Goal: Task Accomplishment & Management: Complete application form

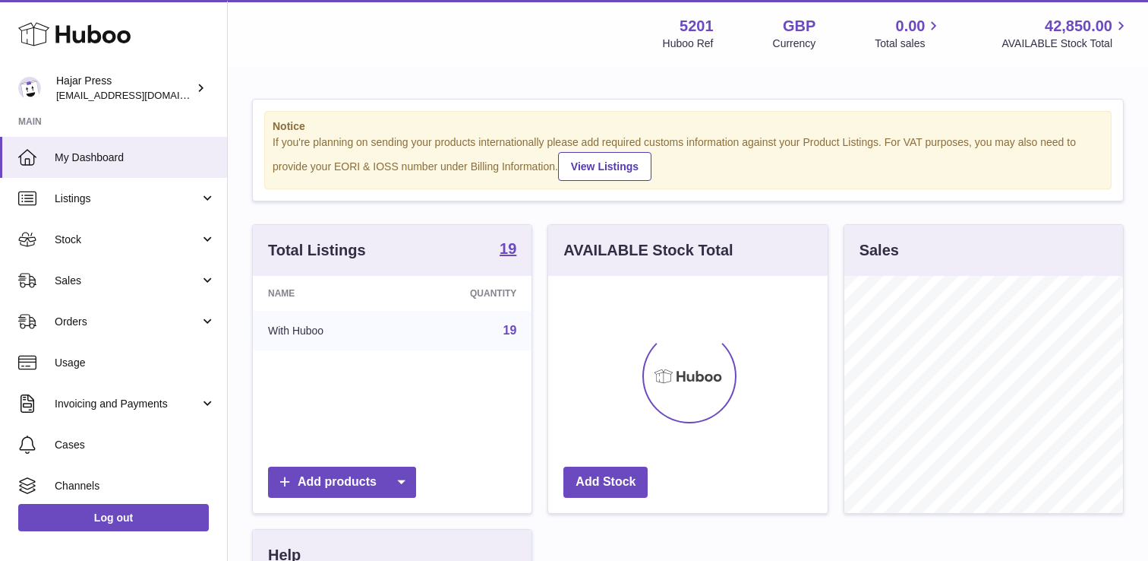
scroll to position [237, 279]
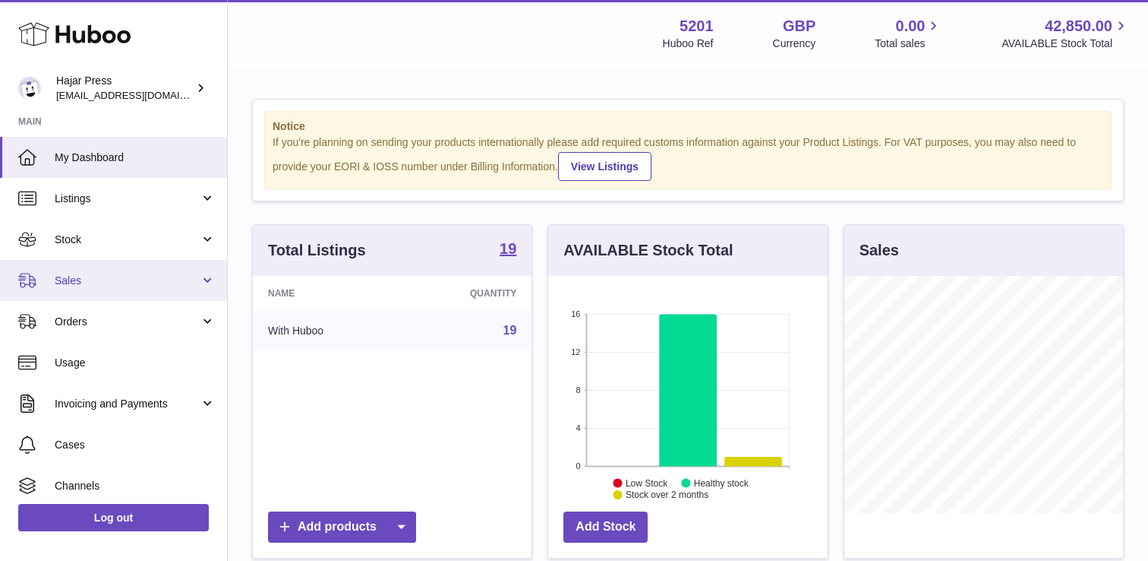
click at [132, 279] on span "Sales" at bounding box center [127, 280] width 145 height 14
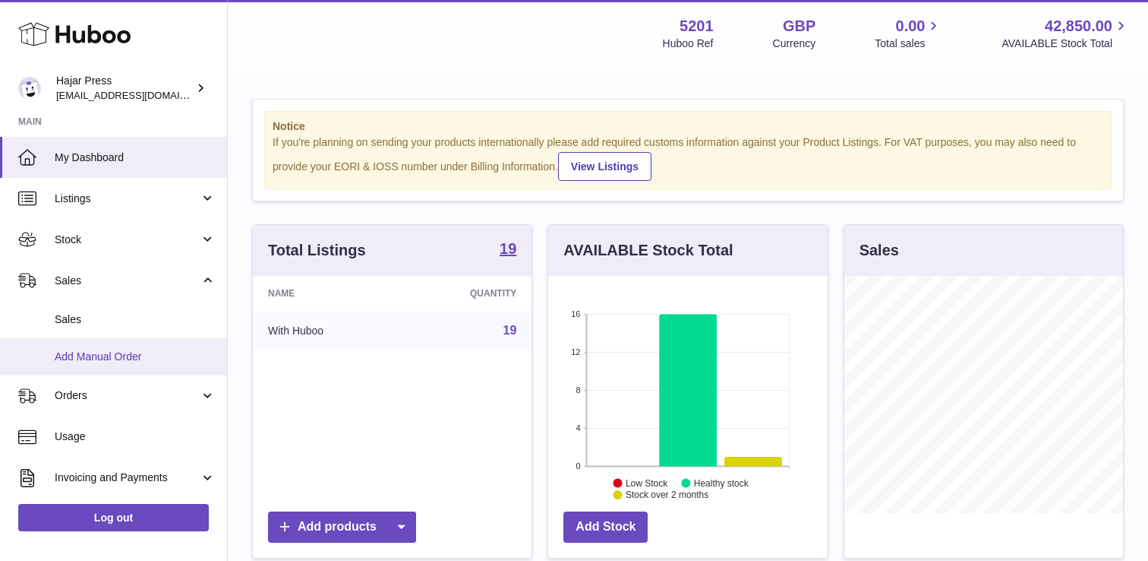
click at [124, 355] on span "Add Manual Order" at bounding box center [135, 356] width 161 height 14
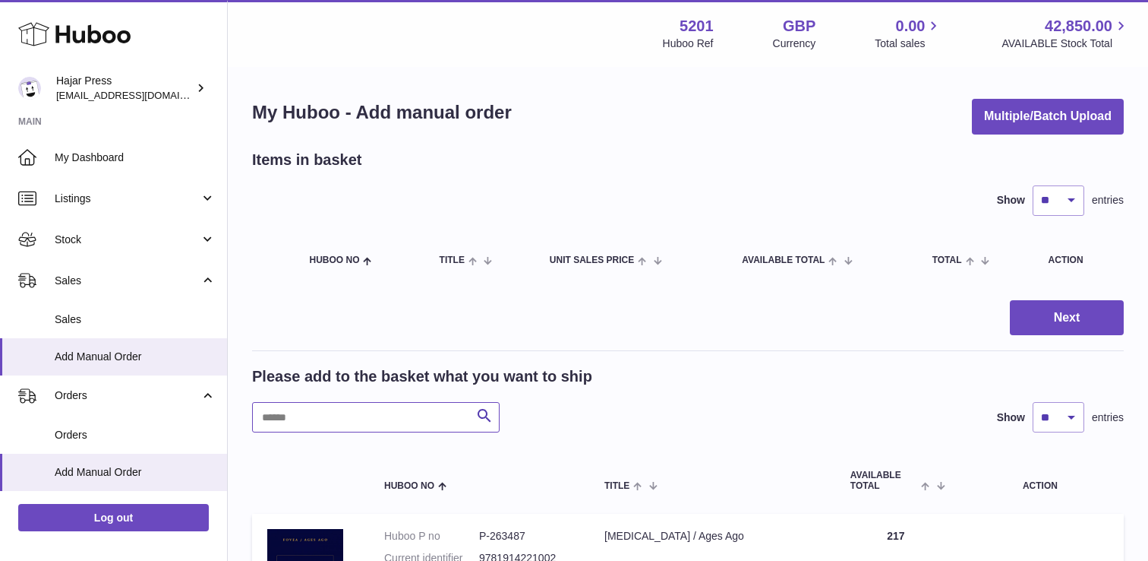
click at [304, 423] on input "text" at bounding box center [376, 417] width 248 height 30
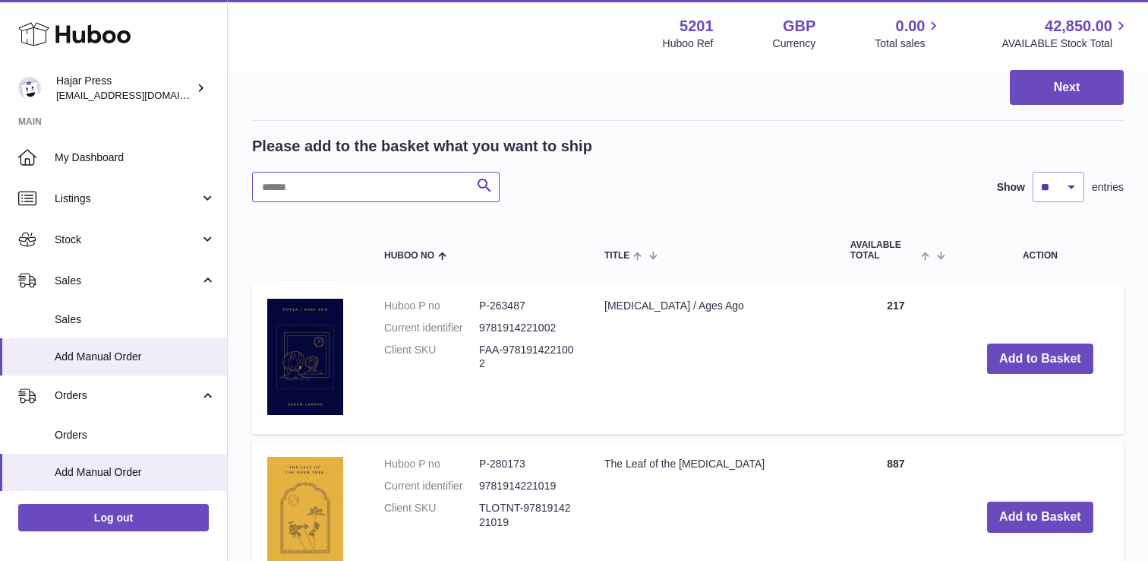
scroll to position [374, 0]
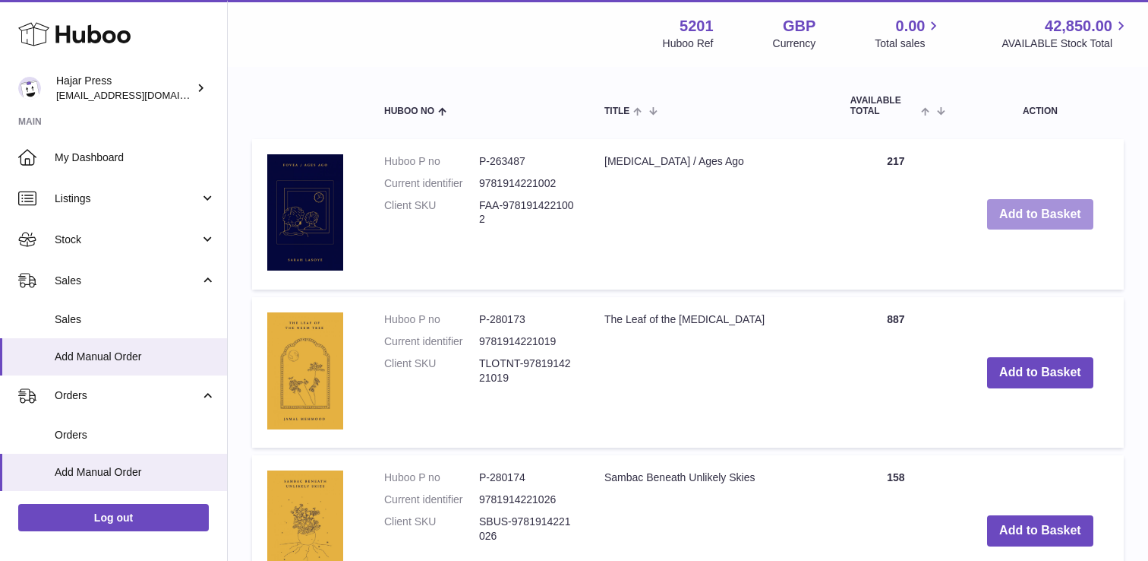
click at [1052, 216] on button "Add to Basket" at bounding box center [1040, 214] width 106 height 31
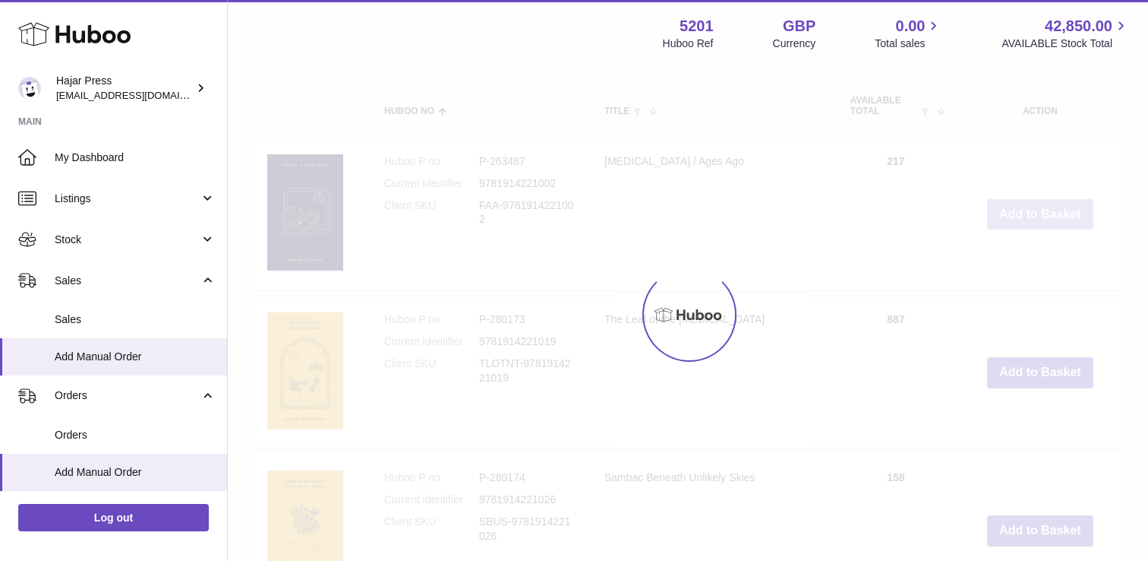
scroll to position [540, 0]
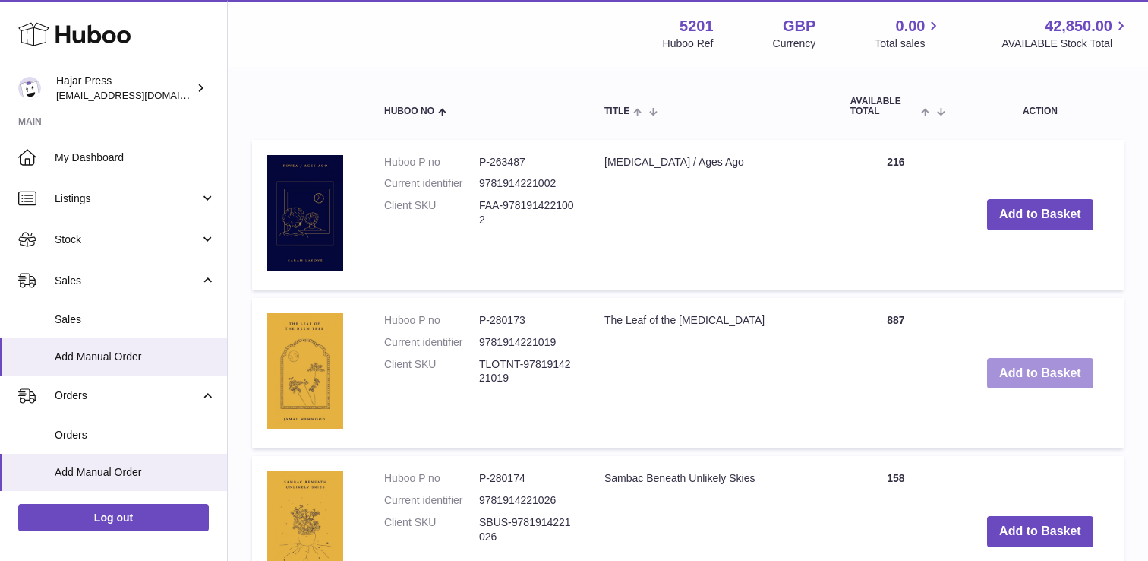
click at [1015, 367] on button "Add to Basket" at bounding box center [1040, 373] width 106 height 31
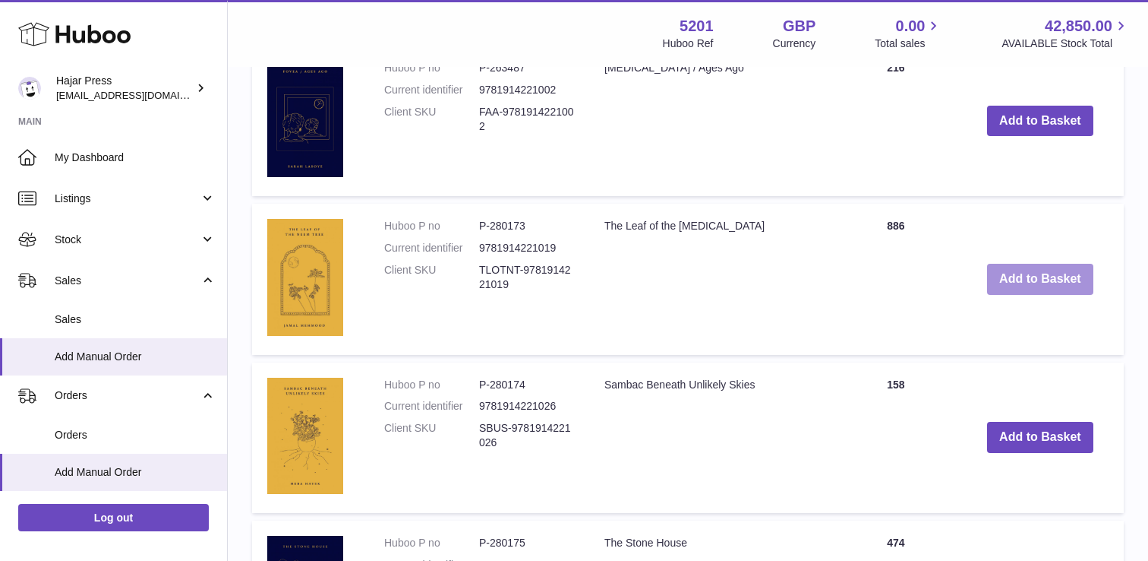
scroll to position [806, 0]
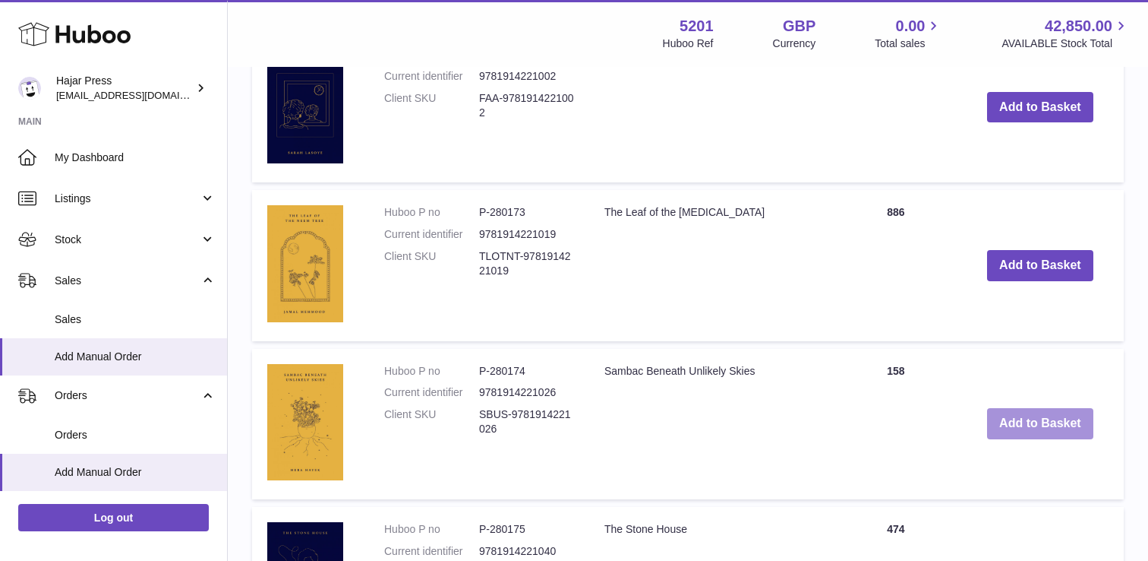
click at [1038, 415] on button "Add to Basket" at bounding box center [1040, 423] width 106 height 31
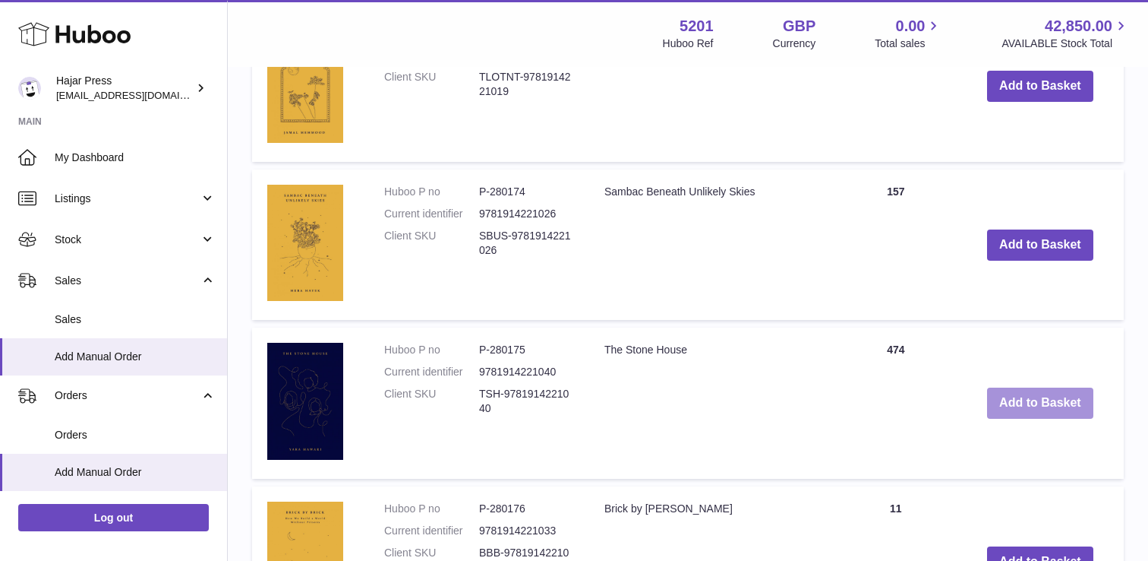
click at [1036, 410] on button "Add to Basket" at bounding box center [1040, 402] width 106 height 31
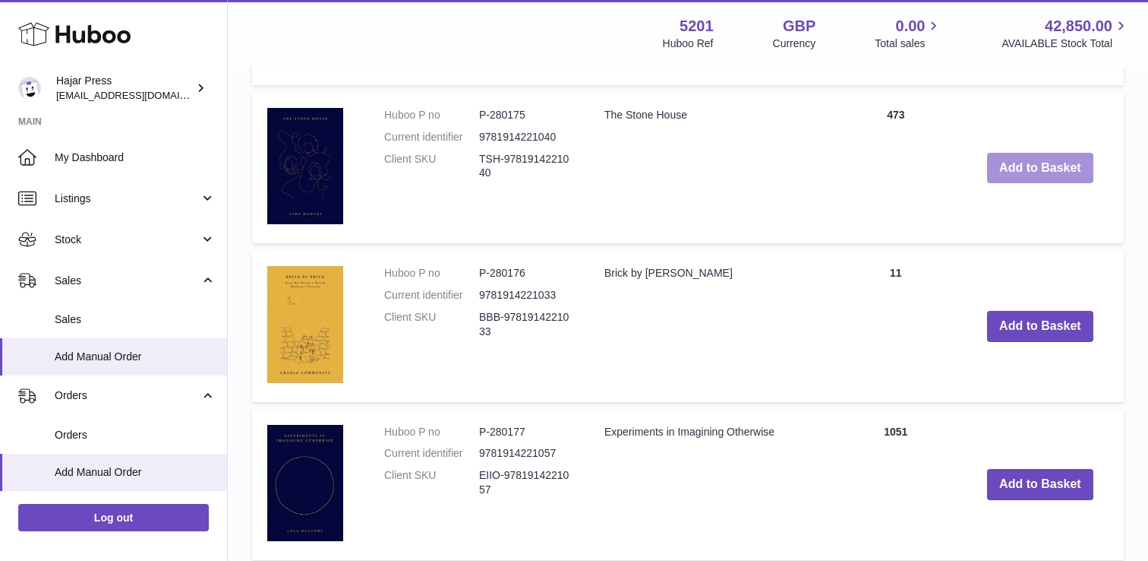
scroll to position [1549, 0]
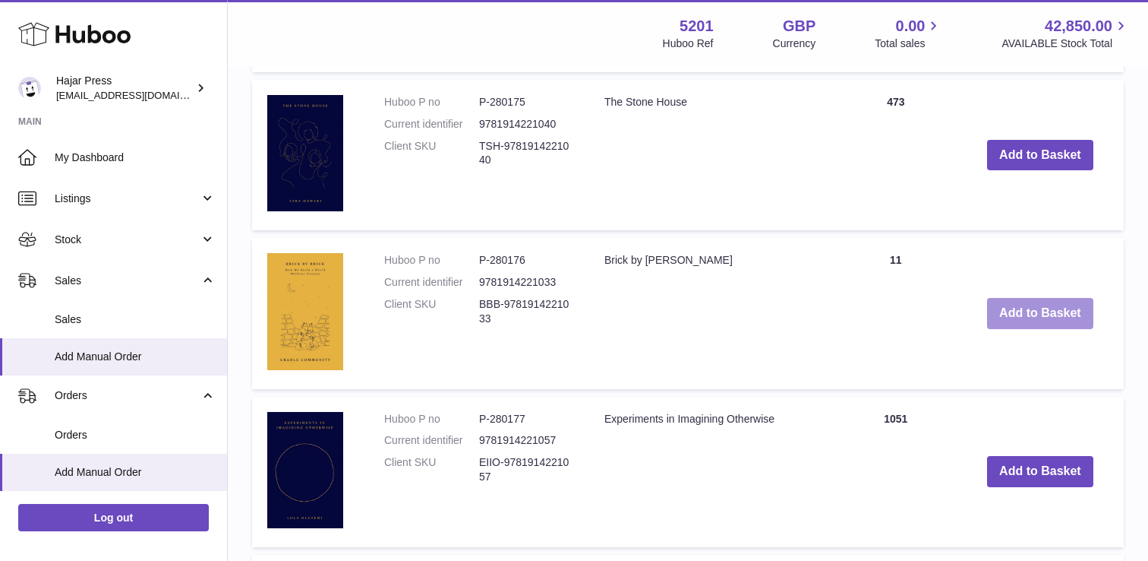
click at [1065, 315] on button "Add to Basket" at bounding box center [1040, 313] width 106 height 31
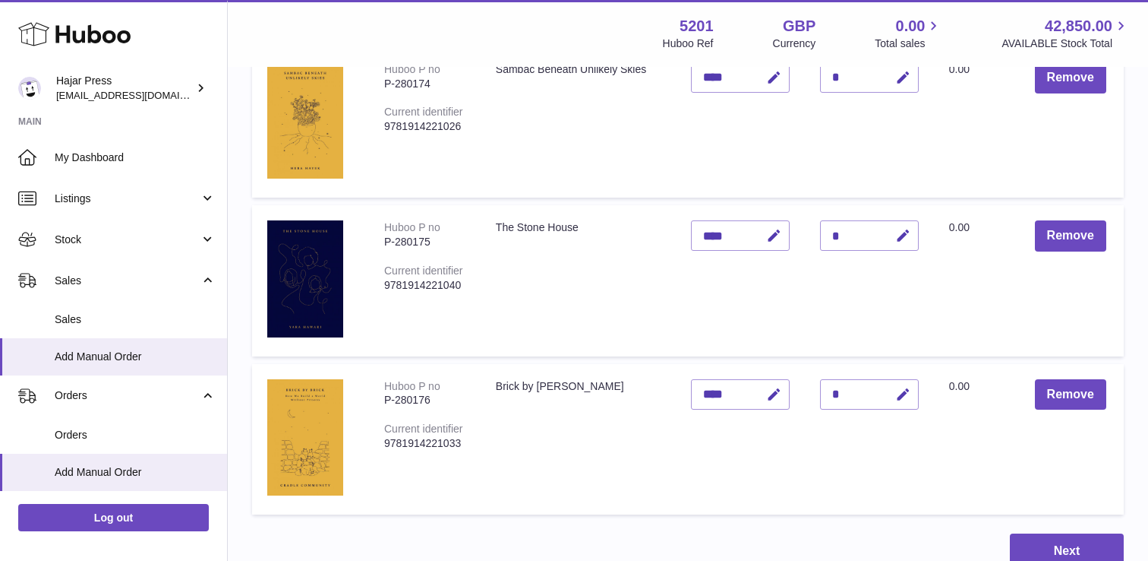
scroll to position [674, 0]
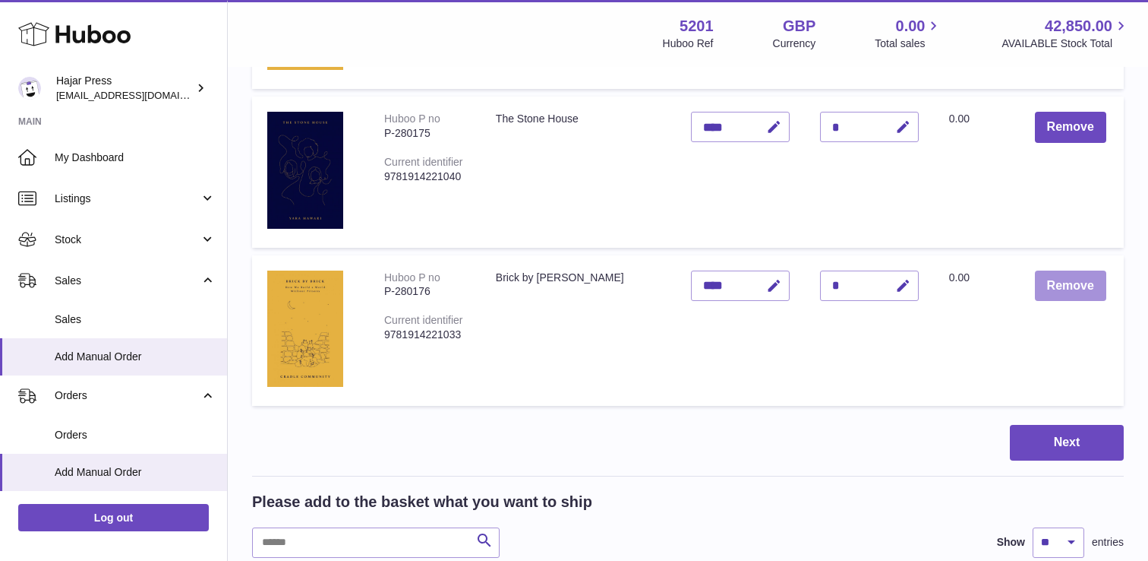
click at [1050, 295] on button "Remove" at bounding box center [1070, 285] width 71 height 31
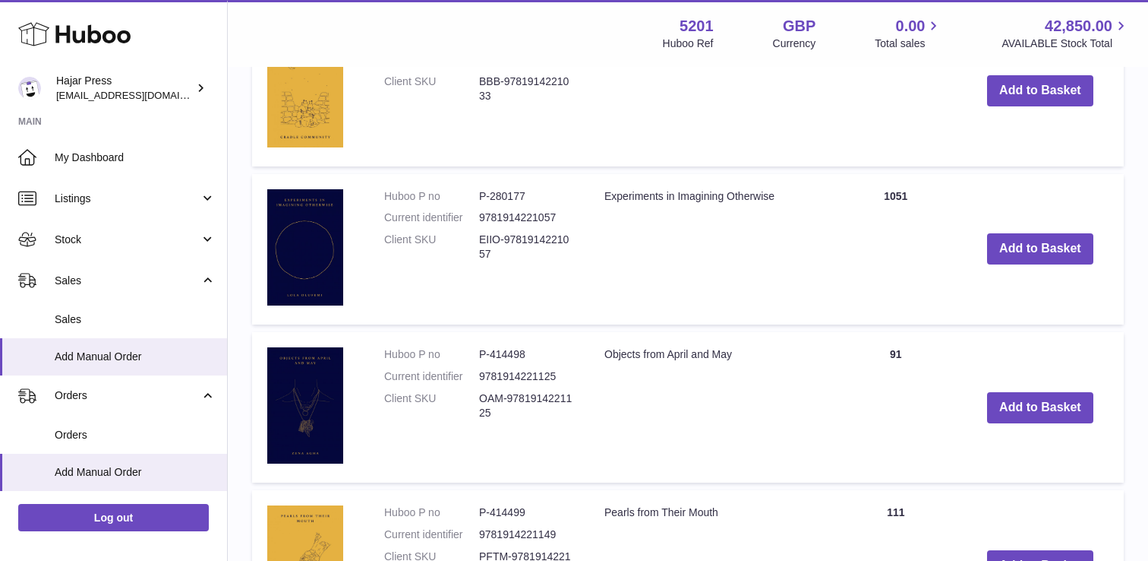
scroll to position [1779, 0]
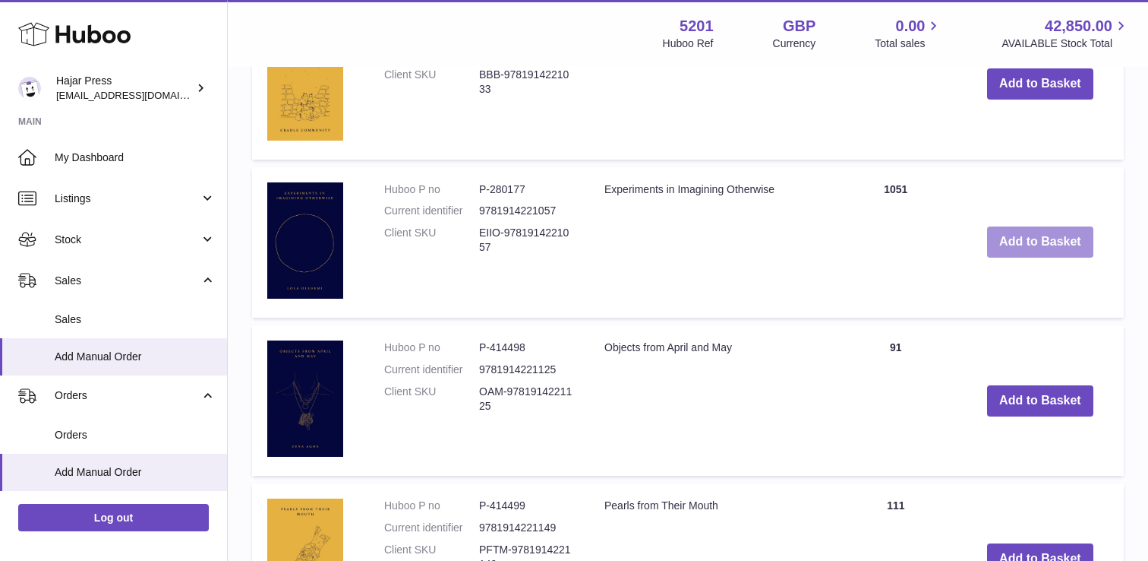
click at [1028, 246] on button "Add to Basket" at bounding box center [1040, 241] width 106 height 31
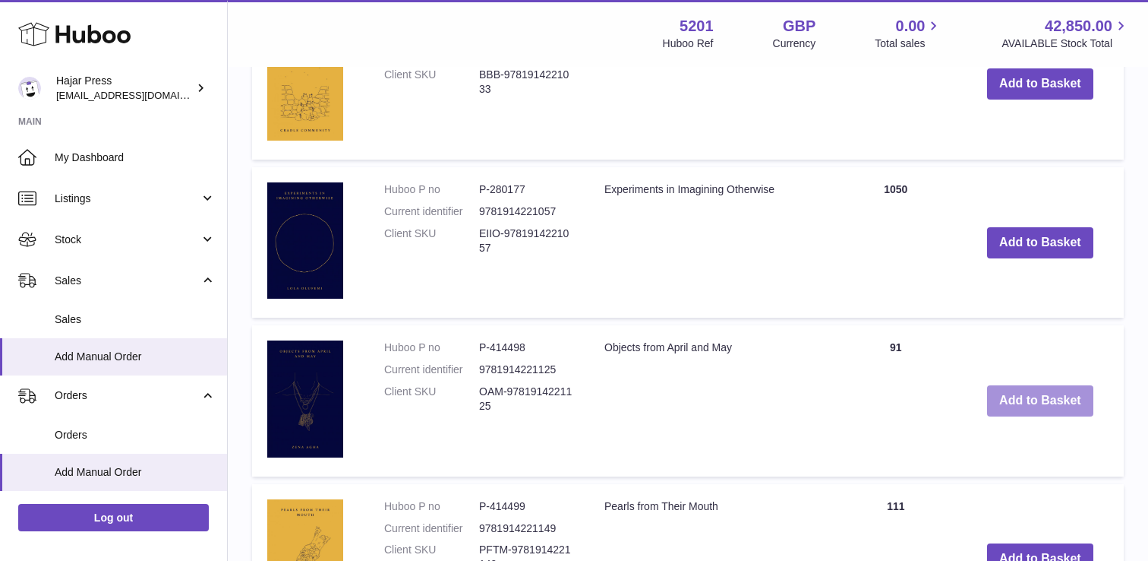
click at [1039, 391] on button "Add to Basket" at bounding box center [1040, 400] width 106 height 31
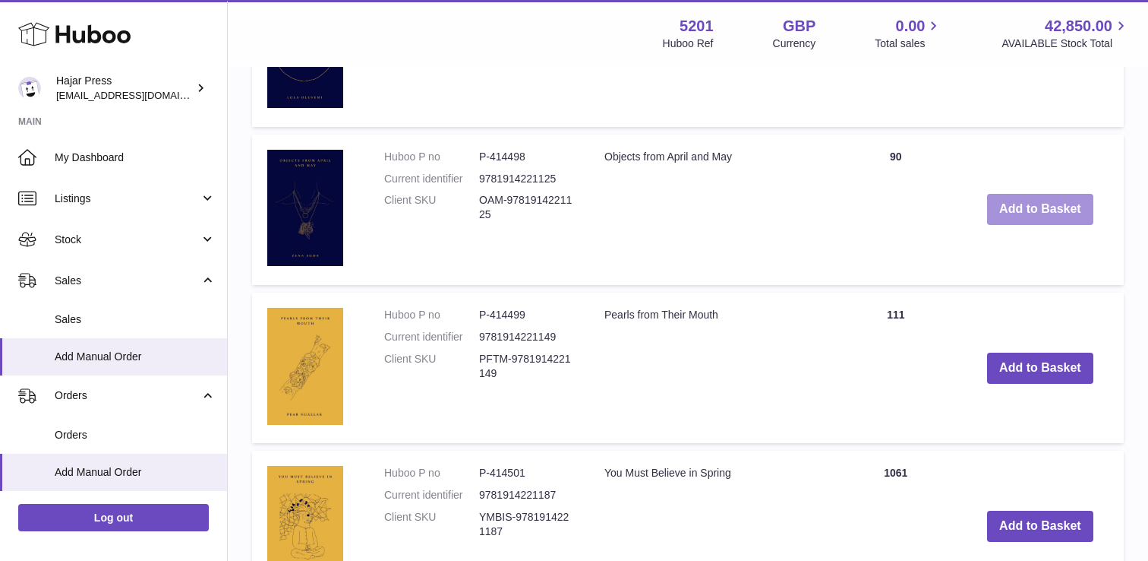
scroll to position [2321, 0]
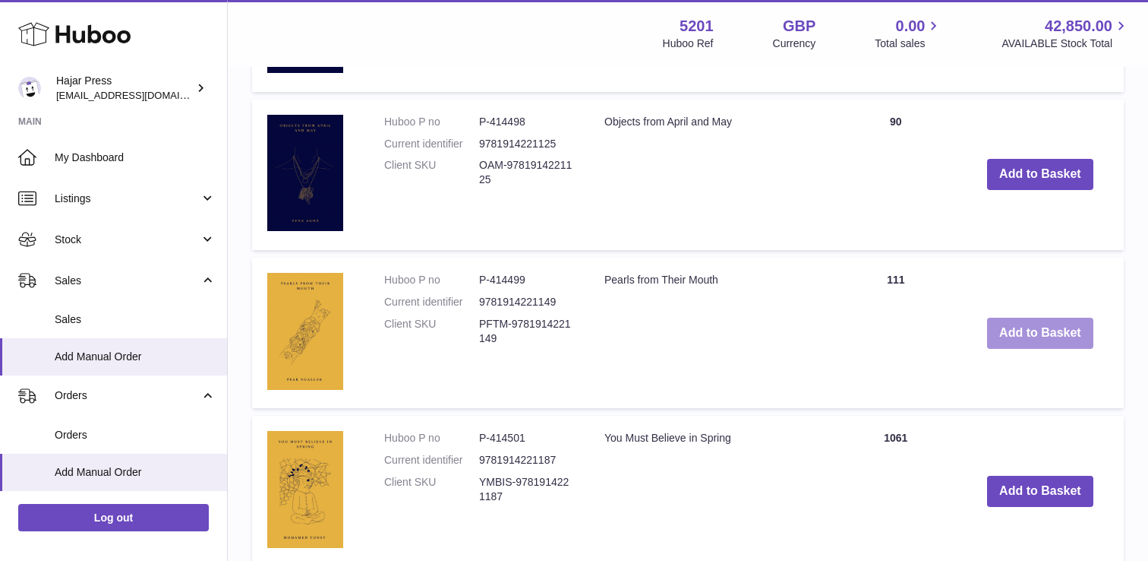
click at [1033, 333] on button "Add to Basket" at bounding box center [1040, 332] width 106 height 31
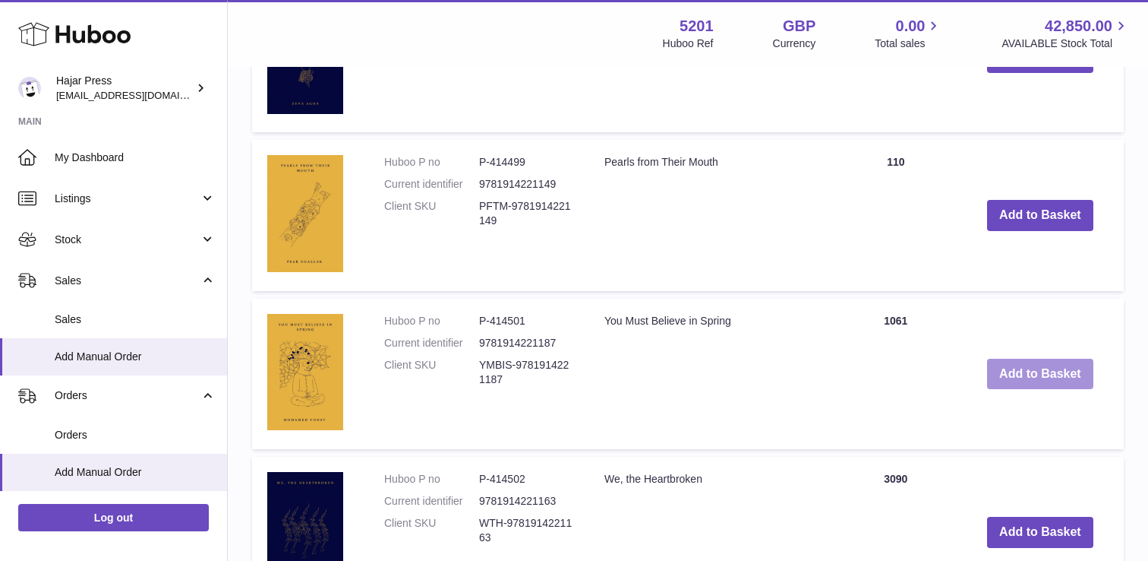
click at [1011, 374] on button "Add to Basket" at bounding box center [1040, 374] width 106 height 31
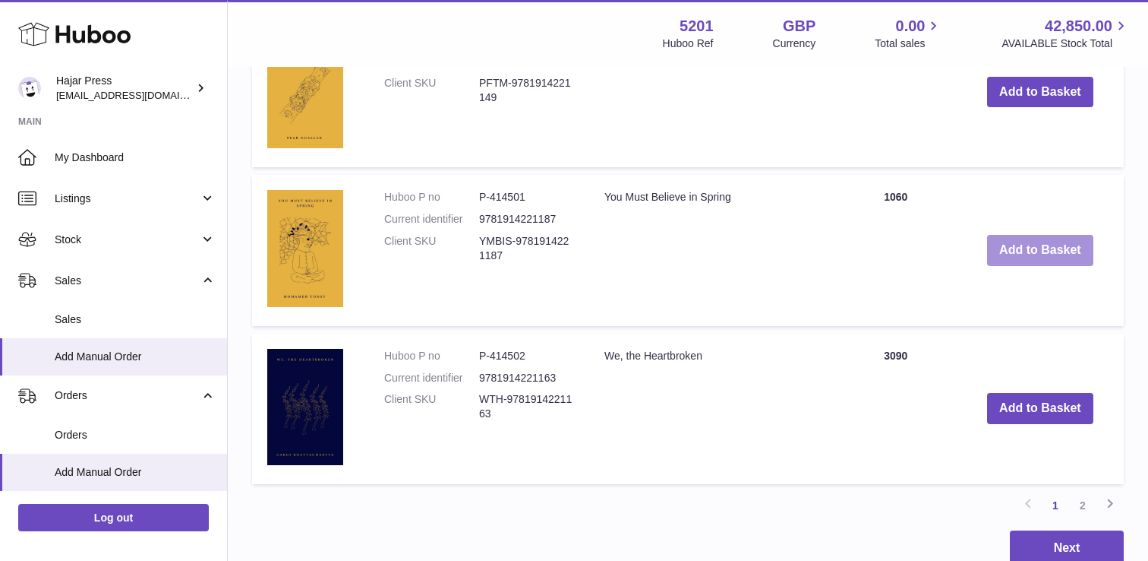
scroll to position [2904, 0]
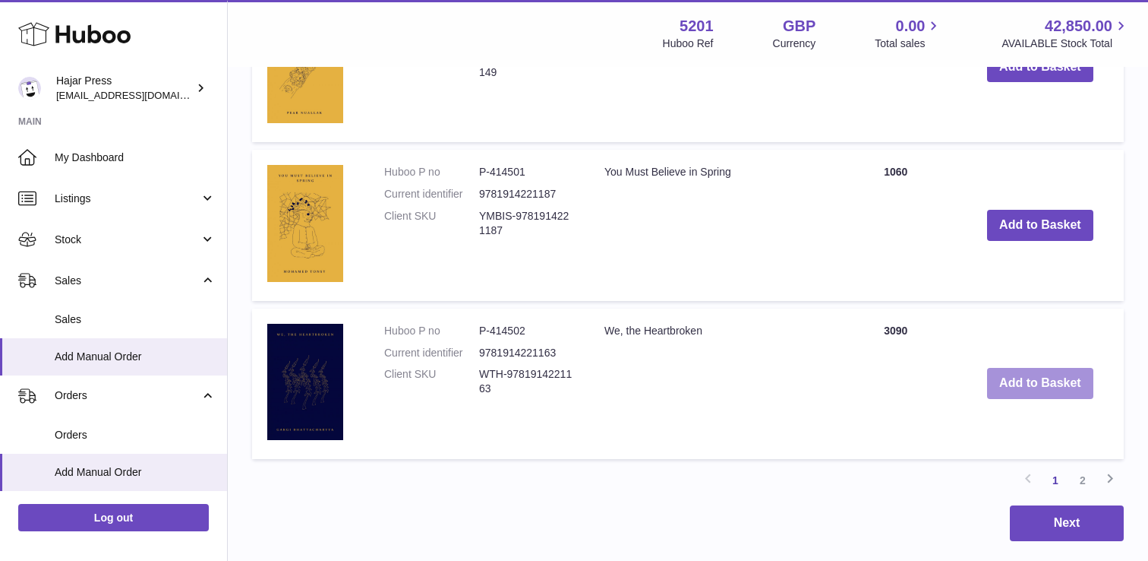
click at [1010, 381] on button "Add to Basket" at bounding box center [1040, 383] width 106 height 31
click at [1108, 479] on icon at bounding box center [1110, 478] width 18 height 19
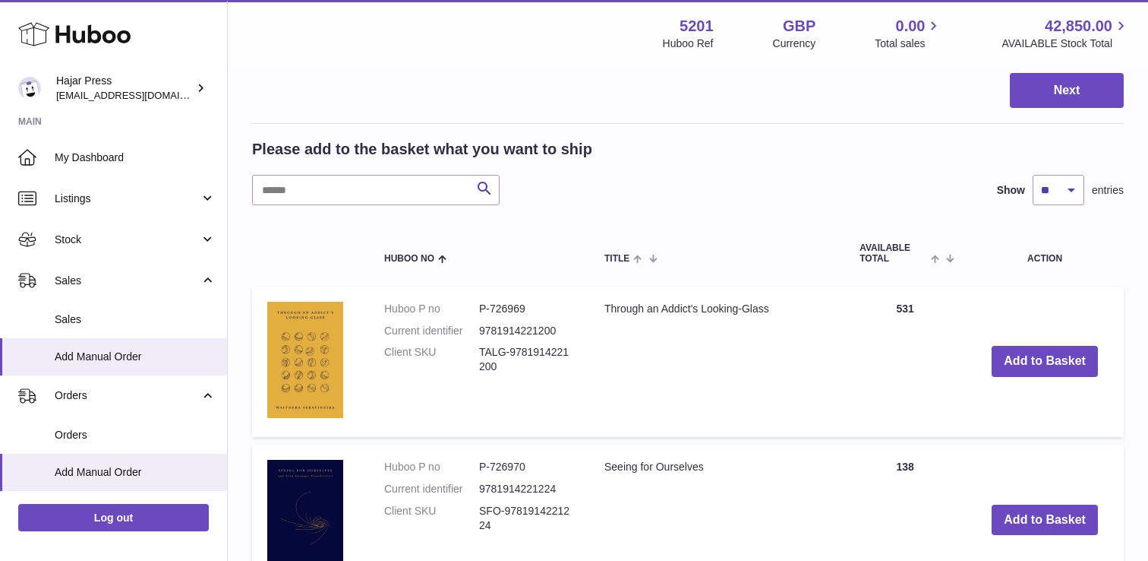
scroll to position [1688, 0]
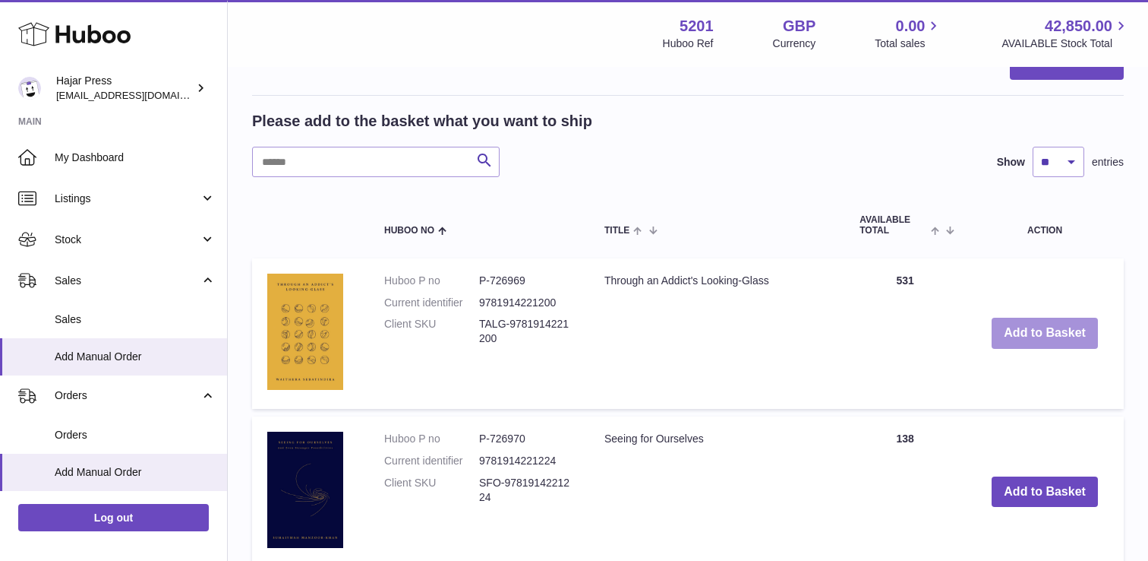
click at [1061, 345] on button "Add to Basket" at bounding box center [1045, 332] width 106 height 31
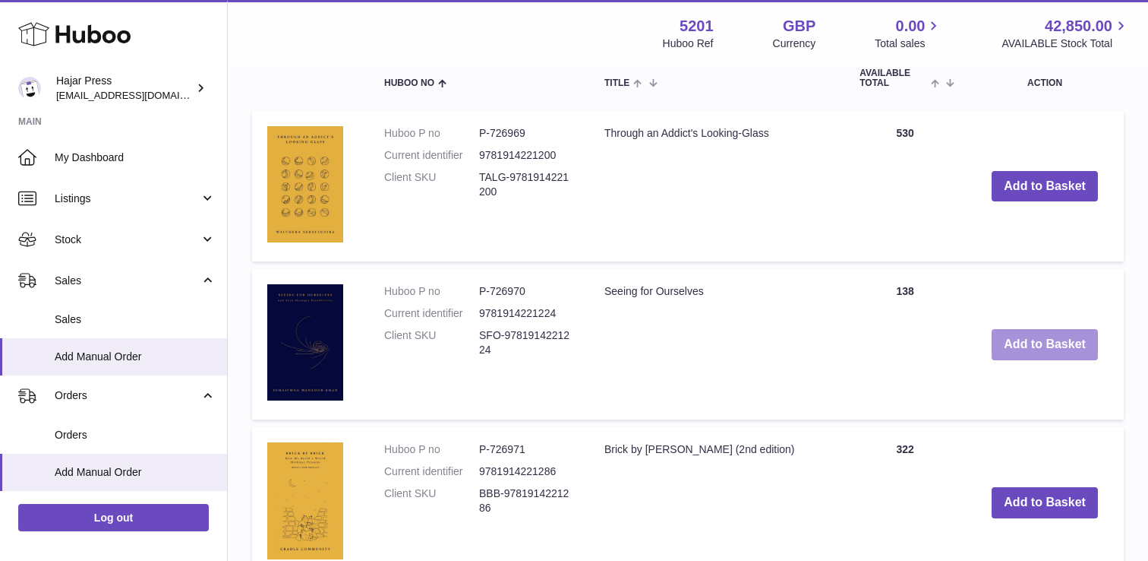
click at [1039, 358] on button "Add to Basket" at bounding box center [1045, 344] width 106 height 31
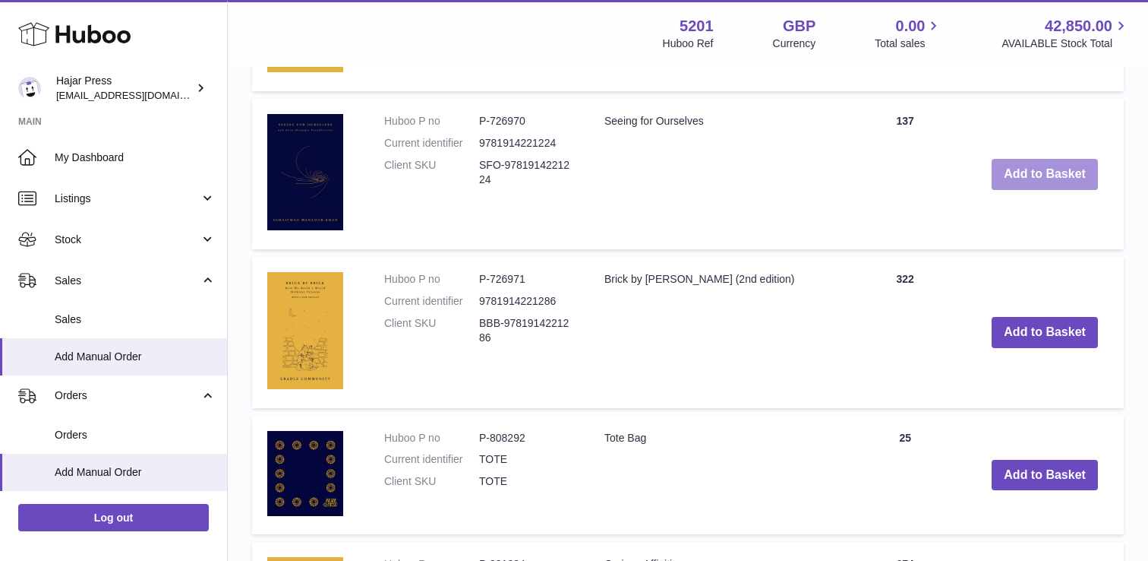
scroll to position [2223, 0]
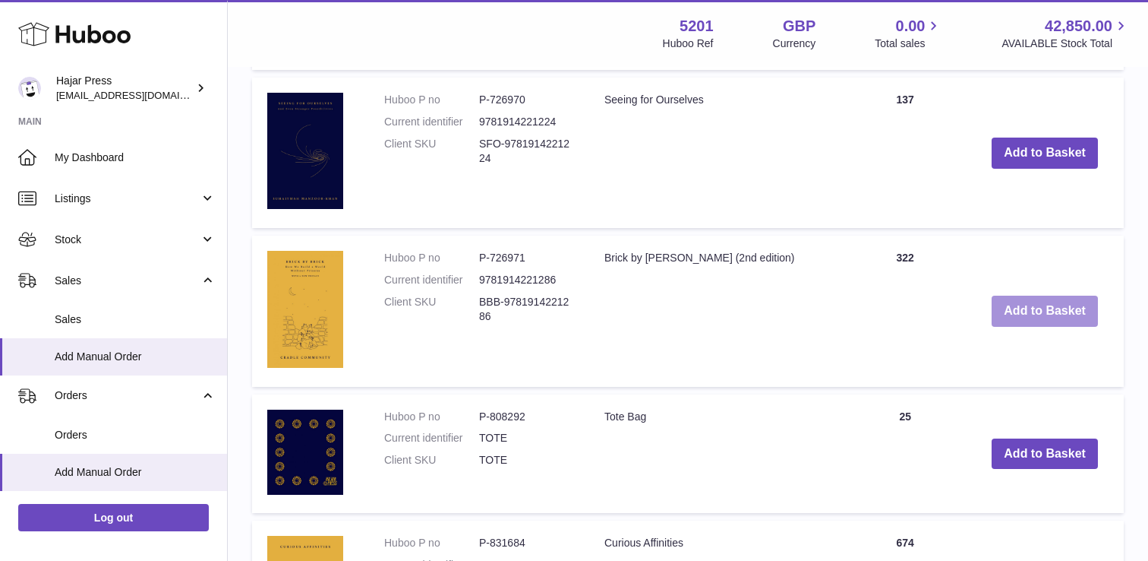
click at [1027, 319] on button "Add to Basket" at bounding box center [1045, 310] width 106 height 31
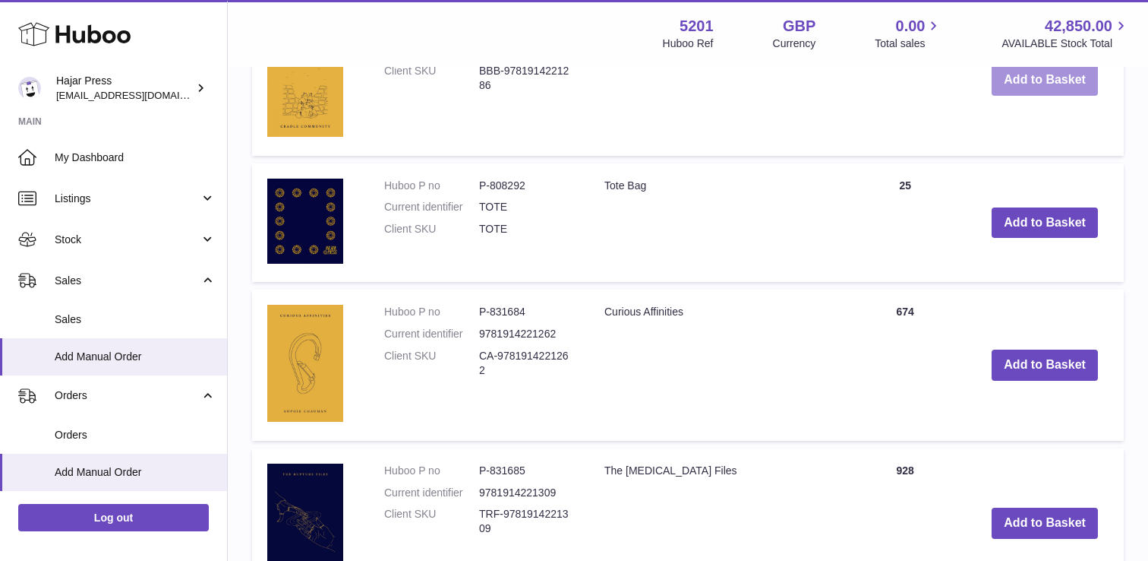
scroll to position [2479, 0]
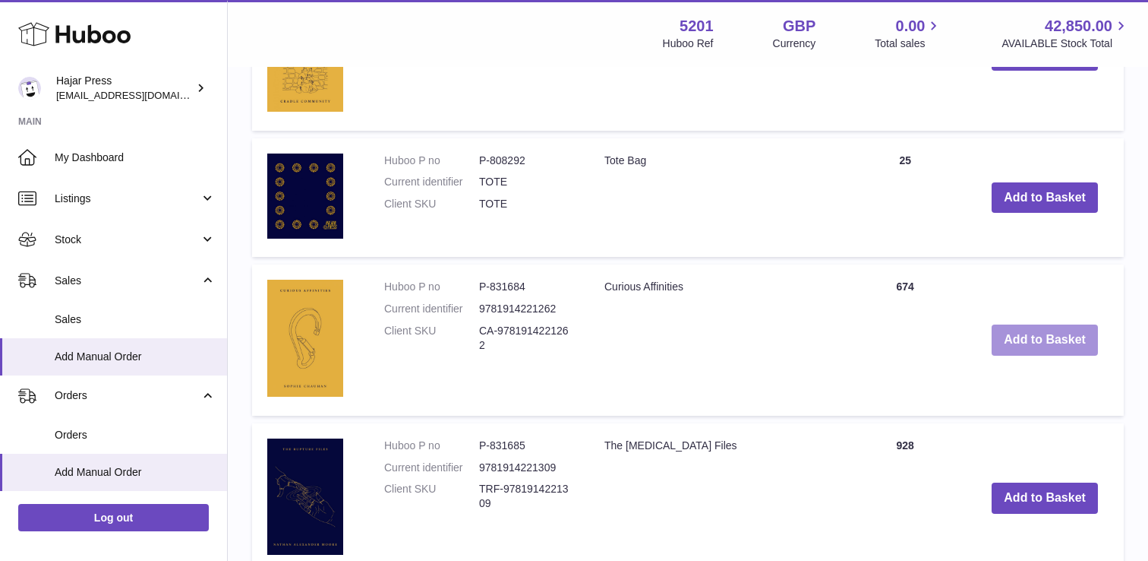
click at [1030, 343] on button "Add to Basket" at bounding box center [1045, 339] width 106 height 31
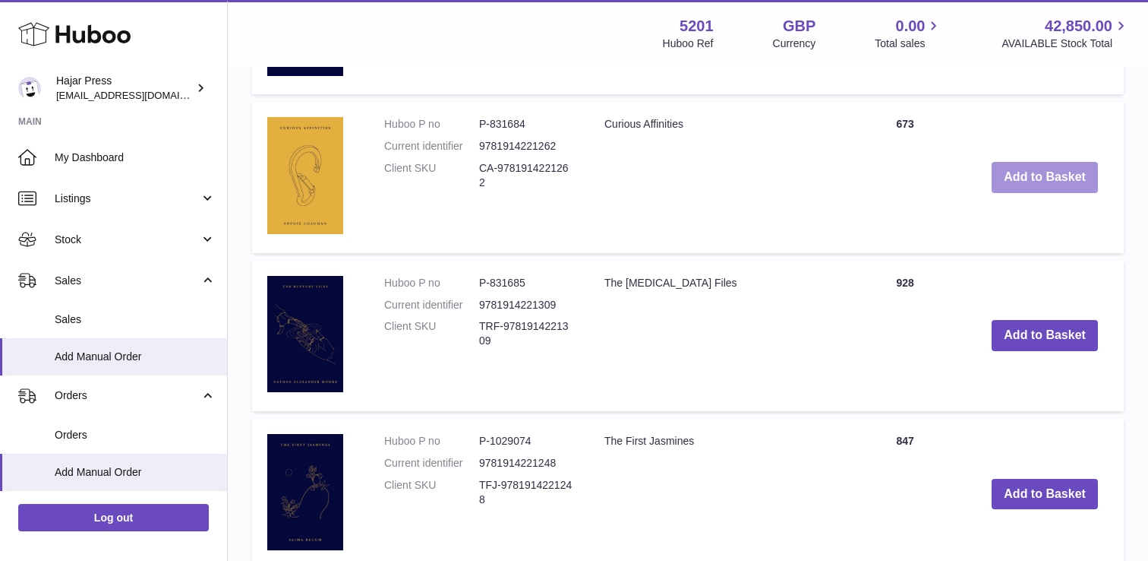
scroll to position [2686, 0]
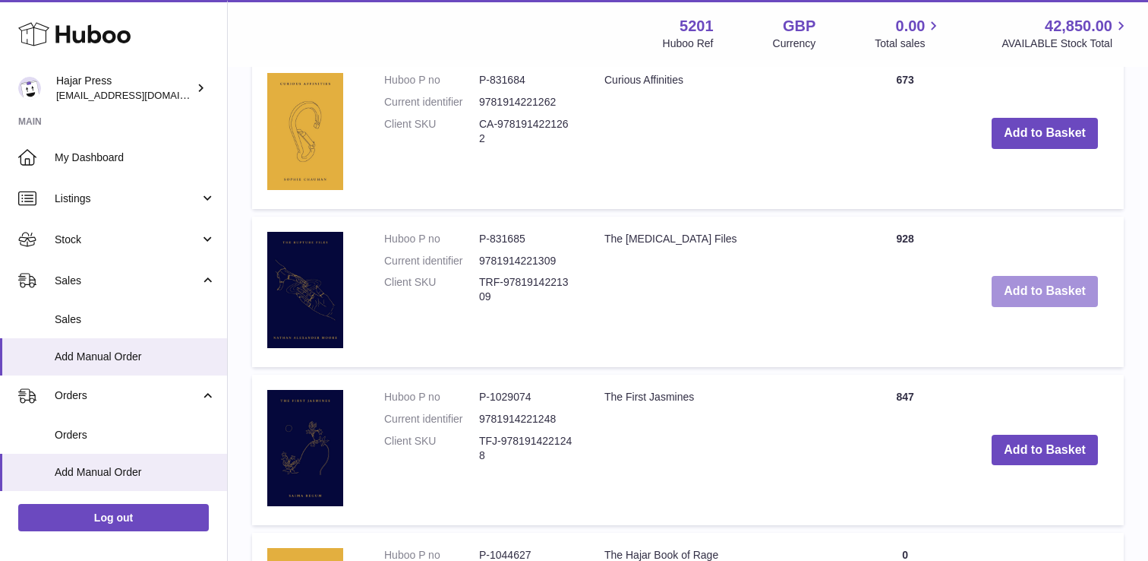
click at [1035, 302] on button "Add to Basket" at bounding box center [1045, 291] width 106 height 31
click at [1036, 448] on button "Add to Basket" at bounding box center [1045, 449] width 106 height 31
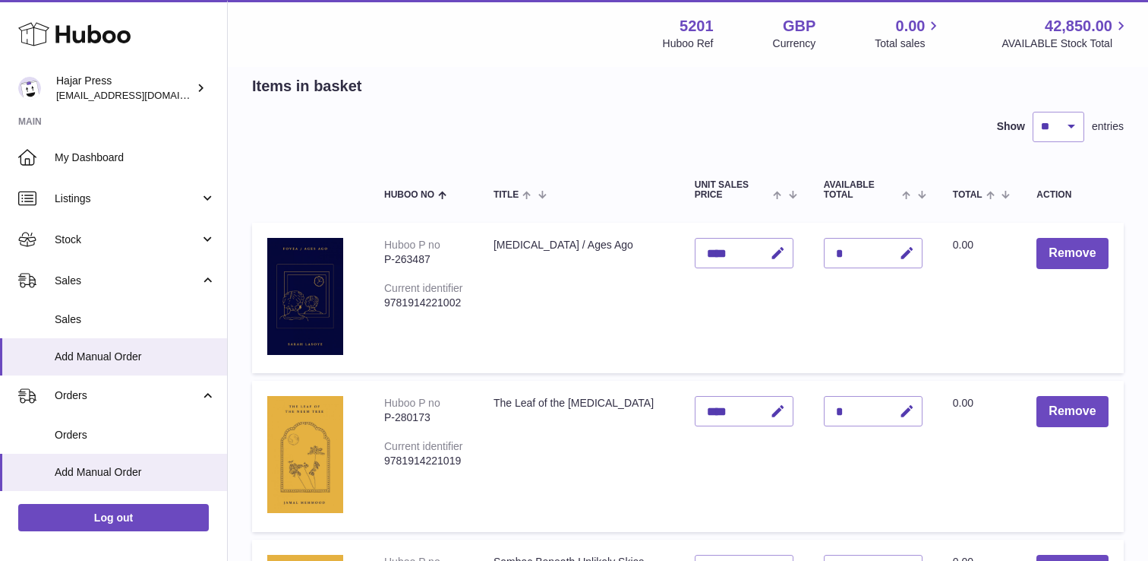
scroll to position [76, 0]
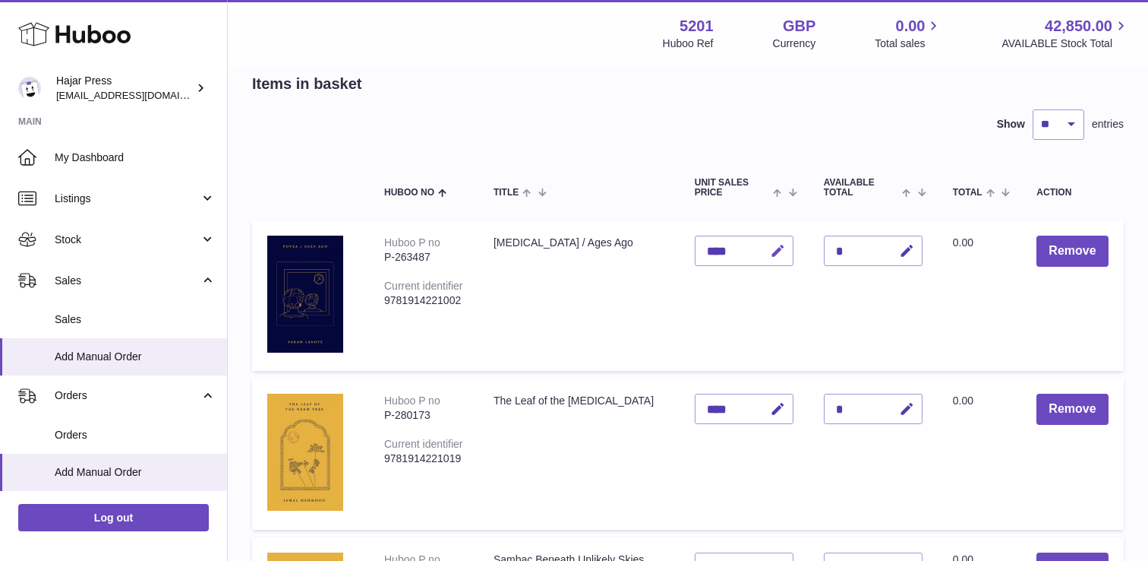
click at [782, 244] on icon "button" at bounding box center [778, 251] width 16 height 16
type input "*"
type input "****"
click at [782, 244] on icon "submit" at bounding box center [779, 251] width 14 height 14
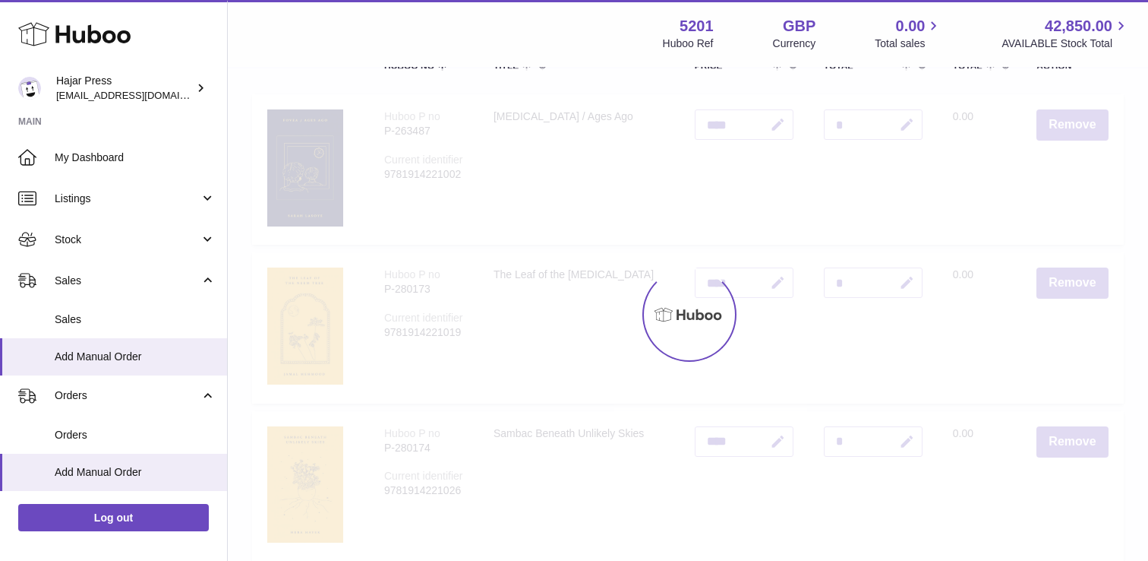
scroll to position [232, 0]
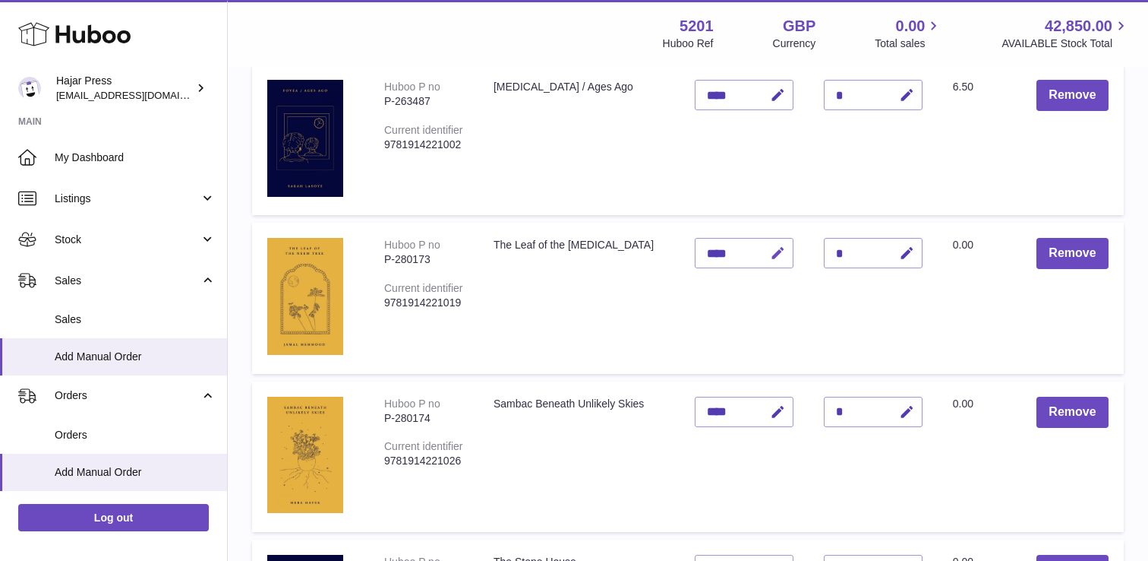
click at [778, 245] on icon "button" at bounding box center [778, 253] width 16 height 16
type input "*"
type input "****"
click at [778, 246] on icon "submit" at bounding box center [779, 253] width 14 height 14
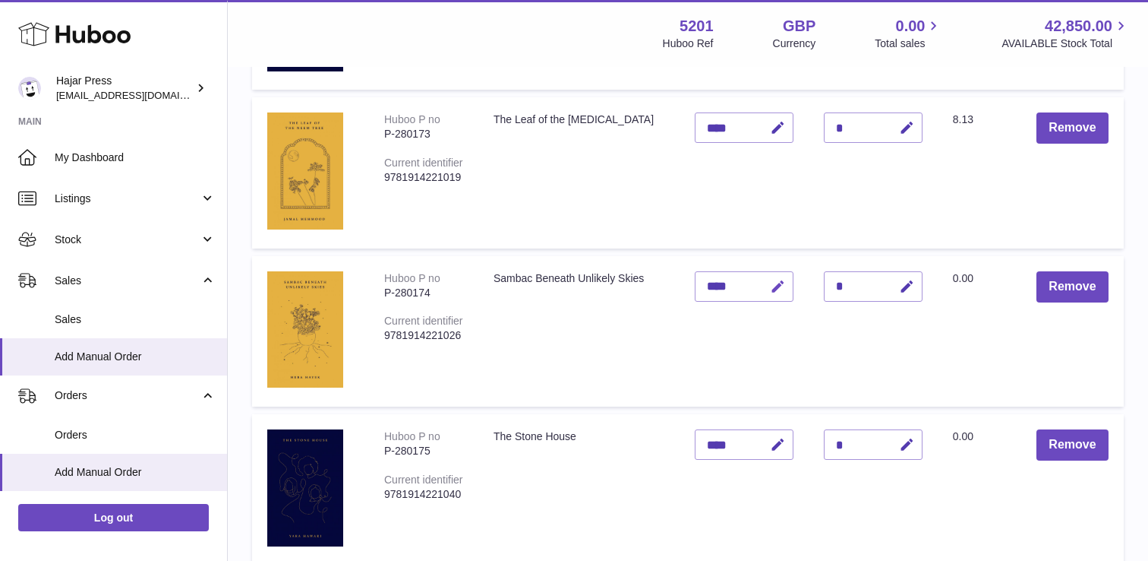
click at [782, 280] on icon "button" at bounding box center [778, 287] width 16 height 16
type input "*"
type input "****"
click at [782, 280] on icon "submit" at bounding box center [779, 286] width 14 height 14
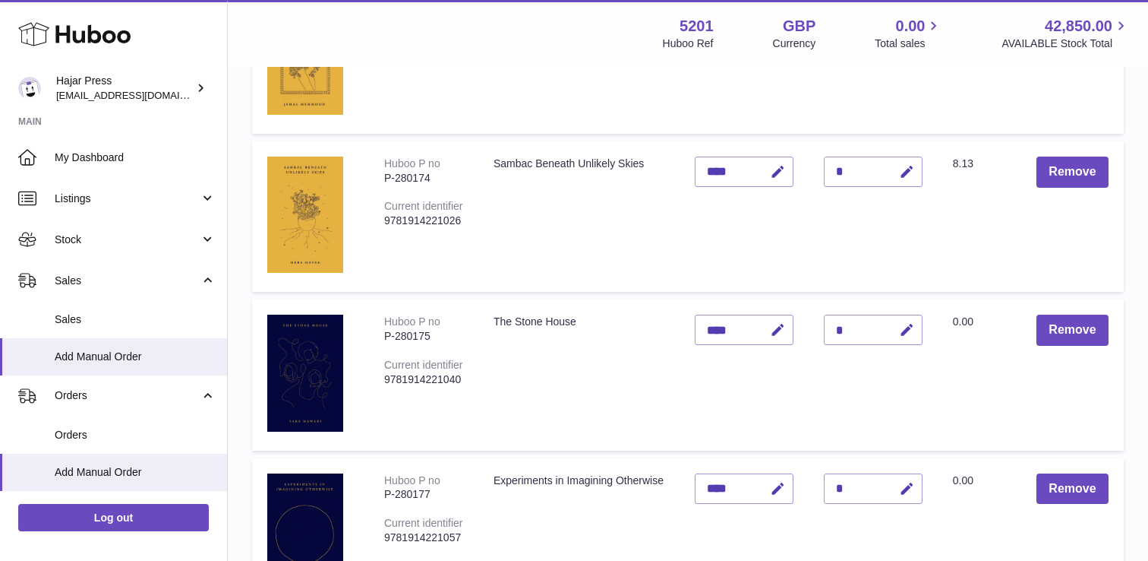
scroll to position [475, 0]
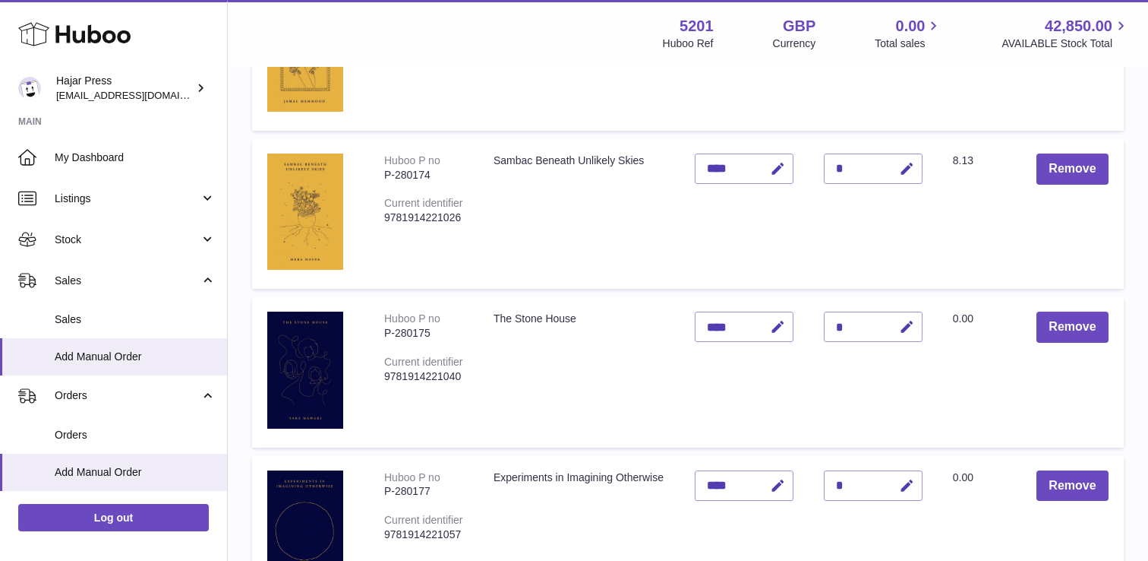
click at [779, 346] on td "Unit Sales Price ****" at bounding box center [744, 371] width 129 height 150
click at [779, 333] on icon "button" at bounding box center [778, 327] width 16 height 16
type input "*"
type input "****"
click at [779, 333] on icon "submit" at bounding box center [779, 327] width 14 height 14
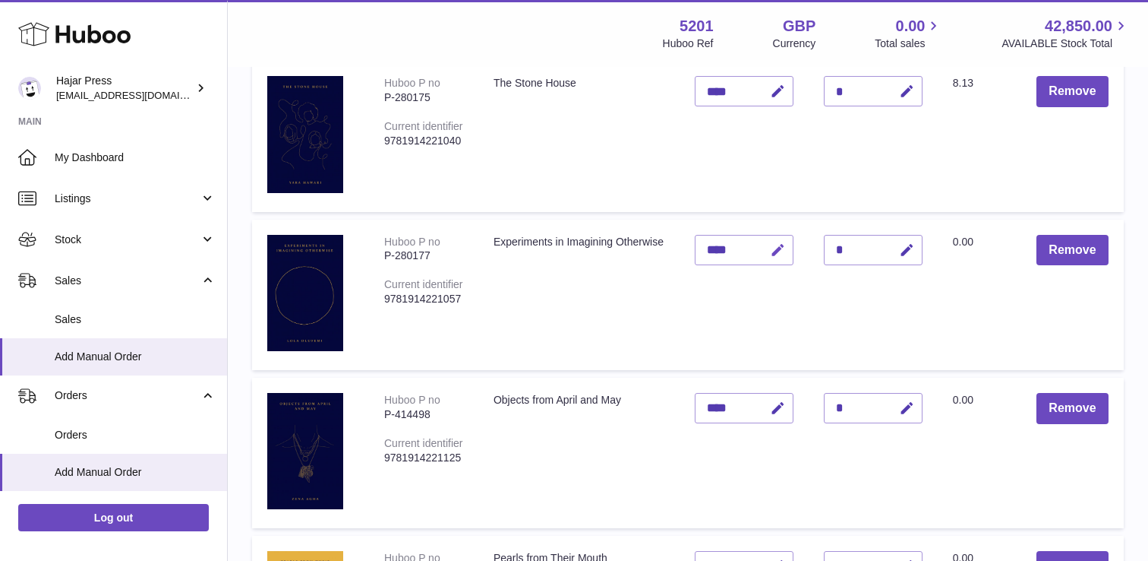
scroll to position [712, 0]
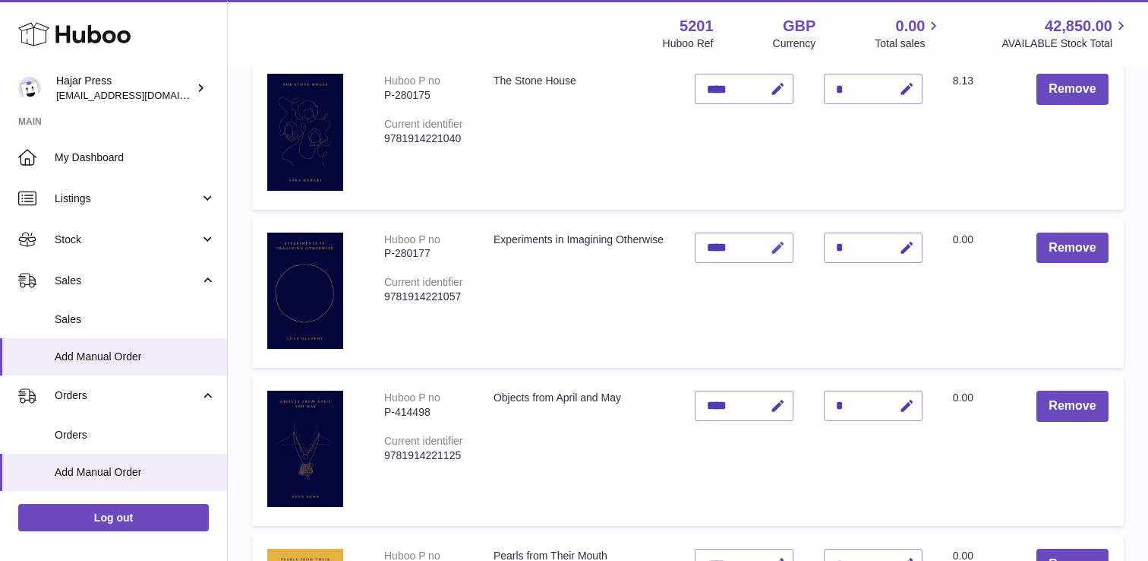
click at [777, 248] on icon "button" at bounding box center [778, 248] width 16 height 16
type input "*"
type input "****"
click at [777, 248] on icon "submit" at bounding box center [779, 248] width 14 height 14
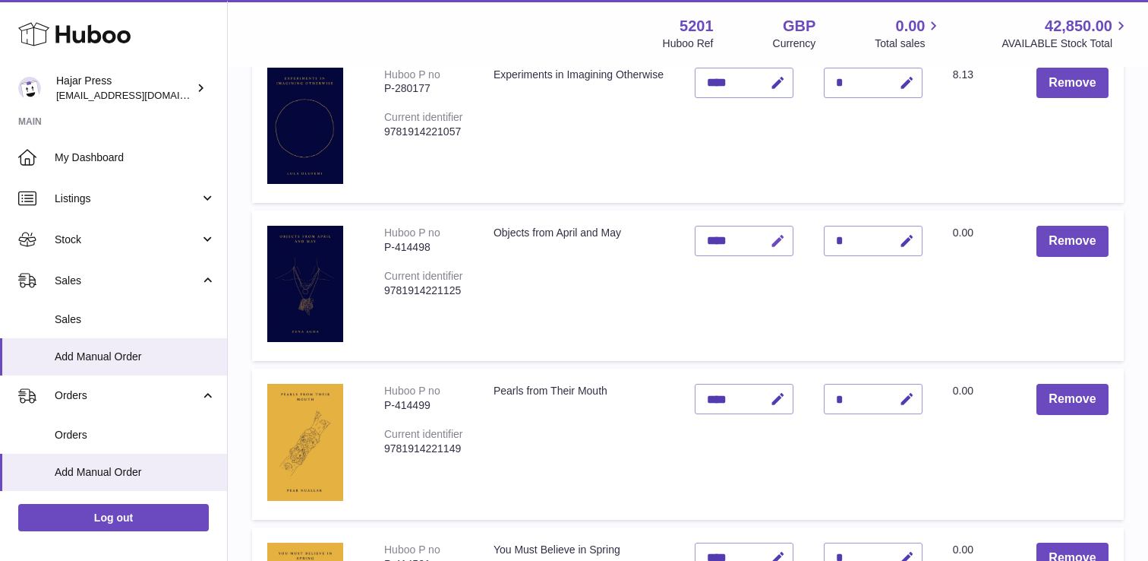
scroll to position [878, 0]
click at [775, 238] on icon "button" at bounding box center [778, 240] width 16 height 16
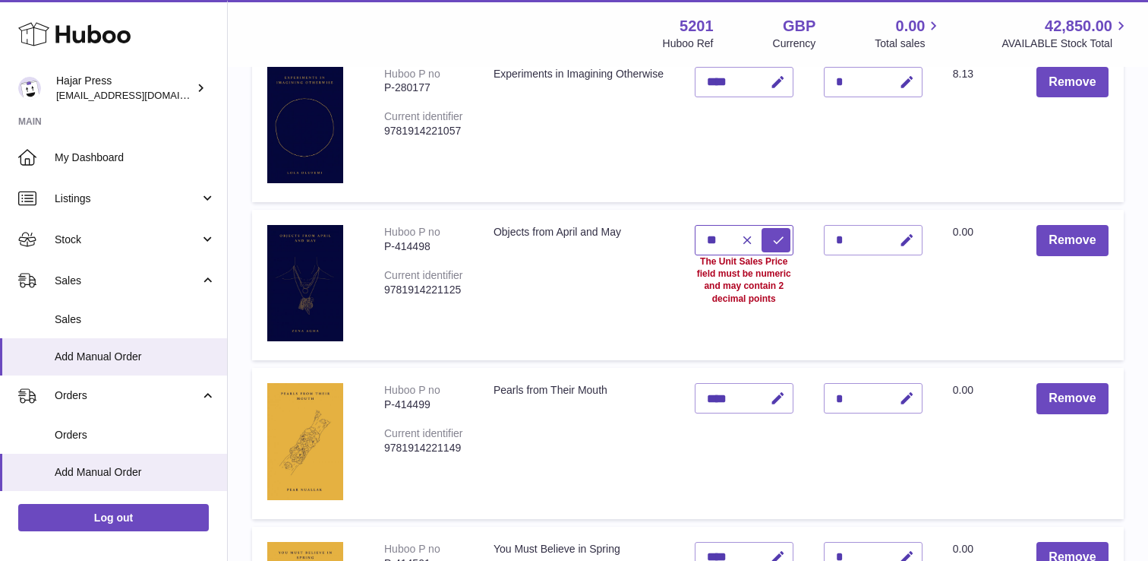
type input "*"
type input "****"
click at [775, 238] on icon "submit" at bounding box center [779, 240] width 14 height 14
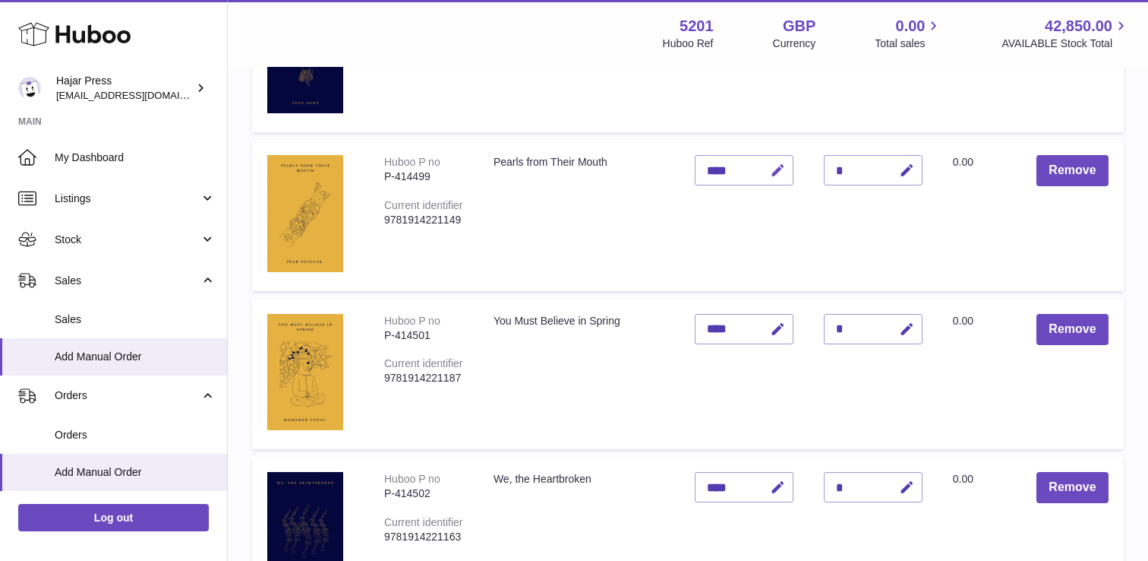
scroll to position [1108, 0]
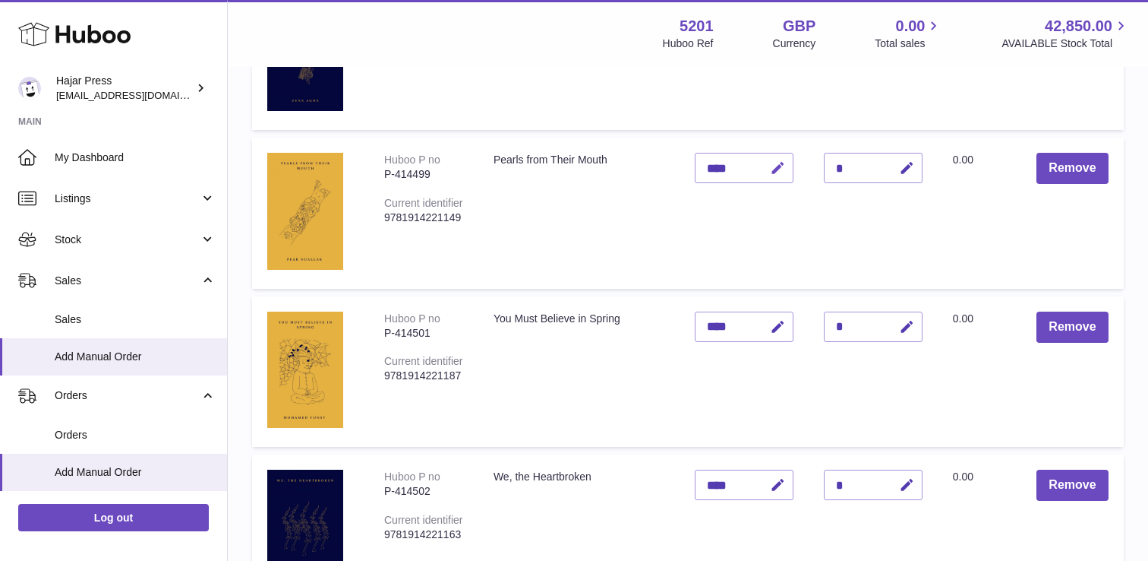
click at [781, 171] on icon "button" at bounding box center [778, 168] width 16 height 16
type input "*"
type input "****"
click at [781, 171] on icon "submit" at bounding box center [779, 168] width 14 height 14
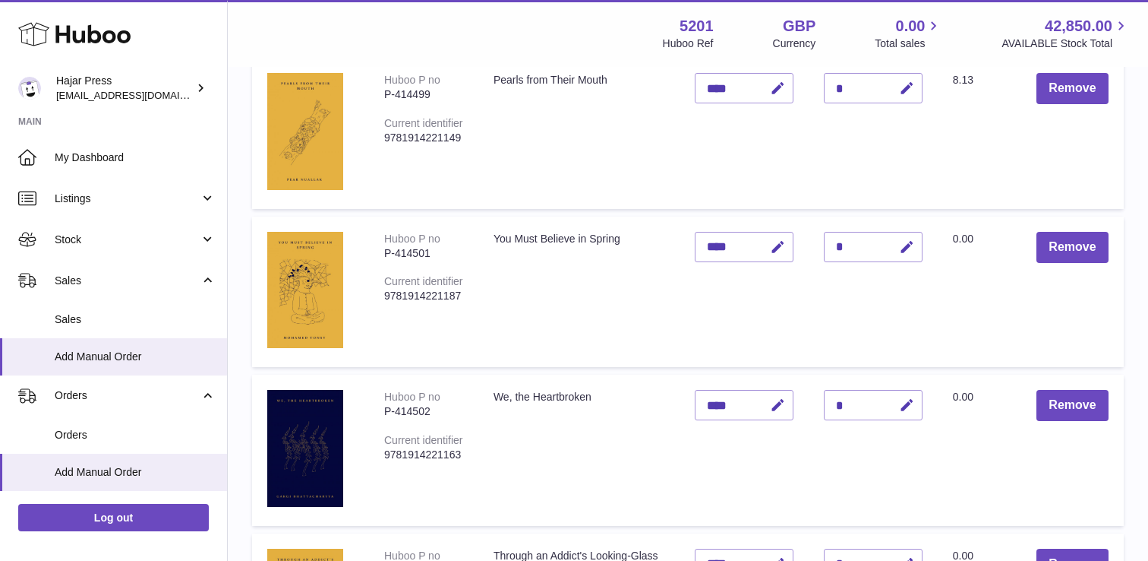
scroll to position [1192, 0]
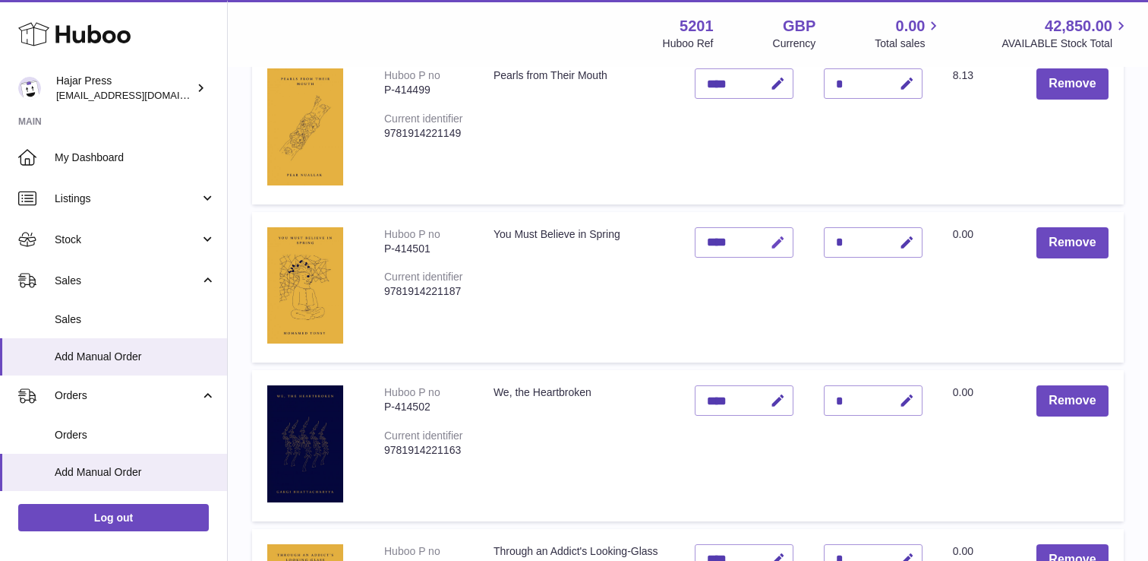
click at [779, 236] on icon "button" at bounding box center [778, 243] width 16 height 16
type input "*"
type input "****"
click at [779, 236] on icon "submit" at bounding box center [779, 242] width 14 height 14
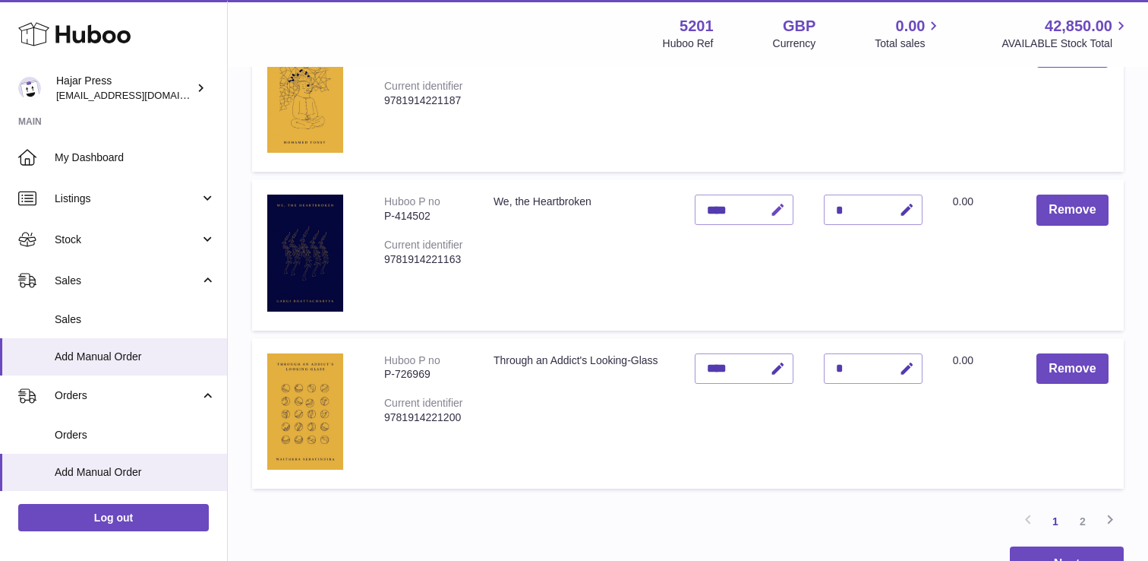
scroll to position [1384, 0]
click at [782, 206] on icon "button" at bounding box center [778, 209] width 16 height 16
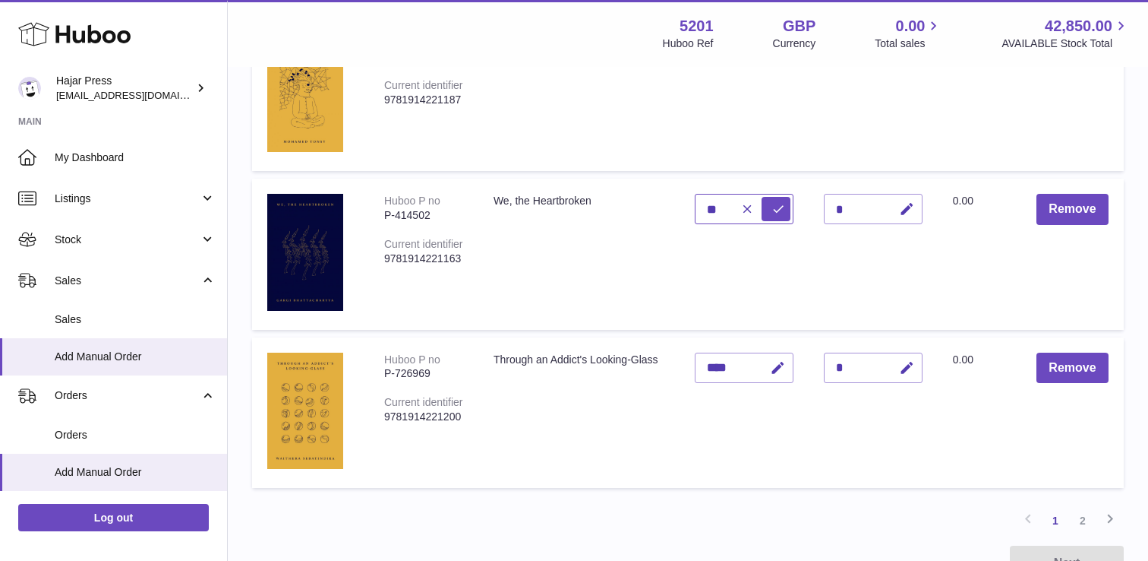
type input "*"
type input "****"
click at [782, 206] on icon "submit" at bounding box center [779, 209] width 14 height 14
click at [788, 366] on button "button" at bounding box center [776, 367] width 36 height 31
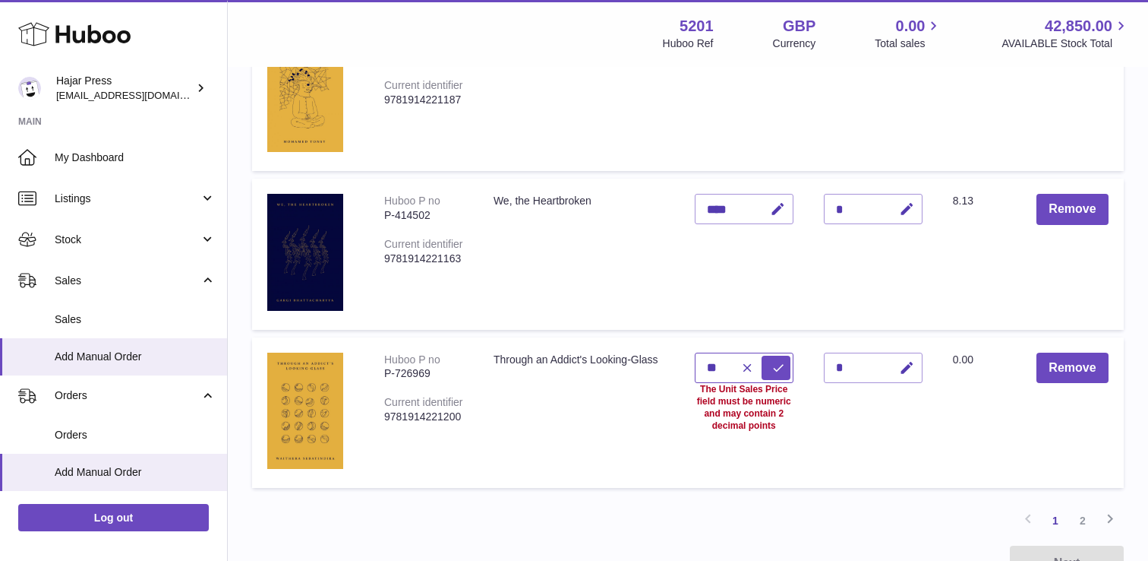
type input "*"
type input "****"
click at [788, 366] on button "submit" at bounding box center [776, 367] width 29 height 24
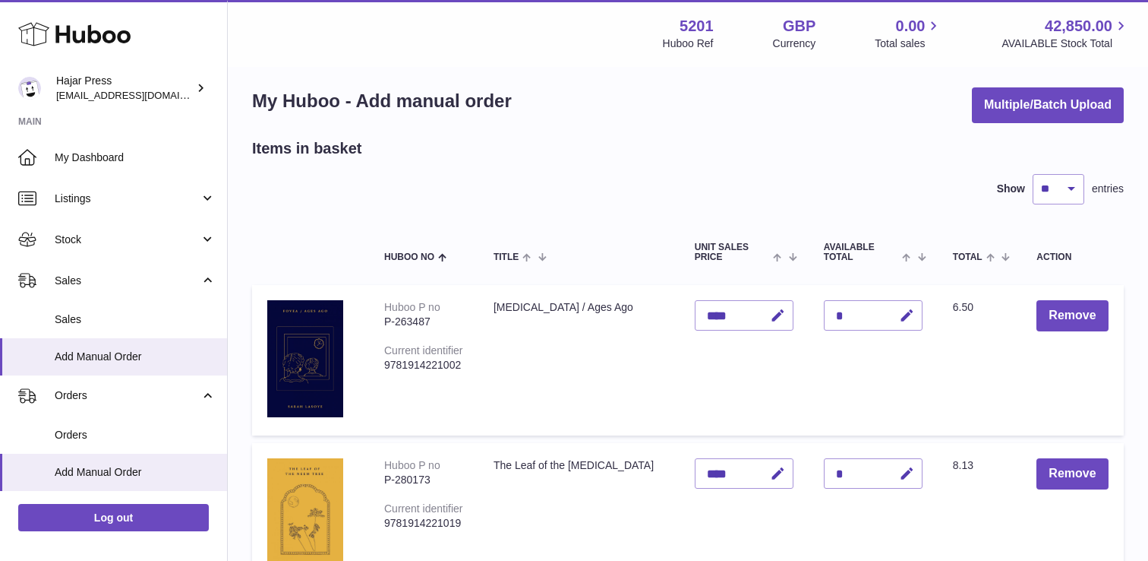
scroll to position [0, 0]
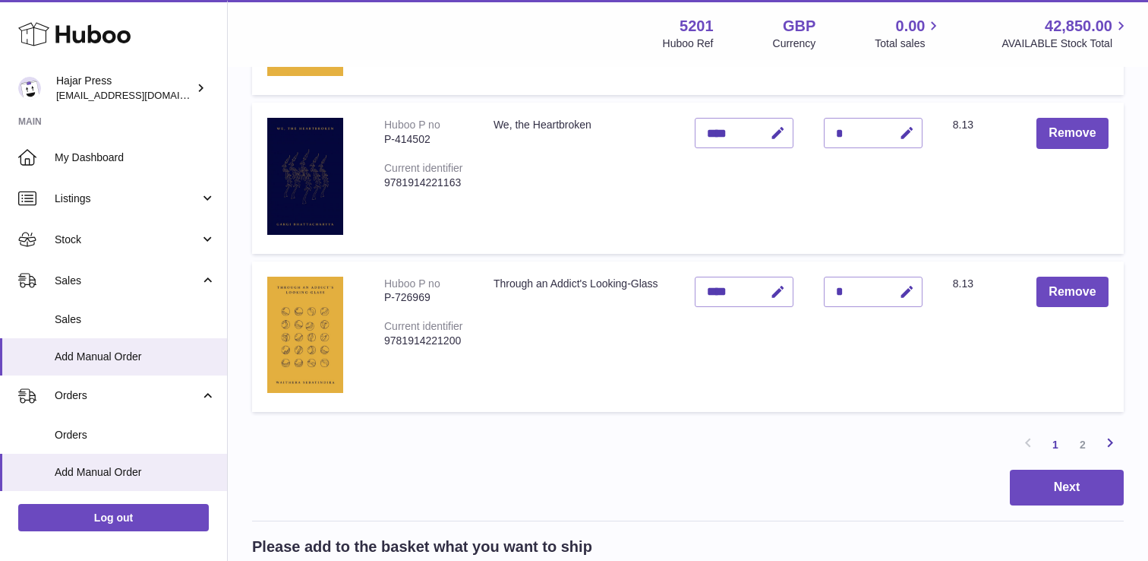
click at [1113, 438] on icon at bounding box center [1110, 442] width 18 height 19
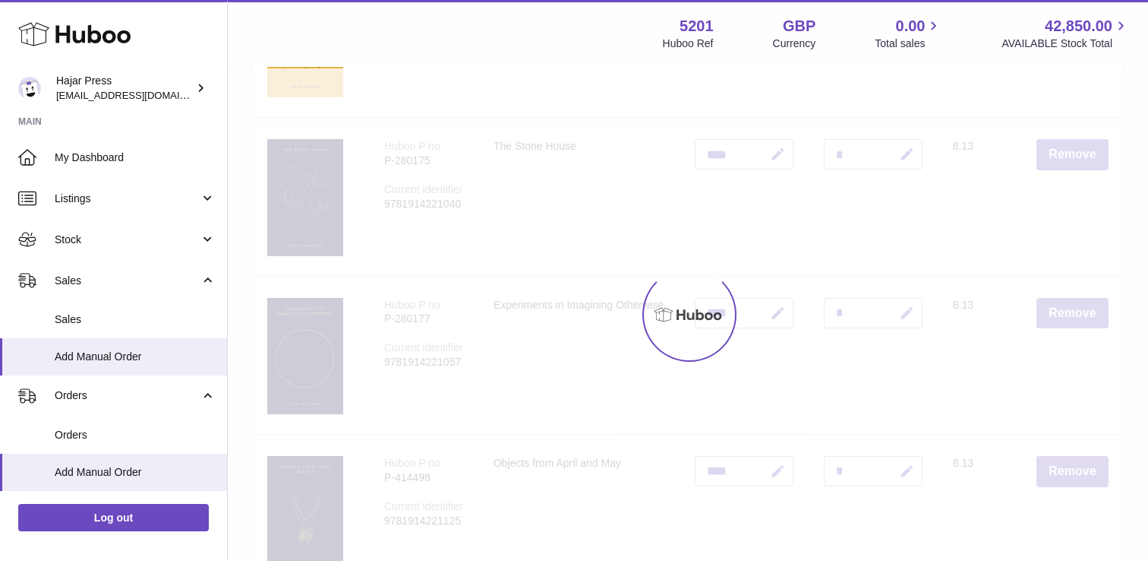
scroll to position [68, 0]
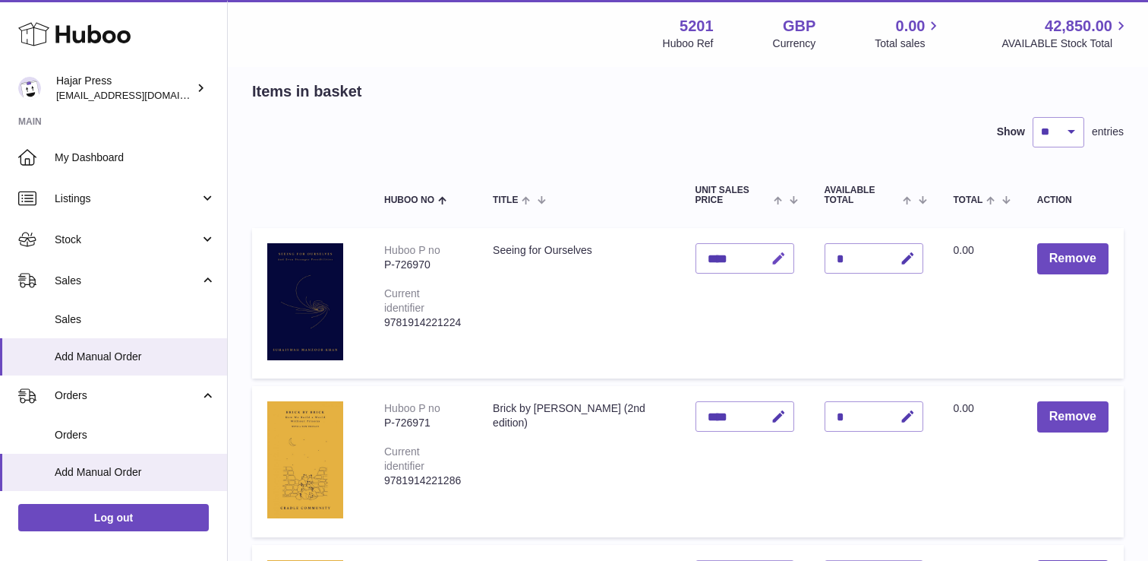
click at [771, 257] on icon "button" at bounding box center [779, 259] width 16 height 16
type input "*"
type input "****"
click at [772, 257] on icon "submit" at bounding box center [779, 258] width 14 height 14
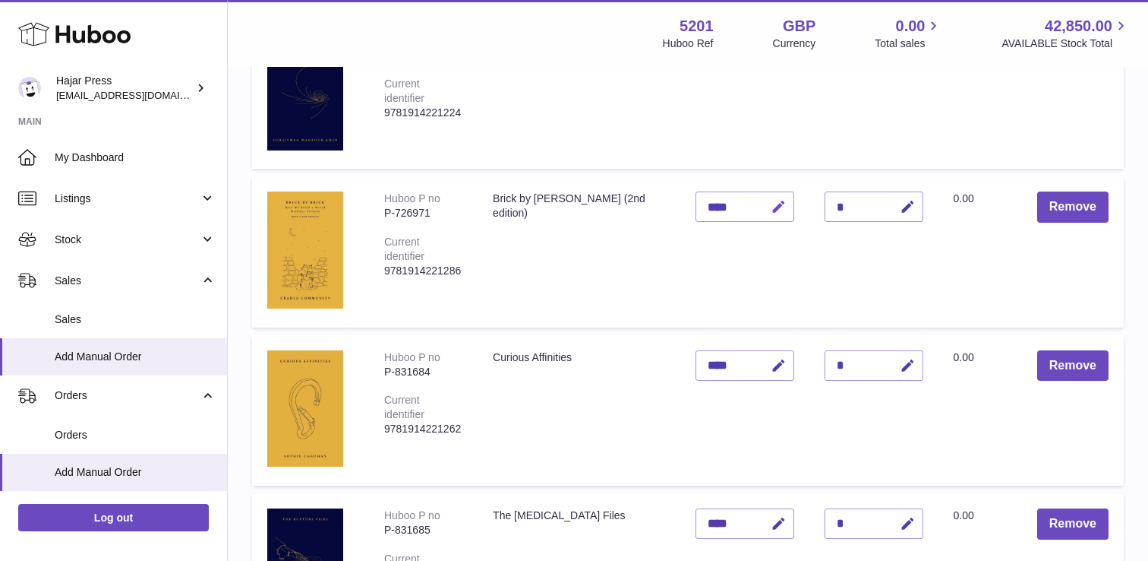
scroll to position [279, 0]
click at [771, 211] on icon "button" at bounding box center [779, 206] width 16 height 16
type input "*"
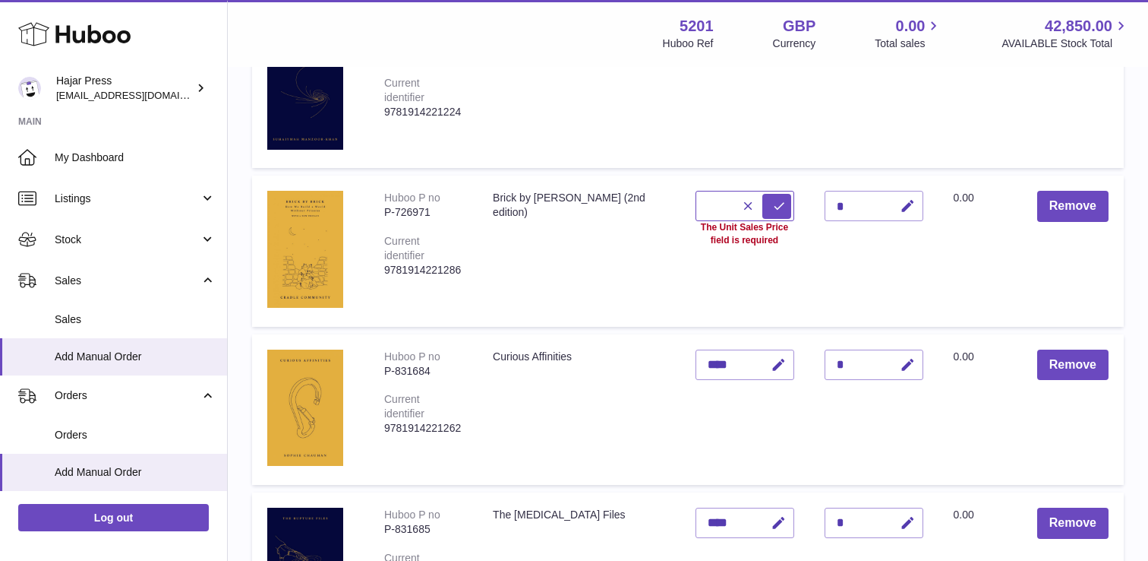
type input "*"
type input "****"
click at [772, 211] on icon "submit" at bounding box center [779, 206] width 14 height 14
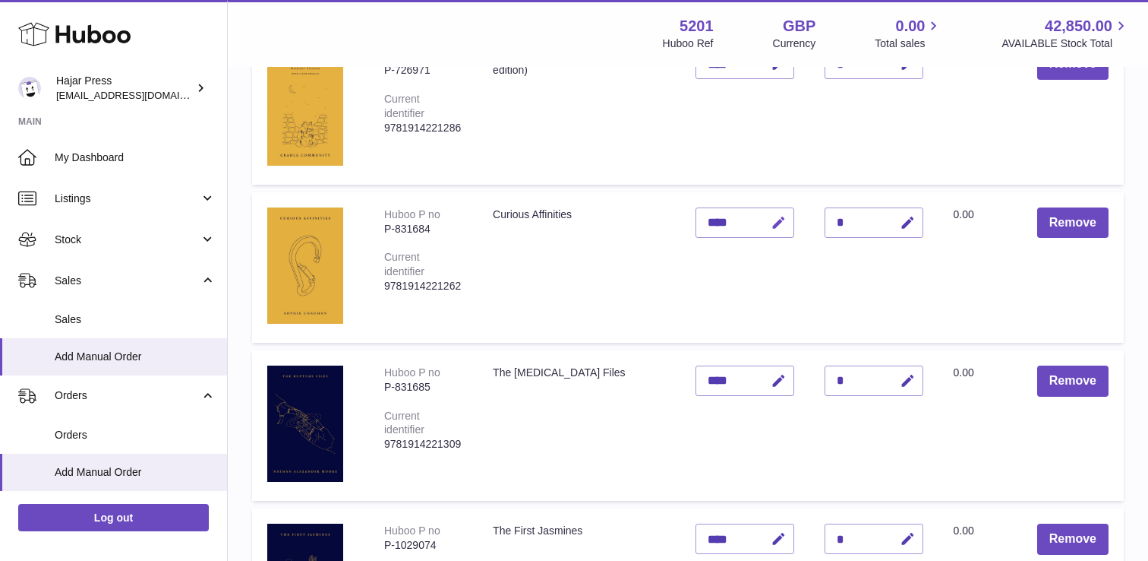
scroll to position [422, 0]
click at [771, 215] on icon "button" at bounding box center [779, 222] width 16 height 16
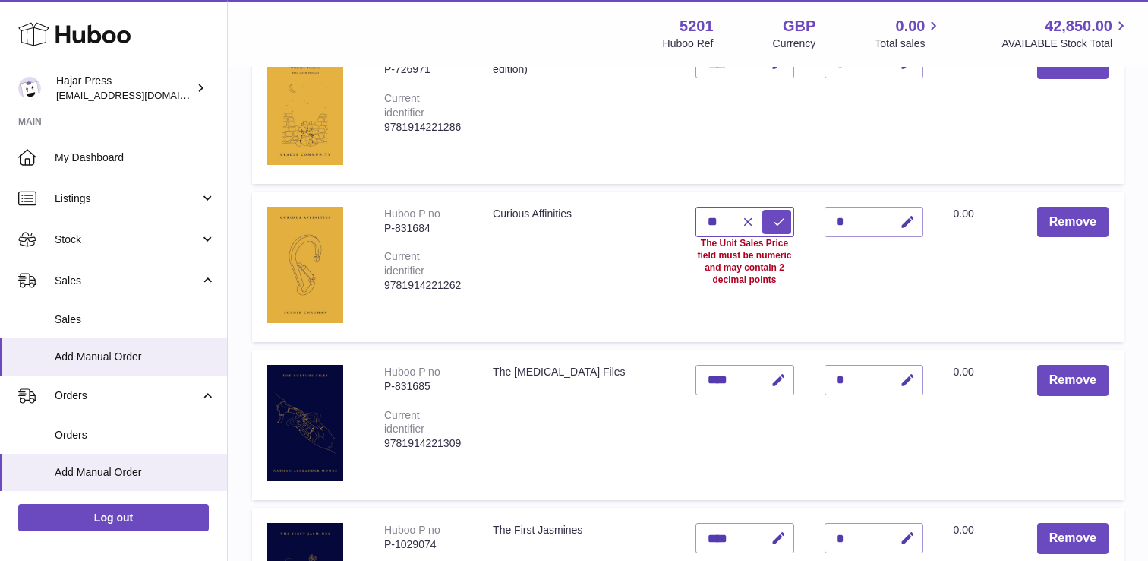
type input "*"
type input "****"
click at [772, 215] on icon "submit" at bounding box center [779, 222] width 14 height 14
click at [771, 376] on icon "button" at bounding box center [779, 380] width 16 height 16
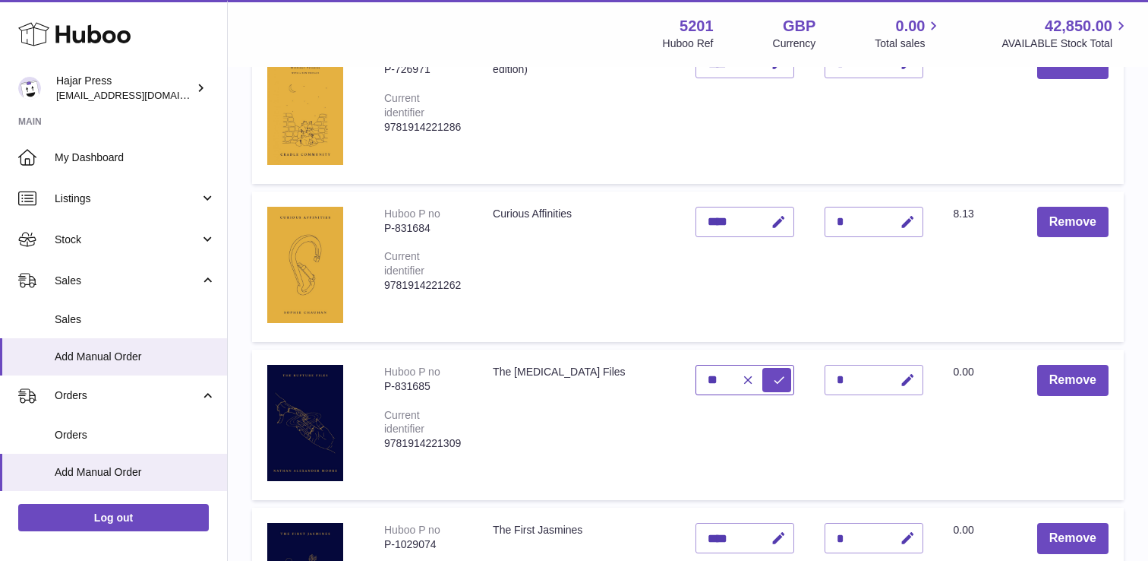
type input "*"
type input "****"
click at [772, 376] on icon "submit" at bounding box center [779, 380] width 14 height 14
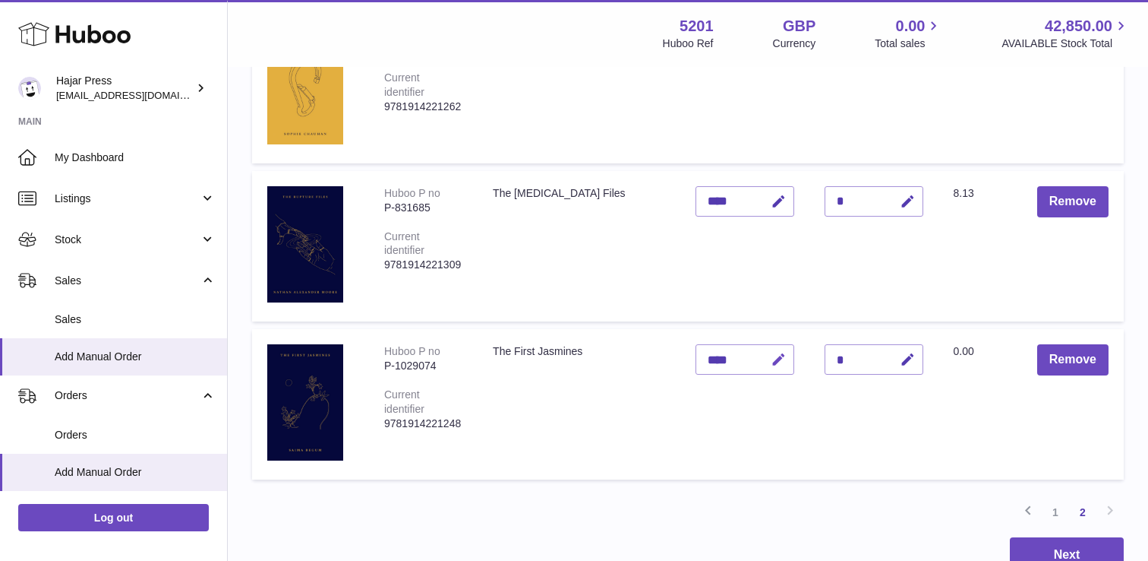
scroll to position [602, 0]
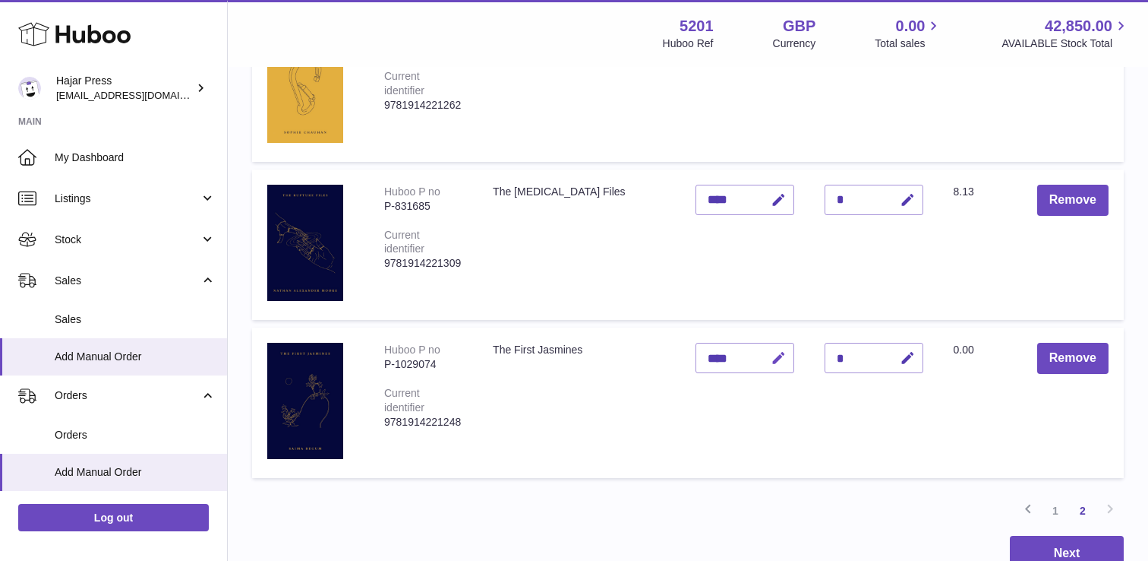
click at [771, 362] on icon "button" at bounding box center [779, 358] width 16 height 16
type input "*"
type input "****"
click at [772, 362] on icon "submit" at bounding box center [779, 358] width 14 height 14
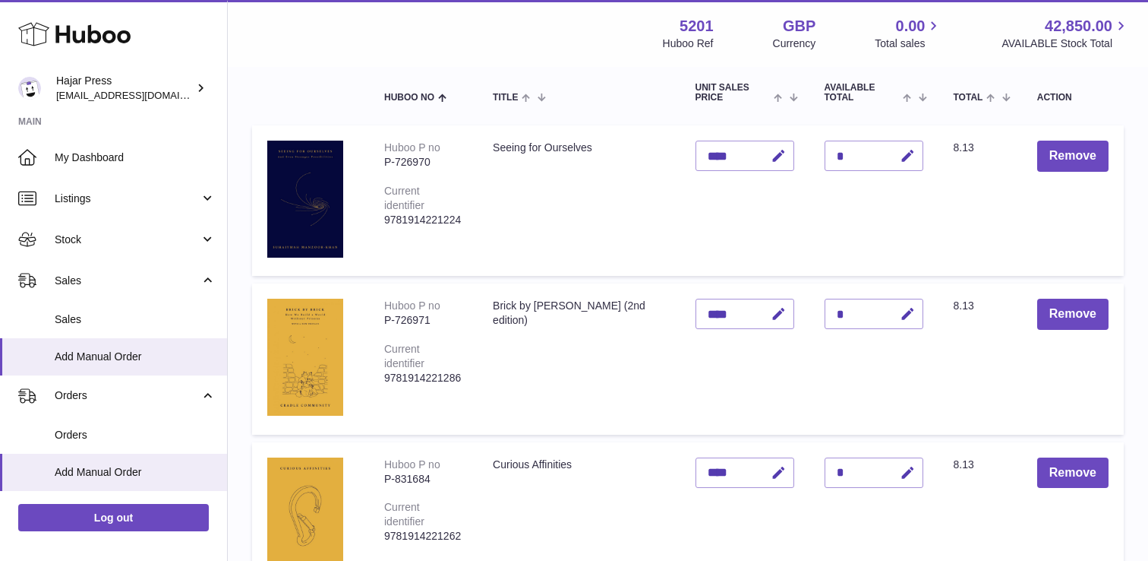
scroll to position [0, 0]
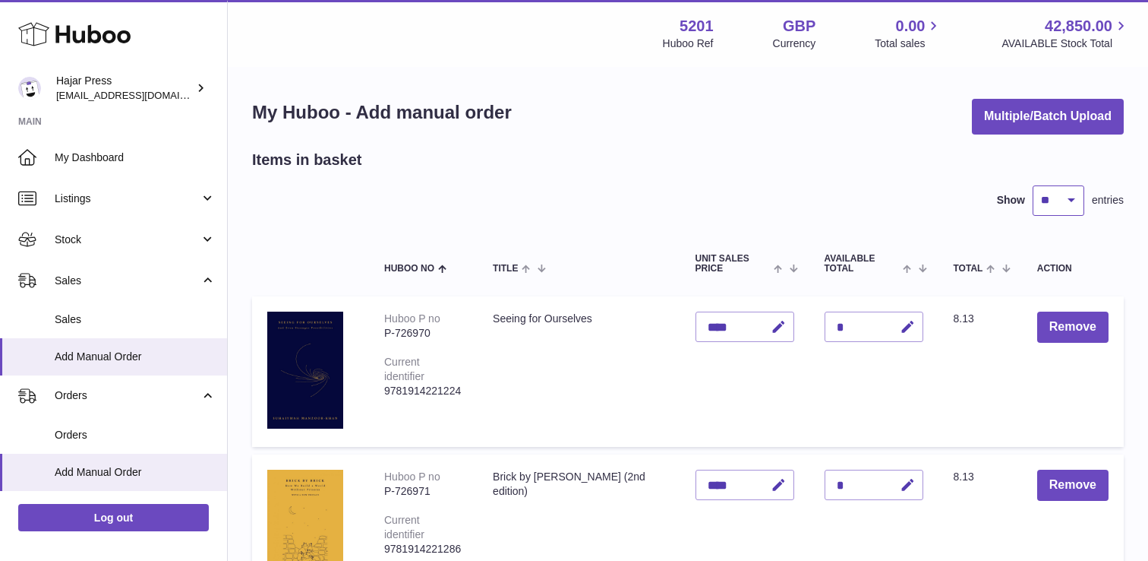
click at [1072, 209] on select "** ** ** ***" at bounding box center [1059, 200] width 52 height 30
select select "**"
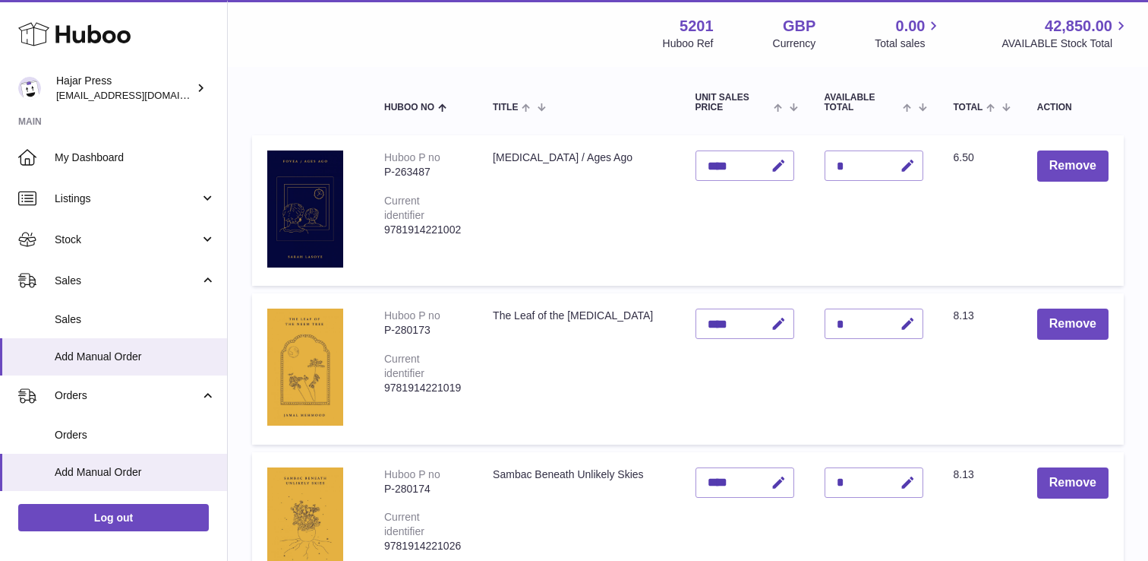
scroll to position [172, 0]
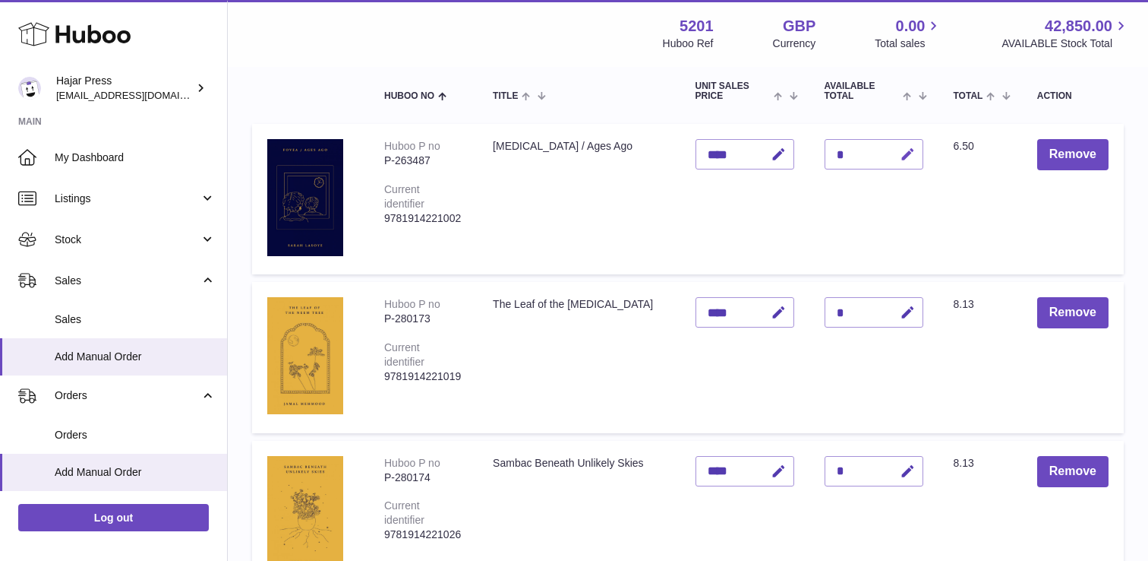
click at [902, 157] on icon "button" at bounding box center [908, 155] width 16 height 16
type input "*"
click at [902, 157] on icon "submit" at bounding box center [909, 154] width 14 height 14
click at [901, 318] on icon "button" at bounding box center [908, 313] width 16 height 16
type input "*"
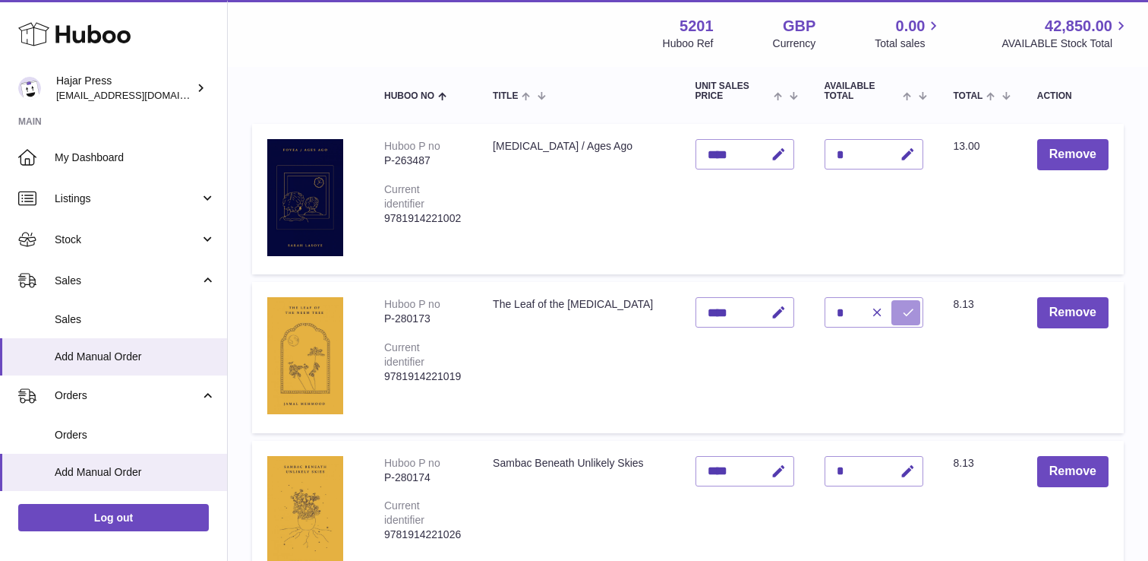
click at [902, 318] on icon "submit" at bounding box center [909, 312] width 14 height 14
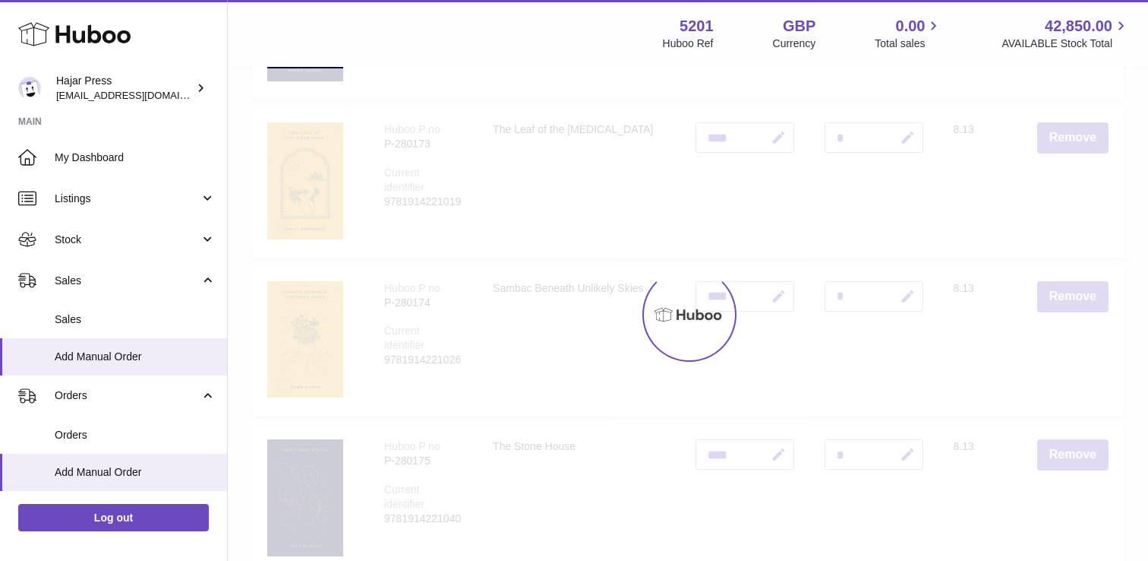
scroll to position [352, 0]
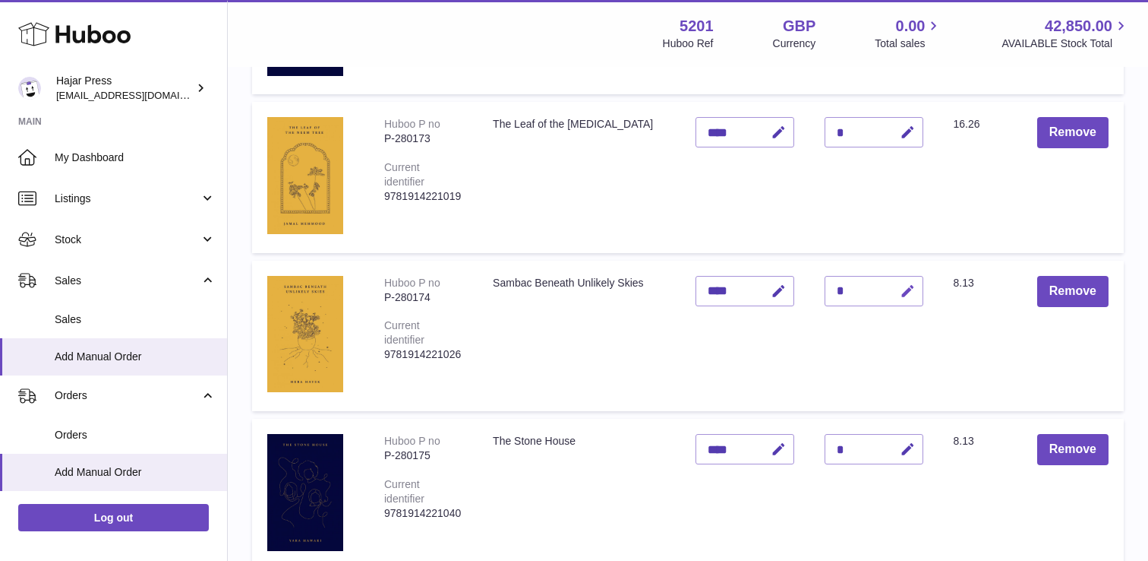
click at [907, 284] on icon "button" at bounding box center [908, 291] width 16 height 16
type input "*"
click at [907, 284] on icon "submit" at bounding box center [909, 291] width 14 height 14
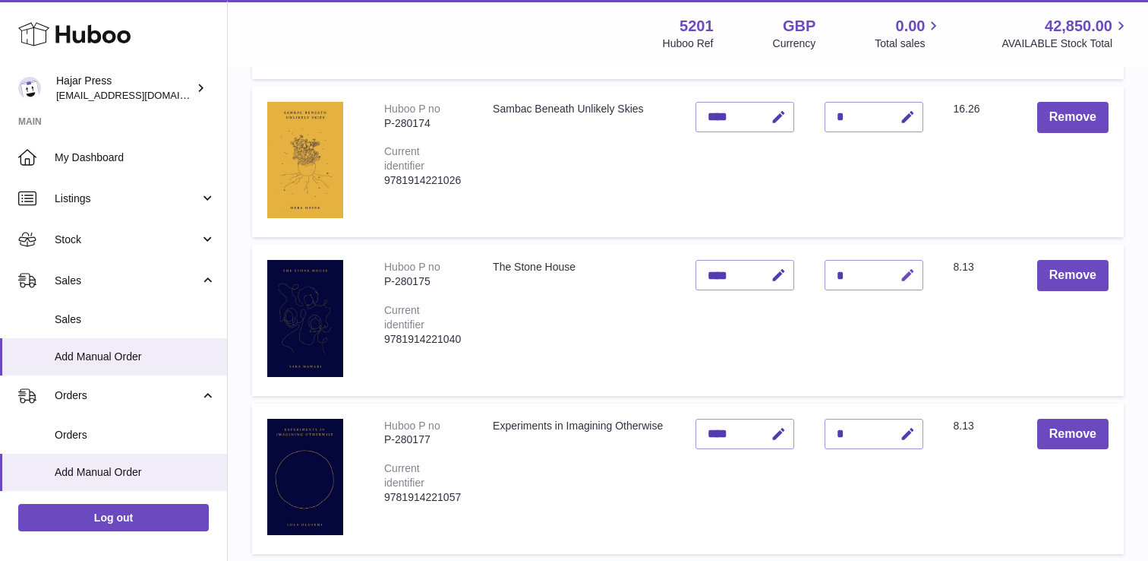
scroll to position [528, 0]
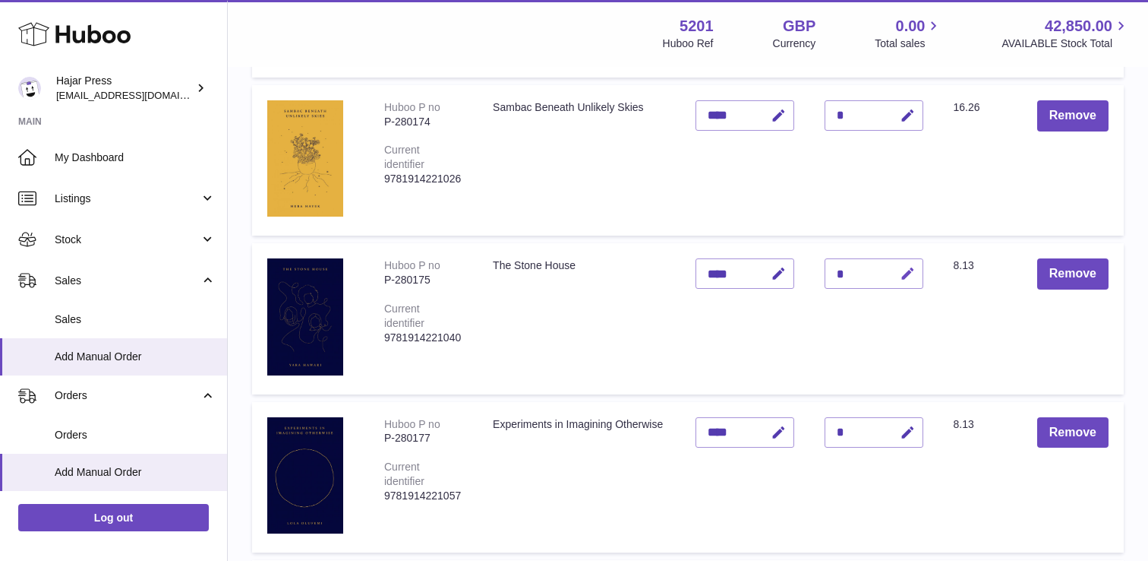
click at [908, 280] on icon "button" at bounding box center [908, 274] width 16 height 16
type input "*"
click at [908, 280] on button "submit" at bounding box center [906, 273] width 29 height 24
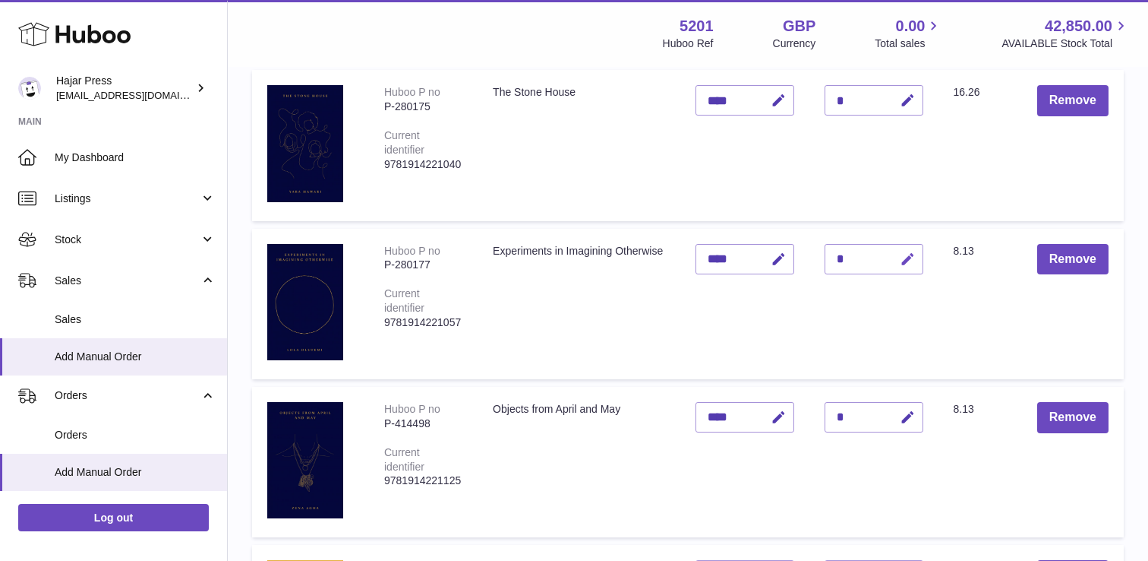
scroll to position [702, 0]
click at [905, 257] on icon "button" at bounding box center [908, 259] width 16 height 16
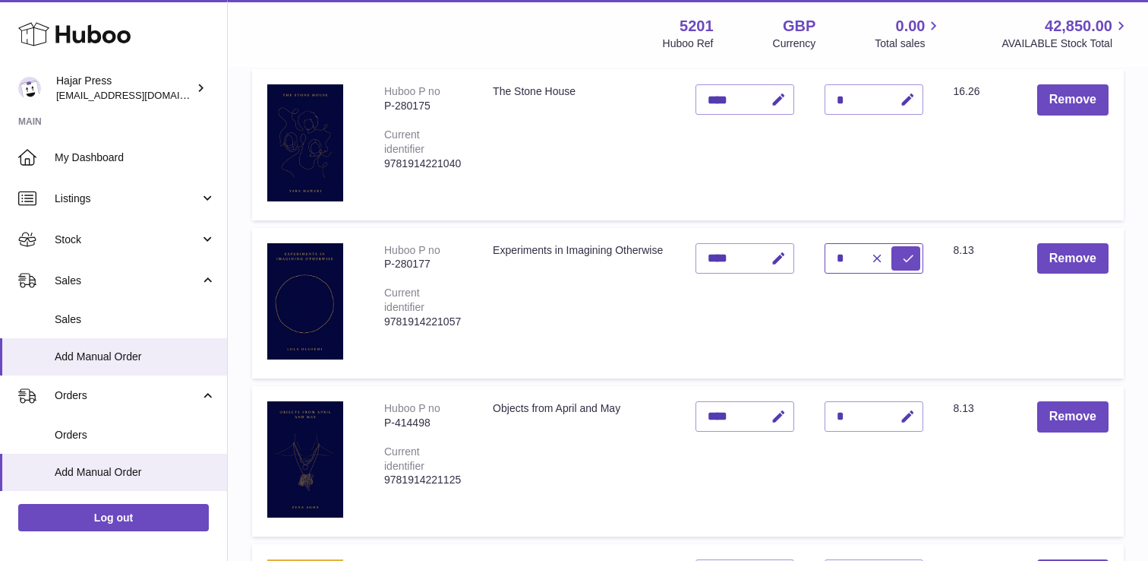
type input "*"
click at [905, 257] on icon "submit" at bounding box center [909, 258] width 14 height 14
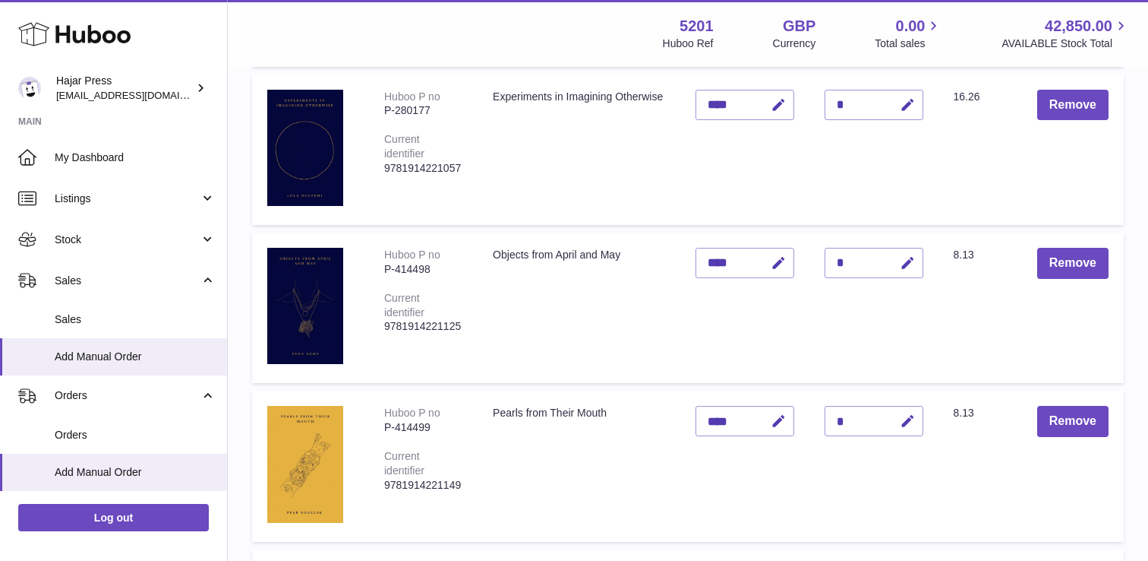
scroll to position [858, 0]
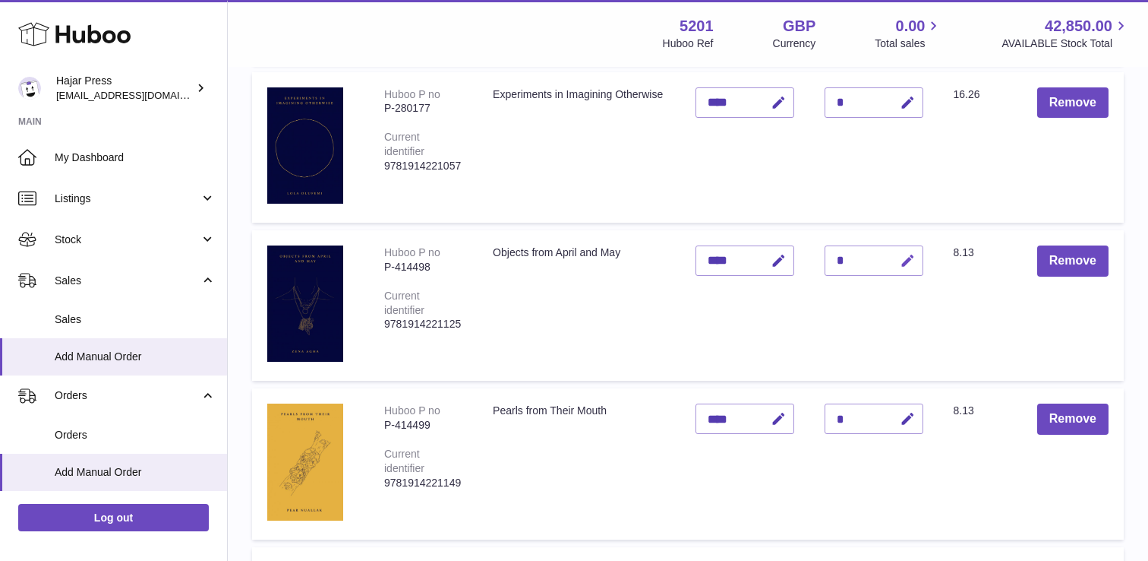
click at [907, 264] on icon "button" at bounding box center [908, 261] width 16 height 16
type input "*"
click at [907, 264] on icon "submit" at bounding box center [909, 261] width 14 height 14
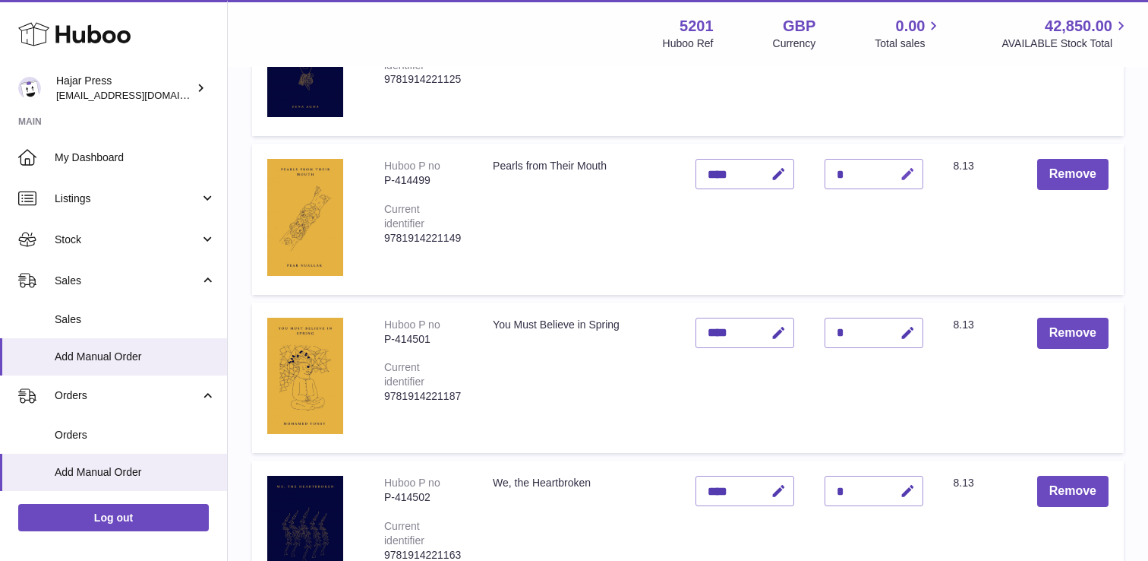
scroll to position [1104, 0]
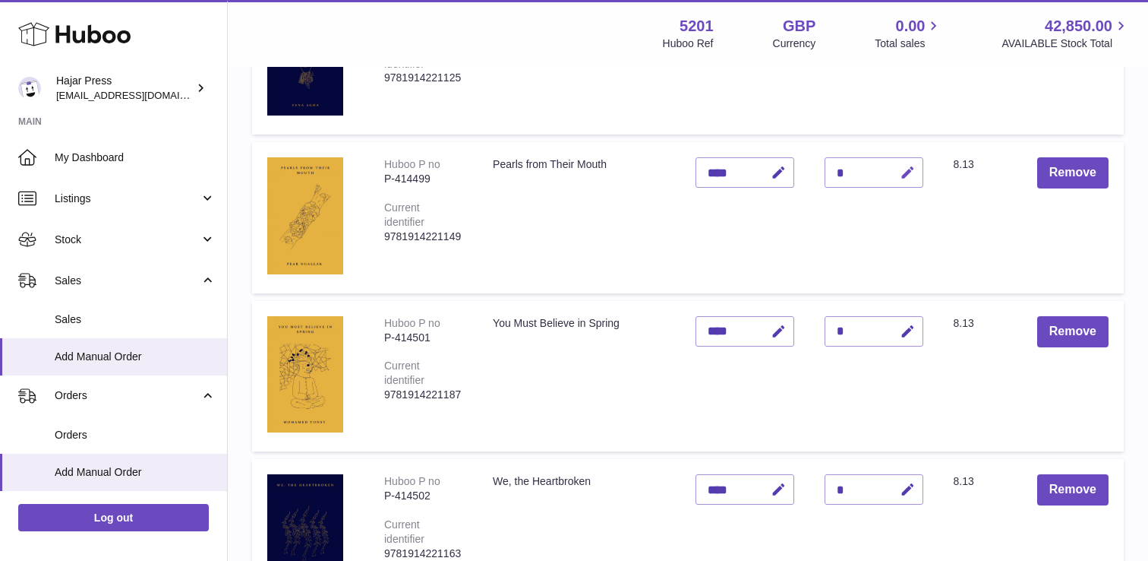
click at [903, 184] on button "button" at bounding box center [906, 172] width 36 height 31
type input "*"
click at [903, 184] on button "submit" at bounding box center [906, 172] width 29 height 24
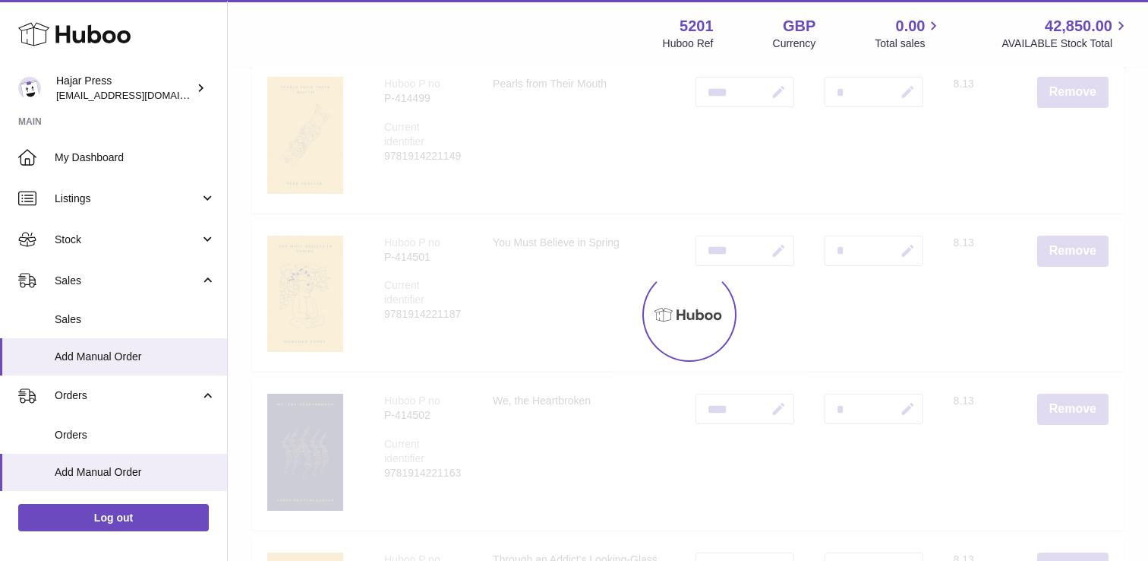
scroll to position [1192, 0]
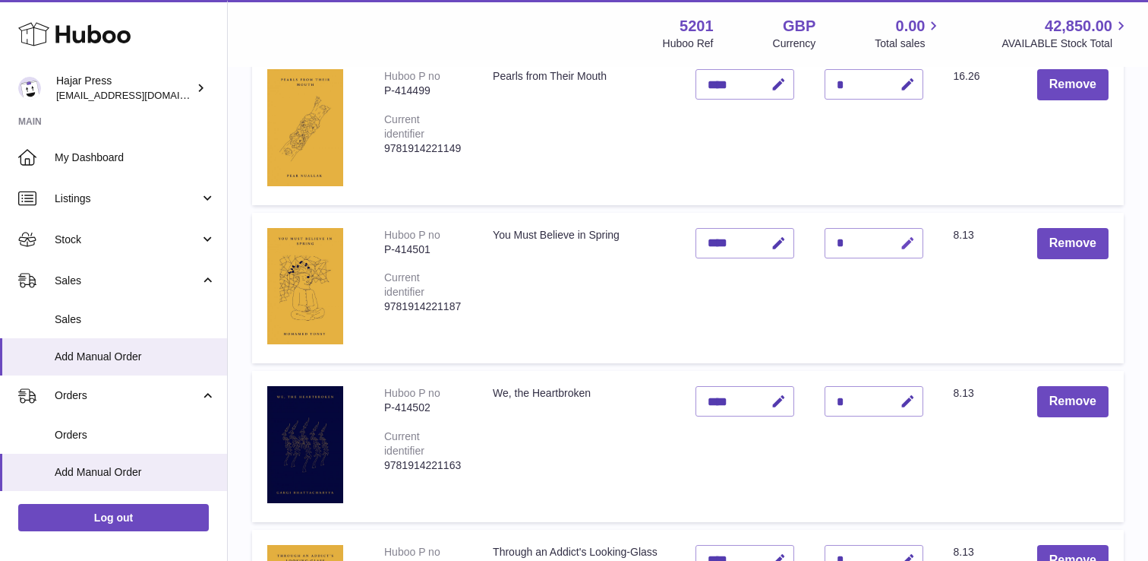
click at [900, 242] on icon "button" at bounding box center [908, 243] width 16 height 16
type input "*"
click at [902, 242] on icon "submit" at bounding box center [909, 243] width 14 height 14
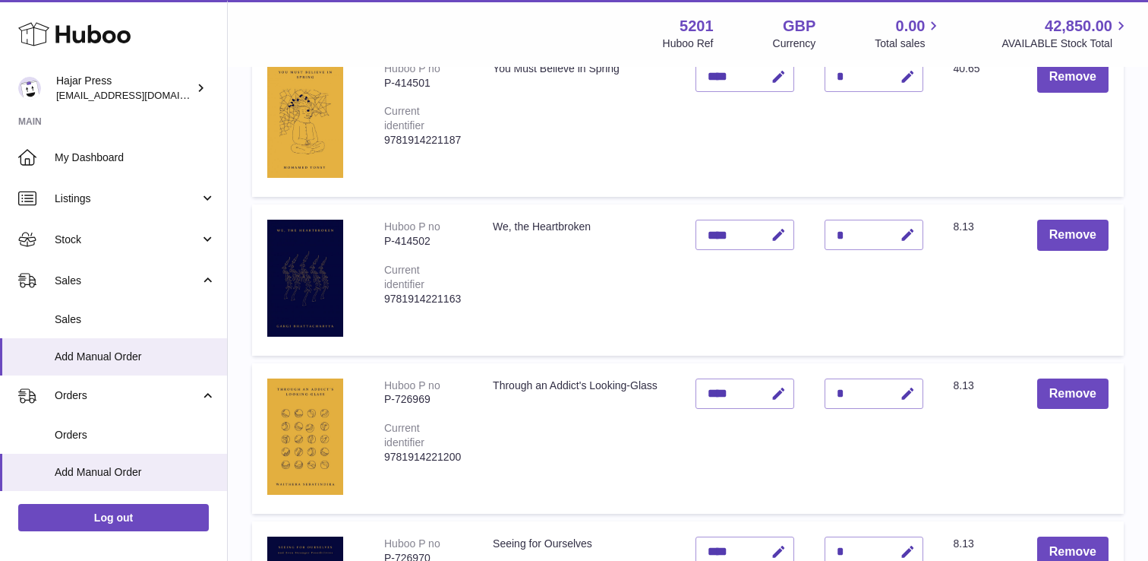
scroll to position [1361, 0]
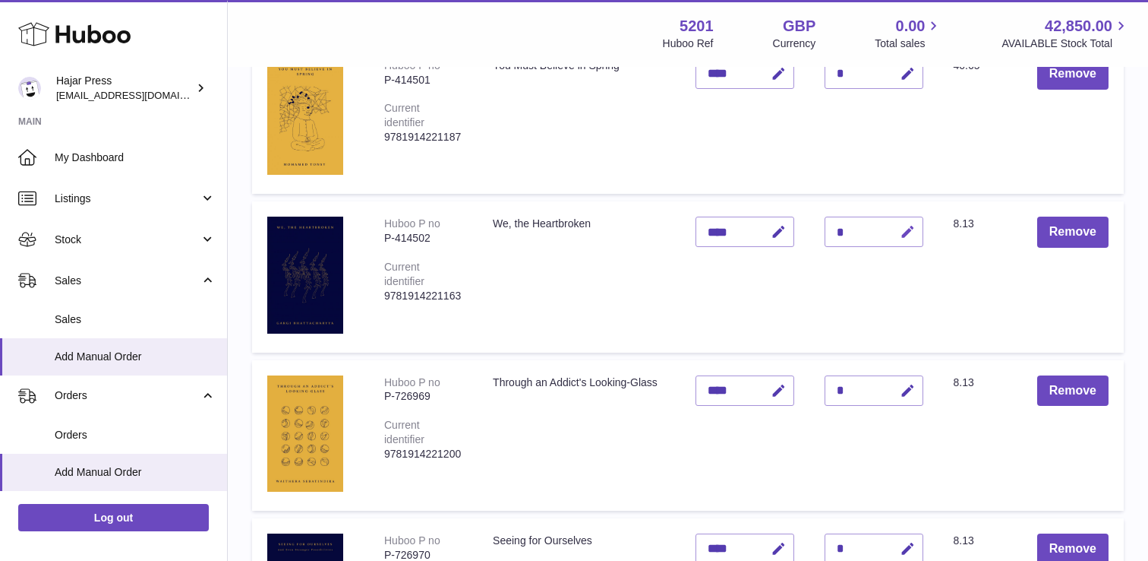
click at [909, 228] on icon "button" at bounding box center [908, 232] width 16 height 16
type input "*"
click at [909, 228] on icon "submit" at bounding box center [909, 232] width 14 height 14
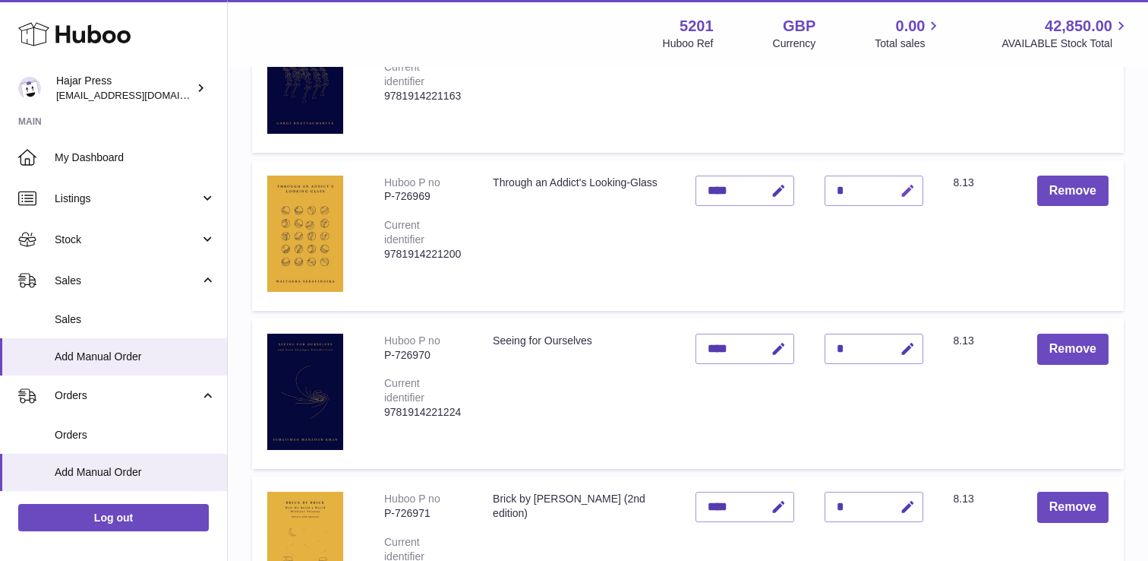
scroll to position [1564, 0]
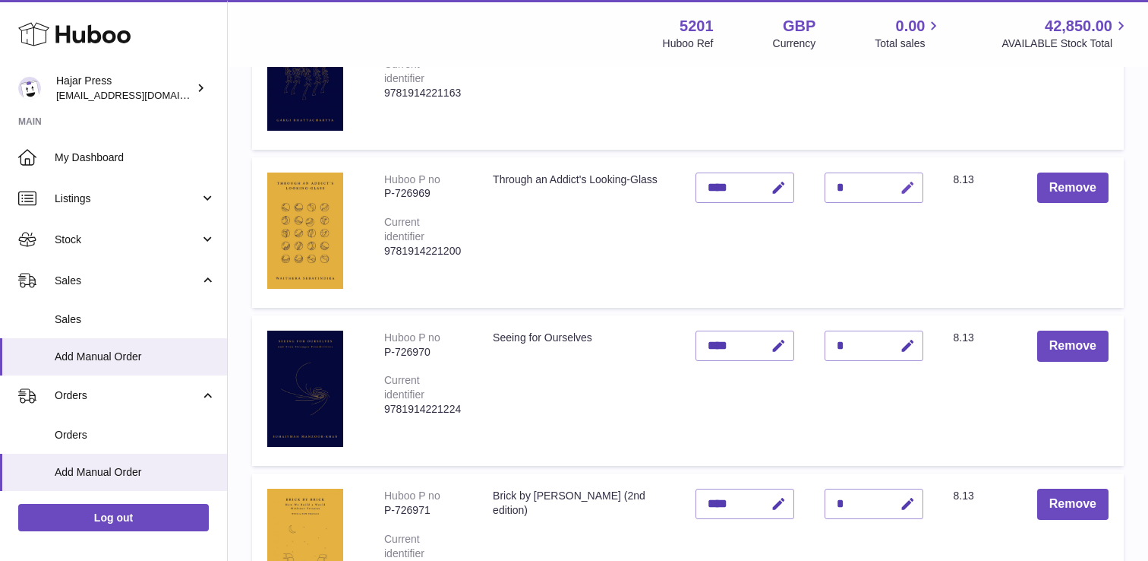
click at [900, 184] on icon "button" at bounding box center [908, 188] width 16 height 16
type input "*"
click at [899, 184] on button "submit" at bounding box center [906, 187] width 29 height 24
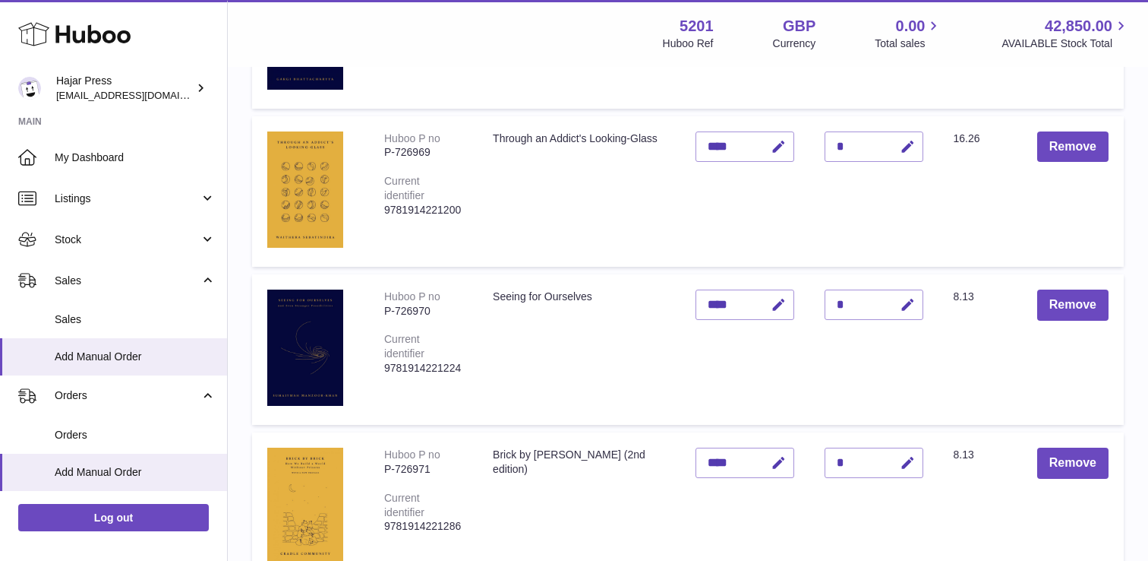
scroll to position [1608, 0]
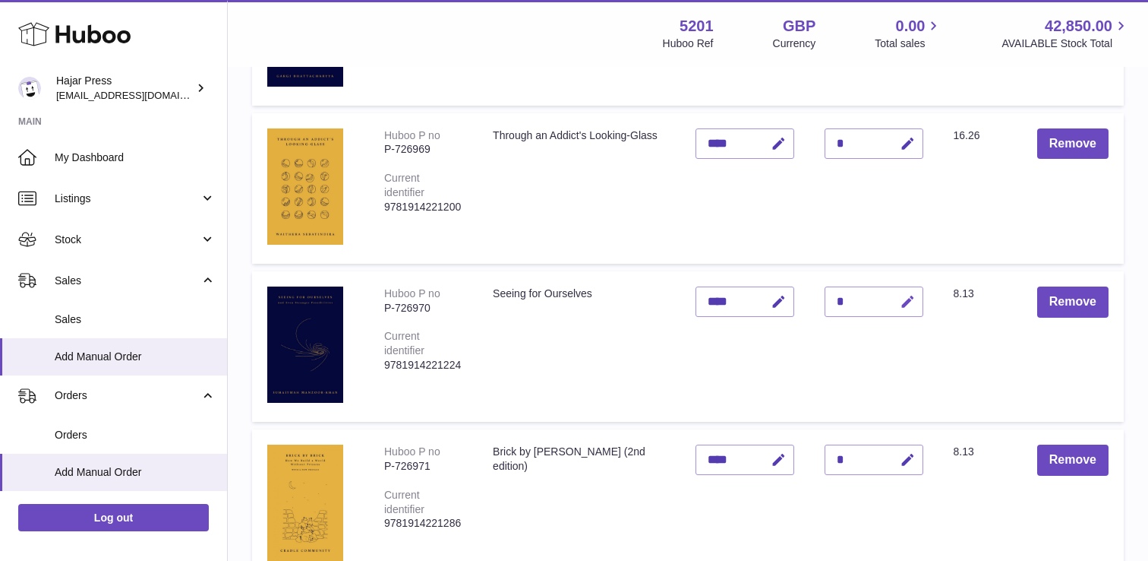
click at [906, 292] on button "button" at bounding box center [906, 301] width 36 height 31
type input "*"
click at [906, 292] on button "submit" at bounding box center [906, 301] width 29 height 24
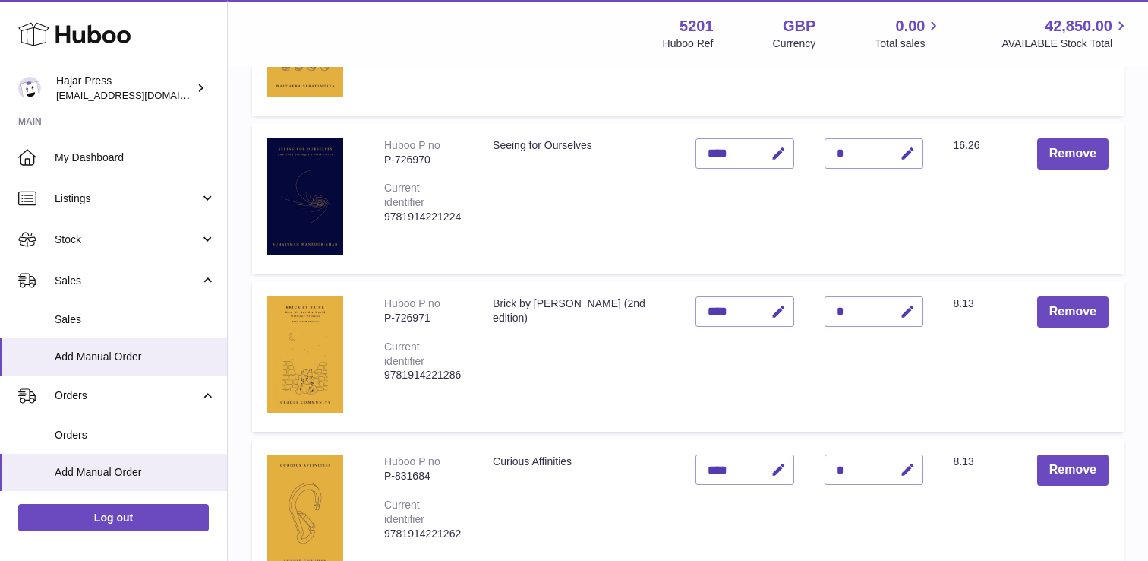
scroll to position [1800, 0]
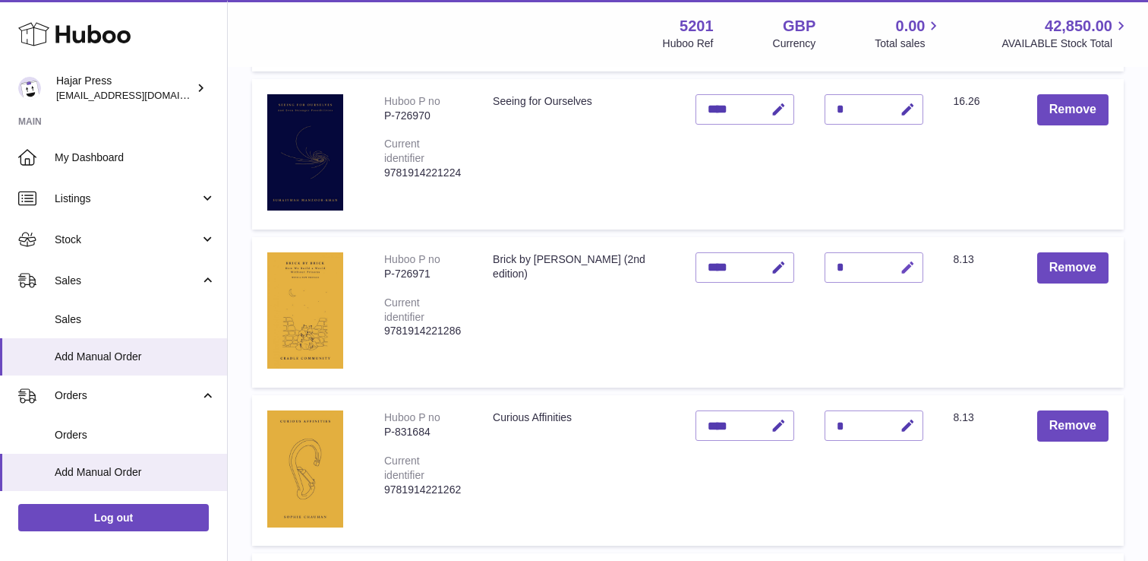
click at [914, 264] on button "button" at bounding box center [906, 267] width 36 height 31
type input "*"
click at [914, 264] on button "submit" at bounding box center [906, 267] width 29 height 24
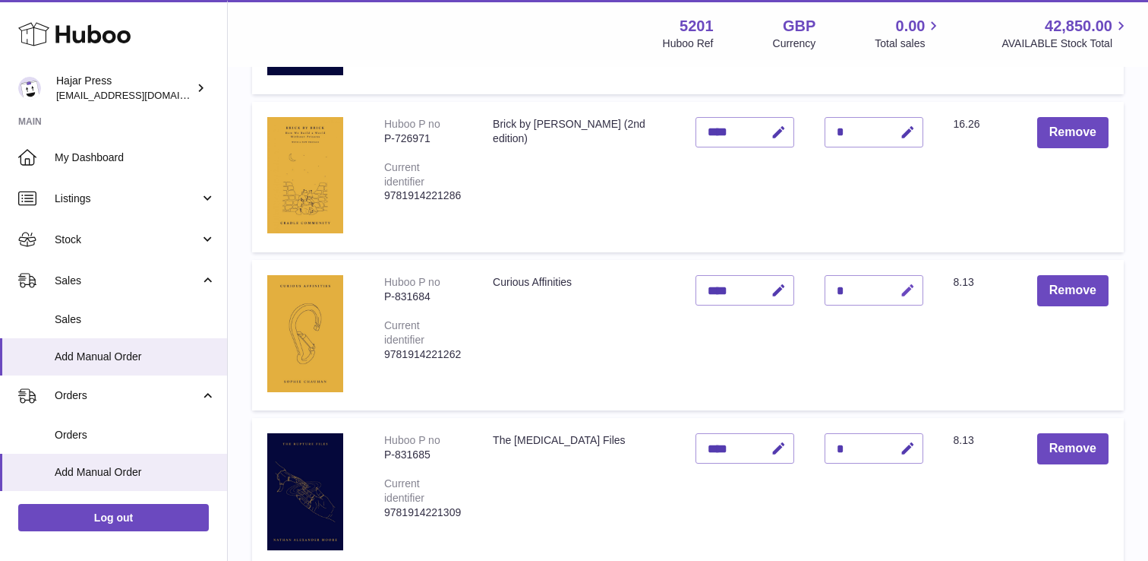
scroll to position [1936, 0]
click at [905, 295] on icon "button" at bounding box center [908, 290] width 16 height 16
type input "*"
click at [905, 295] on icon "submit" at bounding box center [909, 290] width 14 height 14
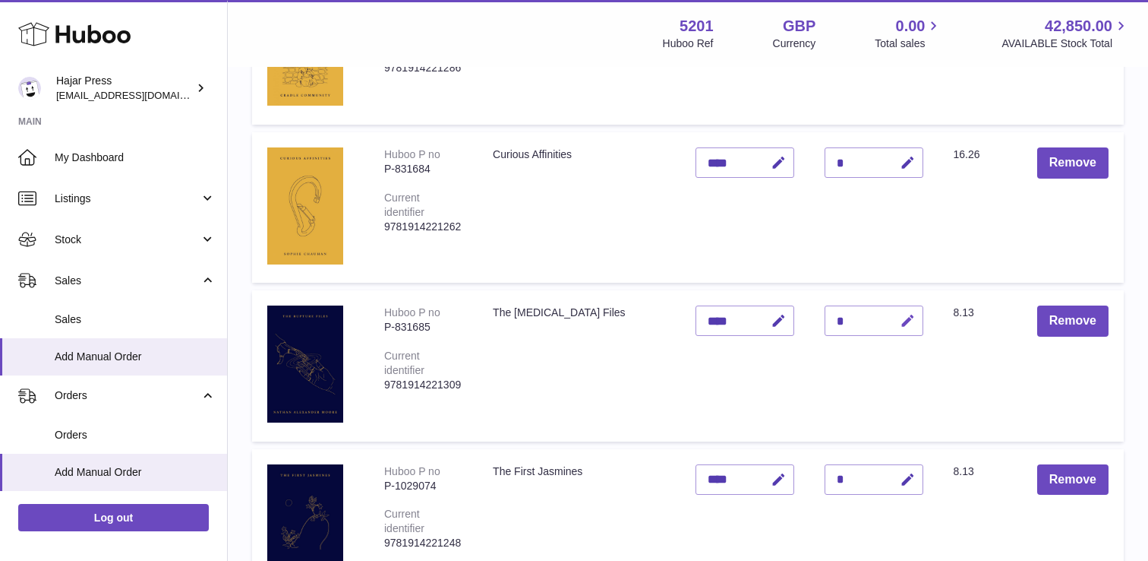
scroll to position [2064, 0]
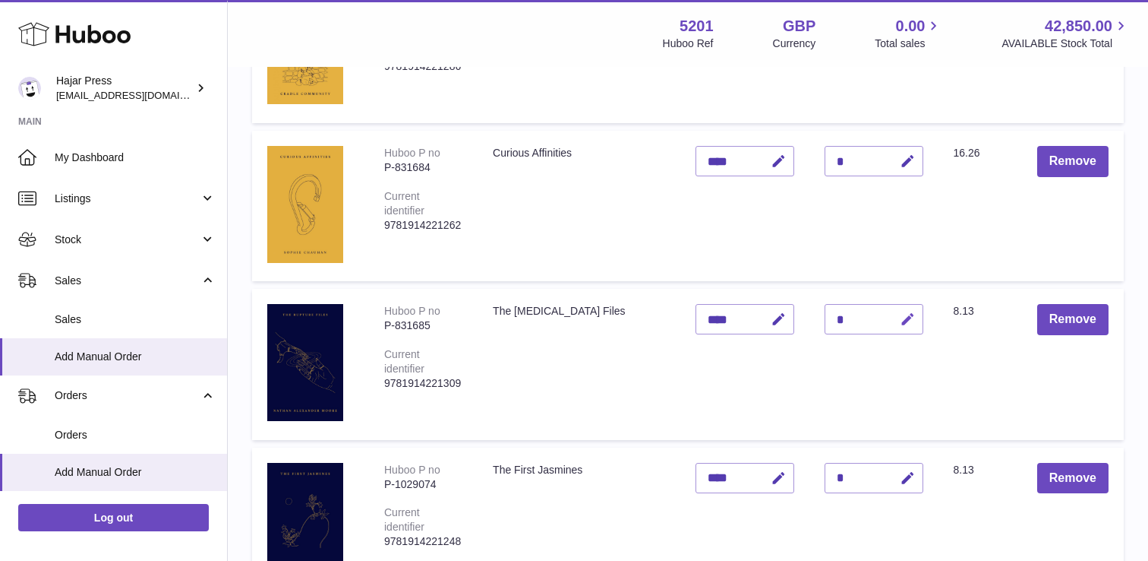
click at [906, 324] on icon "button" at bounding box center [908, 319] width 16 height 16
type input "*"
click at [906, 324] on icon "submit" at bounding box center [909, 319] width 14 height 14
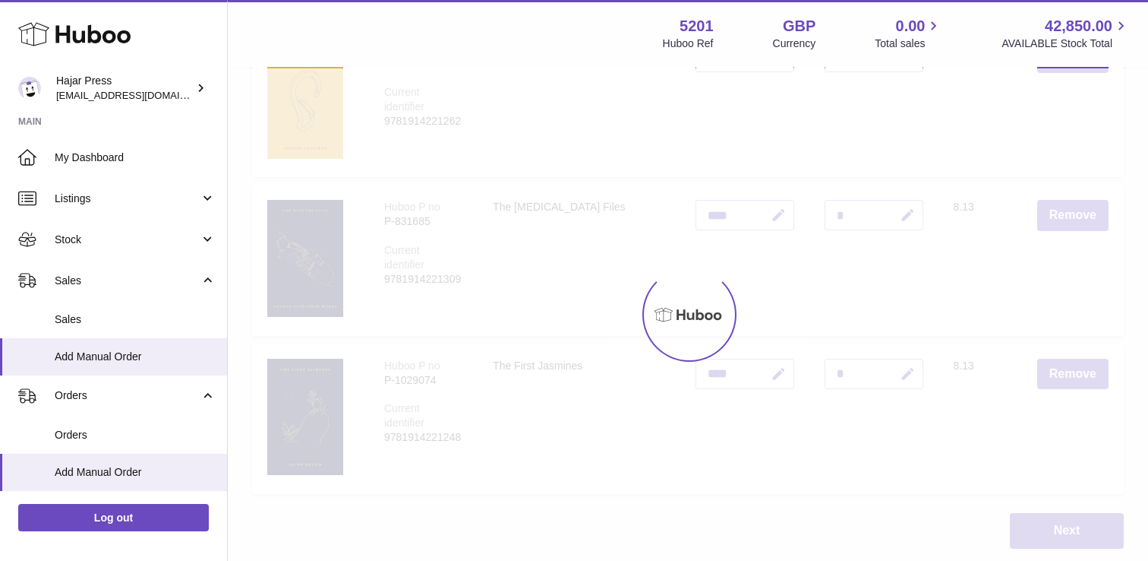
scroll to position [2172, 0]
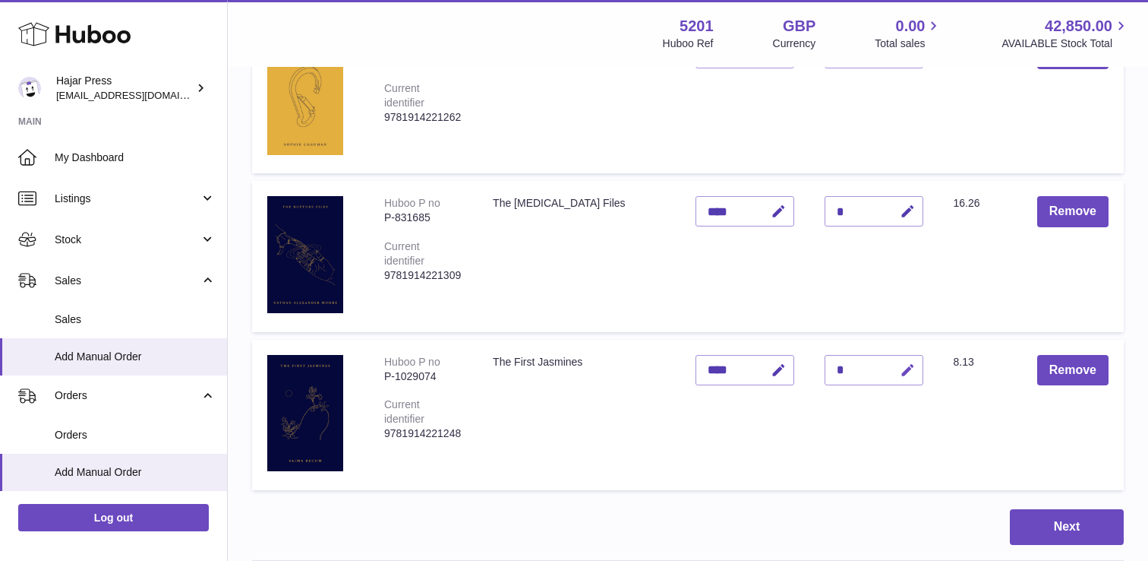
click at [907, 368] on icon "button" at bounding box center [908, 370] width 16 height 16
type input "*"
click at [907, 367] on icon "submit" at bounding box center [909, 370] width 14 height 14
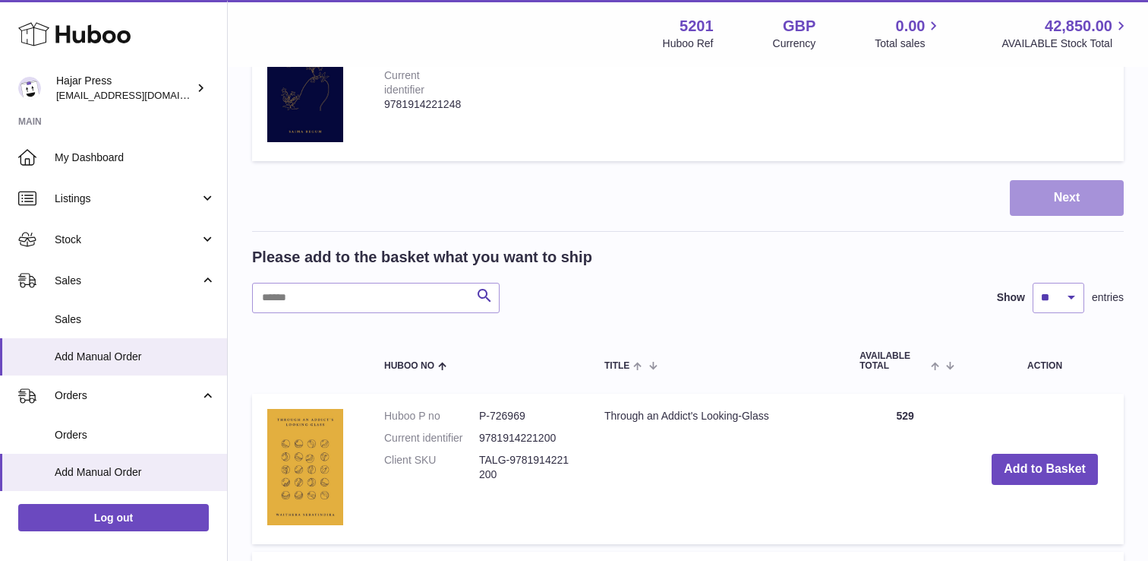
scroll to position [2500, 0]
click at [1025, 197] on button "Next" at bounding box center [1067, 200] width 114 height 36
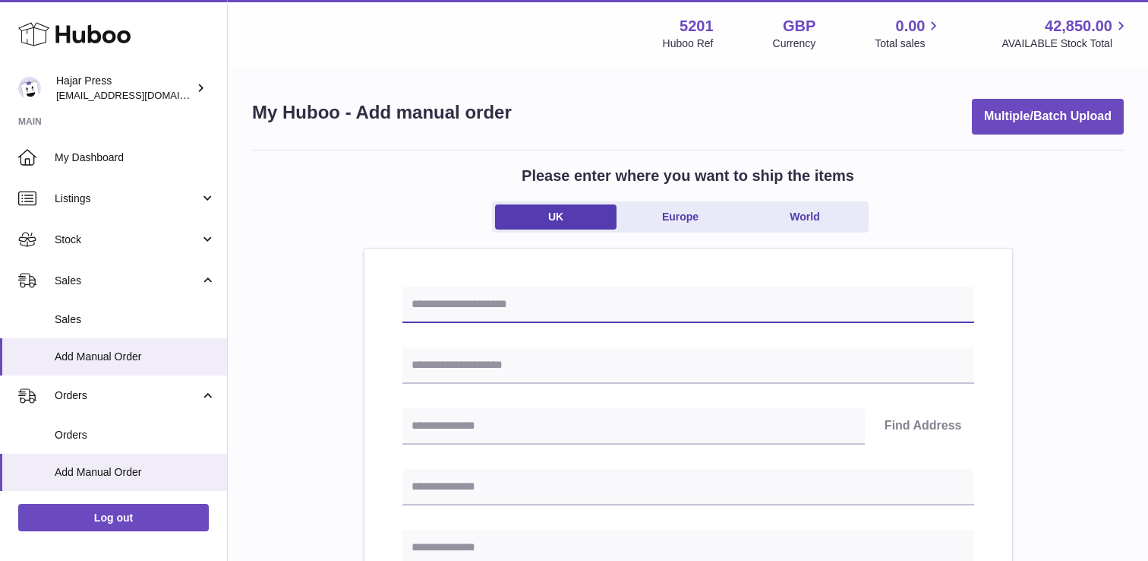
click at [488, 291] on input "text" at bounding box center [689, 304] width 572 height 36
paste input "*********"
type input "*********"
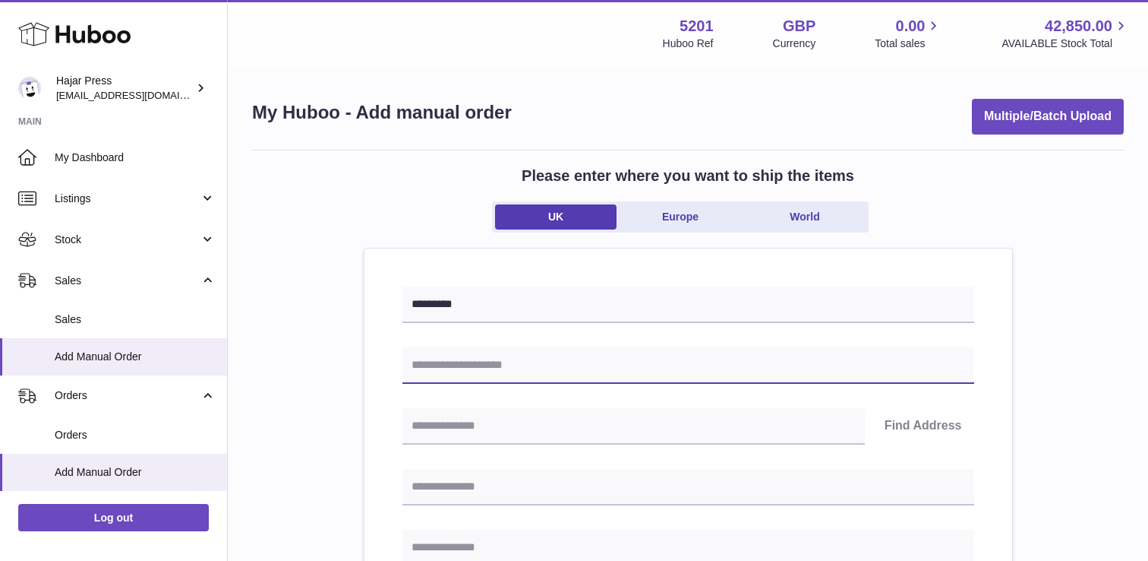
click at [435, 372] on input "text" at bounding box center [689, 365] width 572 height 36
paste input "**********"
type input "**********"
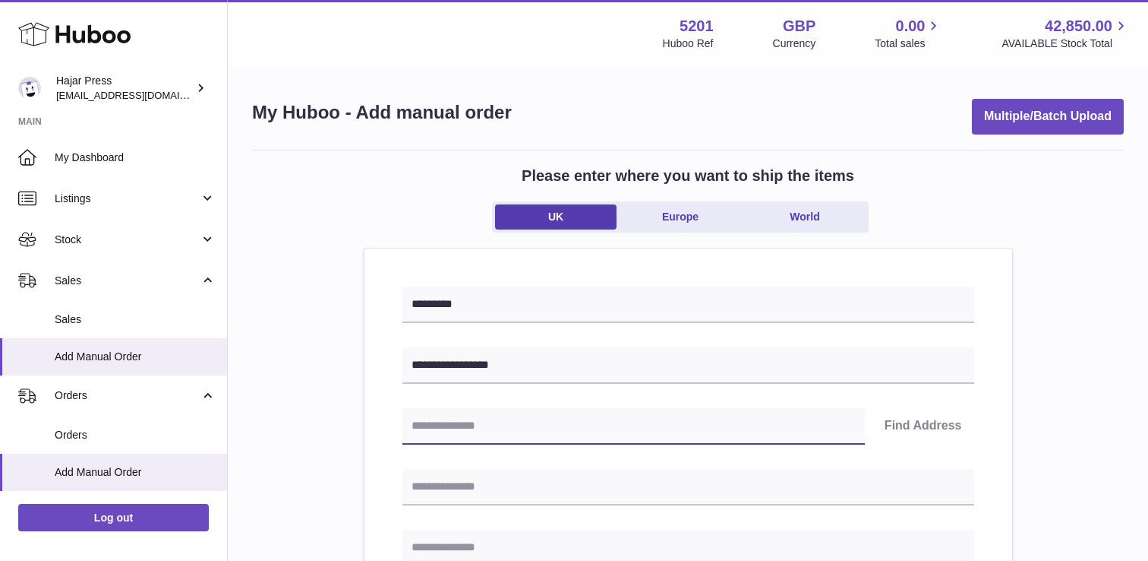
click at [428, 437] on input "text" at bounding box center [634, 426] width 463 height 36
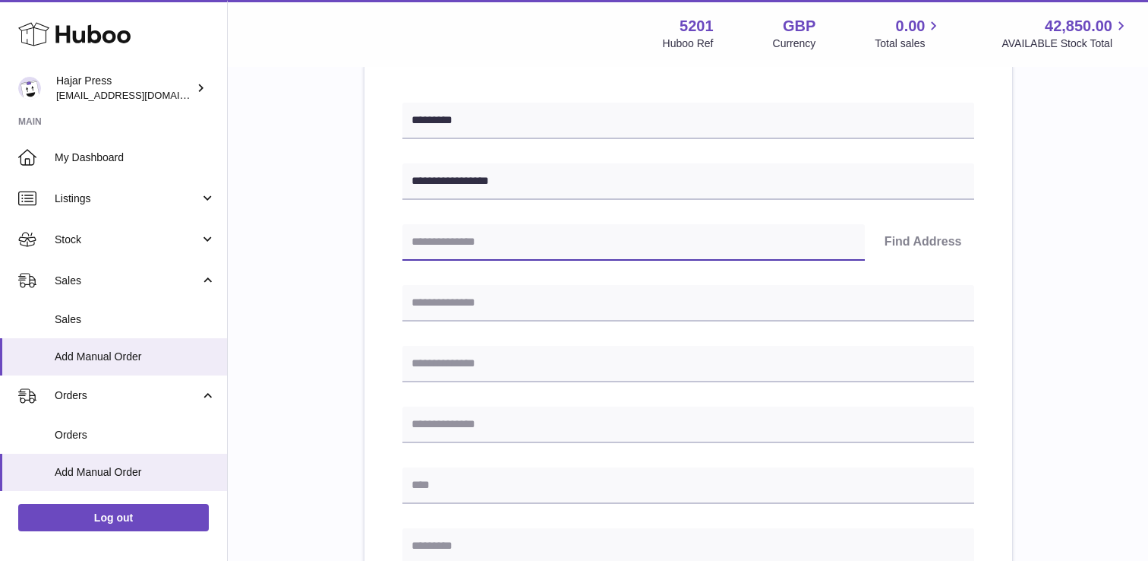
scroll to position [188, 0]
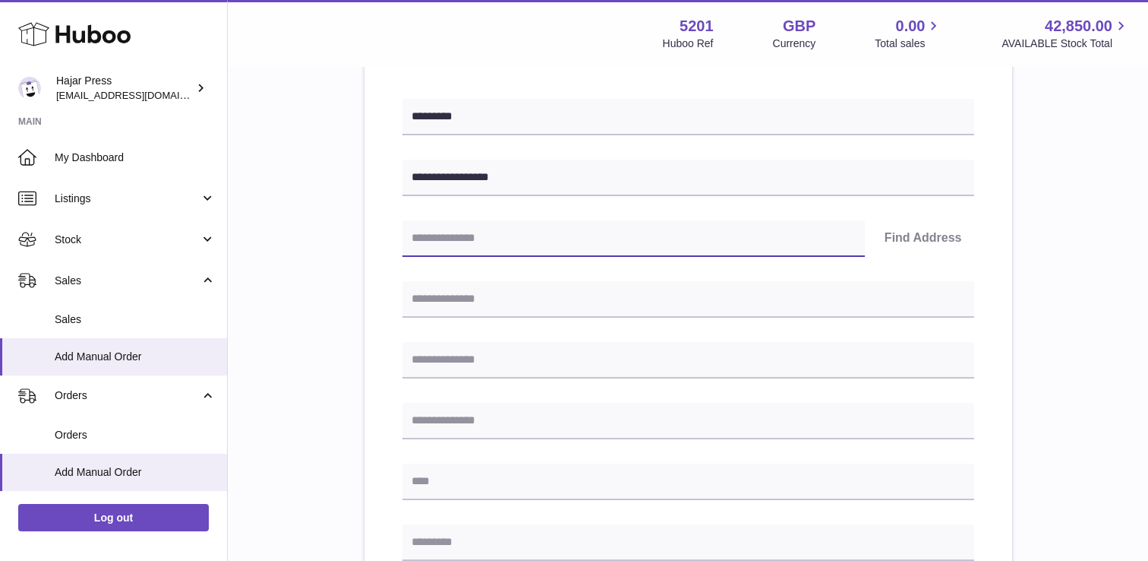
paste input "*******"
type input "*******"
click at [912, 238] on button "Find Address" at bounding box center [924, 238] width 102 height 36
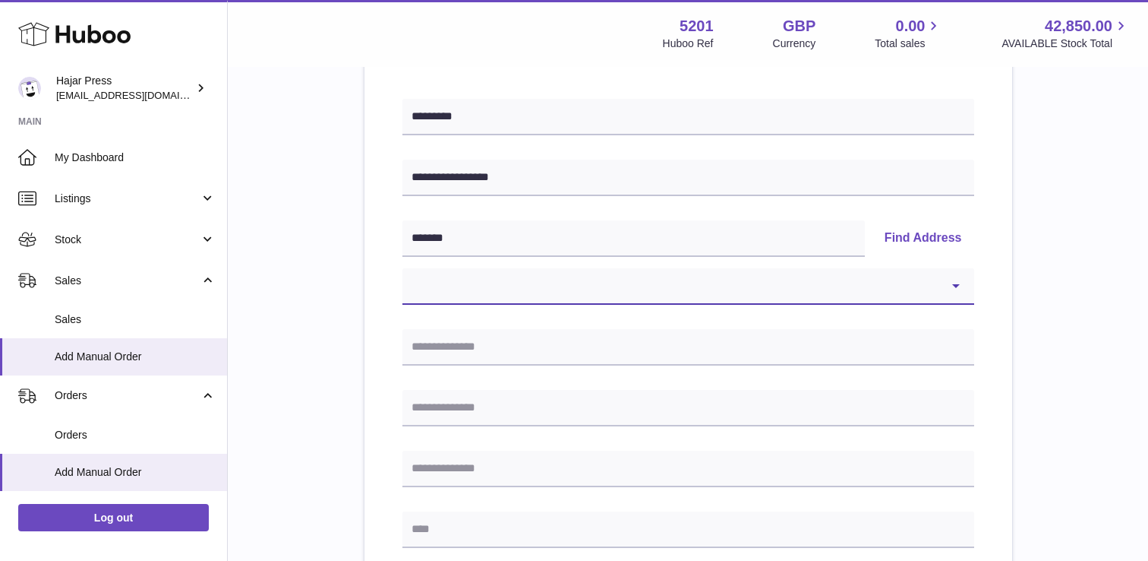
click at [535, 284] on select "**********" at bounding box center [689, 286] width 572 height 36
click at [523, 276] on select "**********" at bounding box center [689, 286] width 572 height 36
select select "*"
type input "**********"
type input "*********"
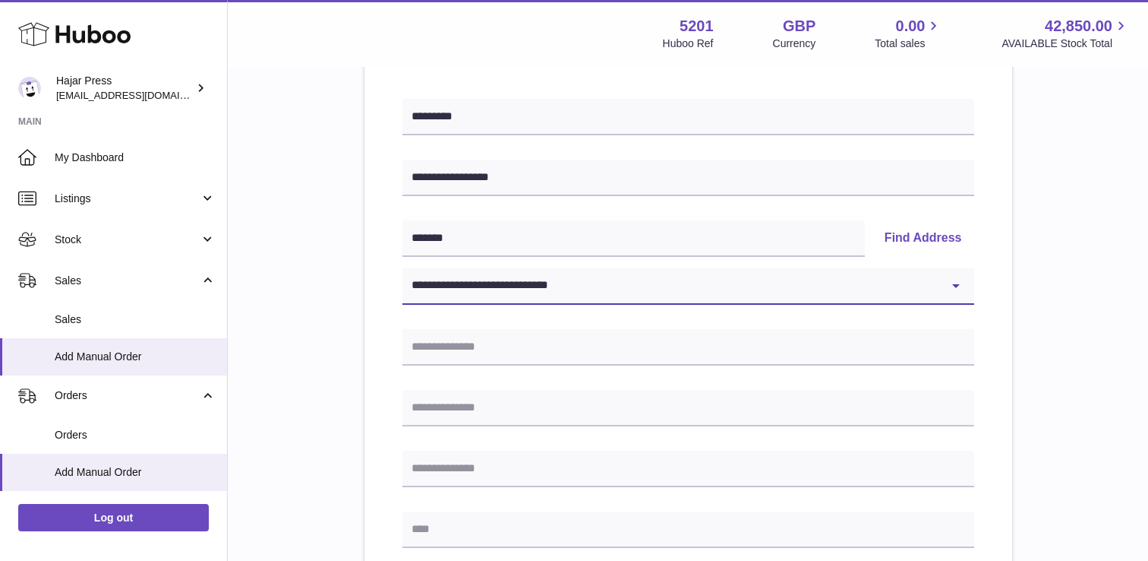
type input "*******"
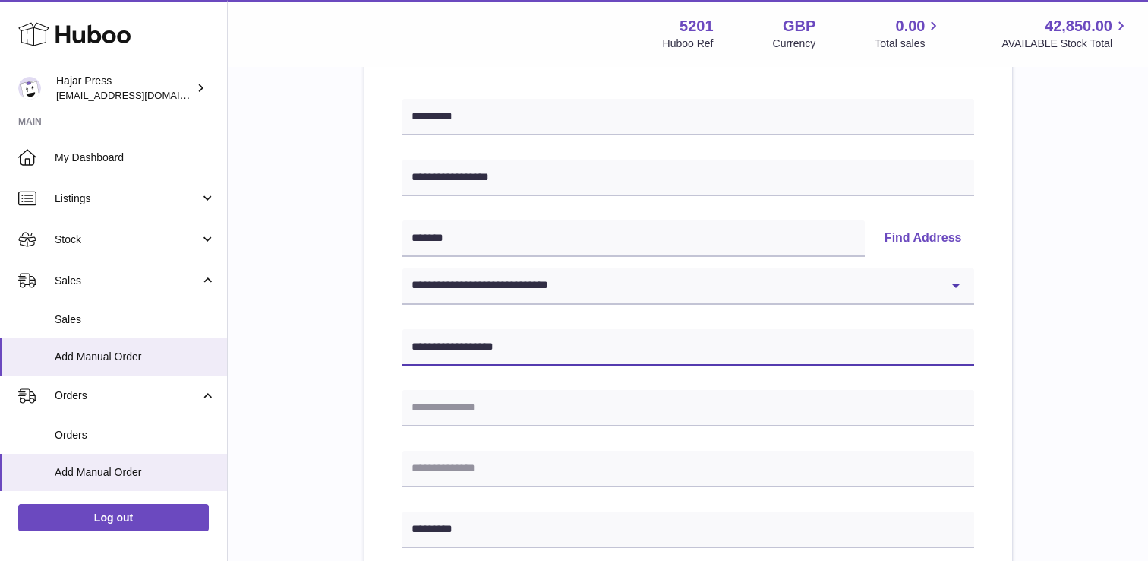
click at [420, 343] on input "**********" at bounding box center [689, 347] width 572 height 36
click at [415, 344] on input "**********" at bounding box center [689, 347] width 572 height 36
type input "**********"
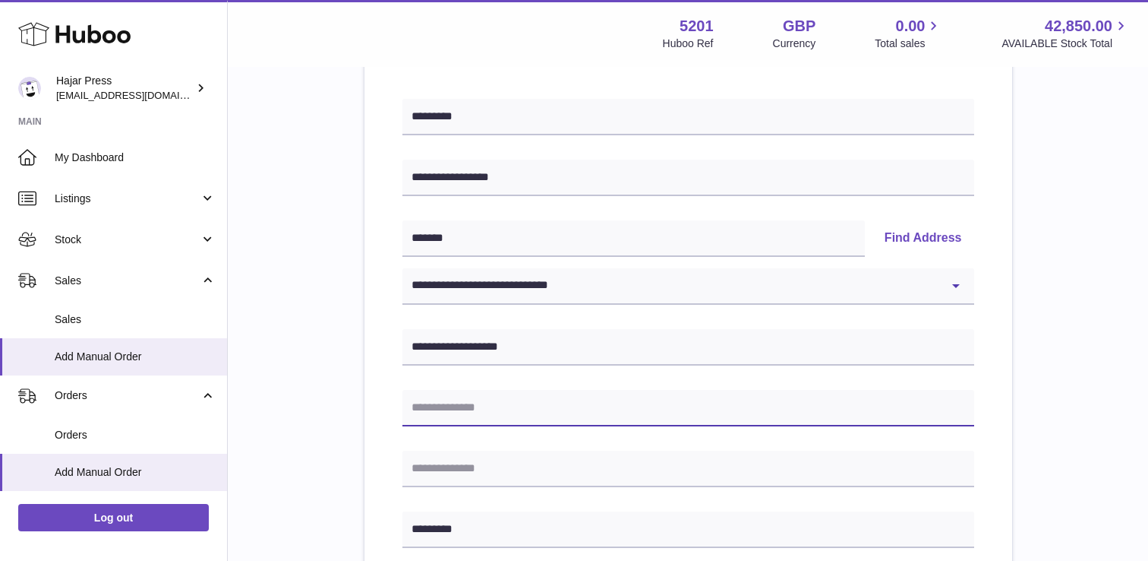
click at [487, 392] on input "text" at bounding box center [689, 408] width 572 height 36
click at [400, 357] on div "**********" at bounding box center [689, 564] width 648 height 1006
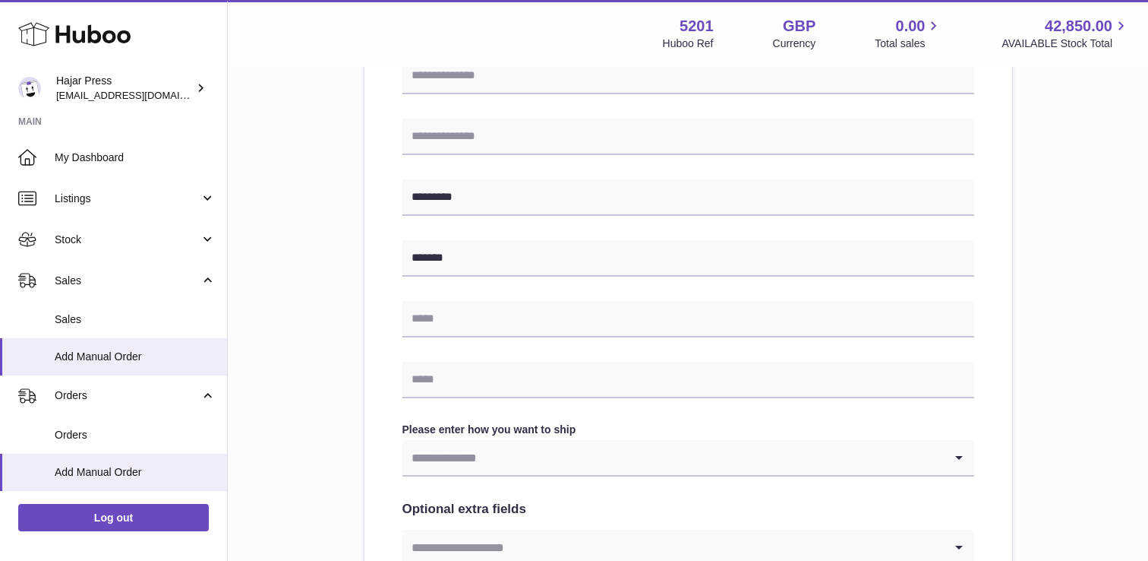
scroll to position [558, 0]
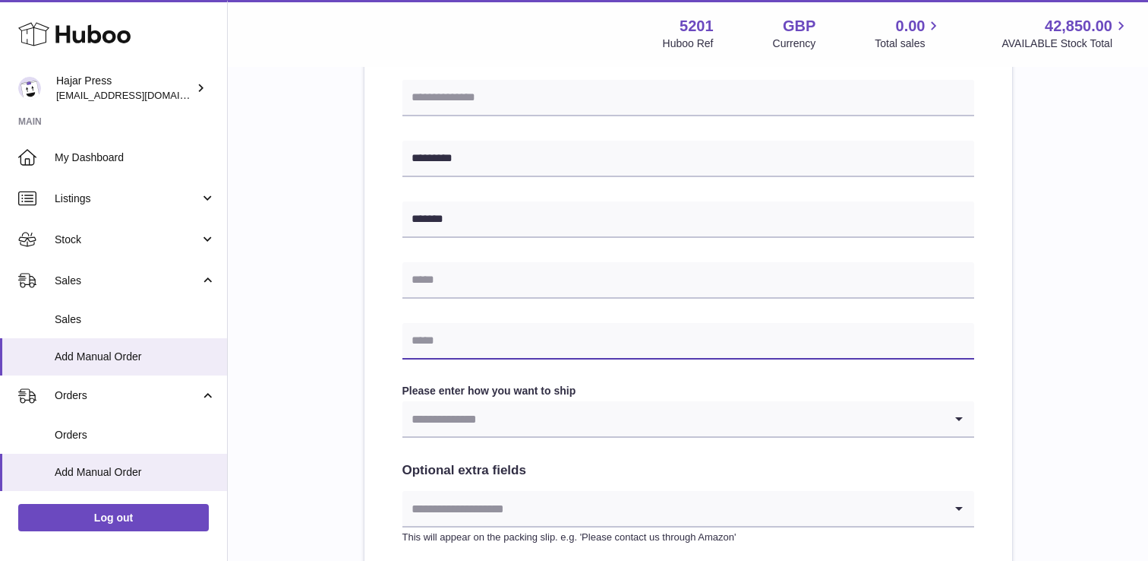
click at [447, 348] on input "text" at bounding box center [689, 341] width 572 height 36
paste input "**********"
type input "**********"
click at [471, 421] on input "Search for option" at bounding box center [674, 418] width 542 height 35
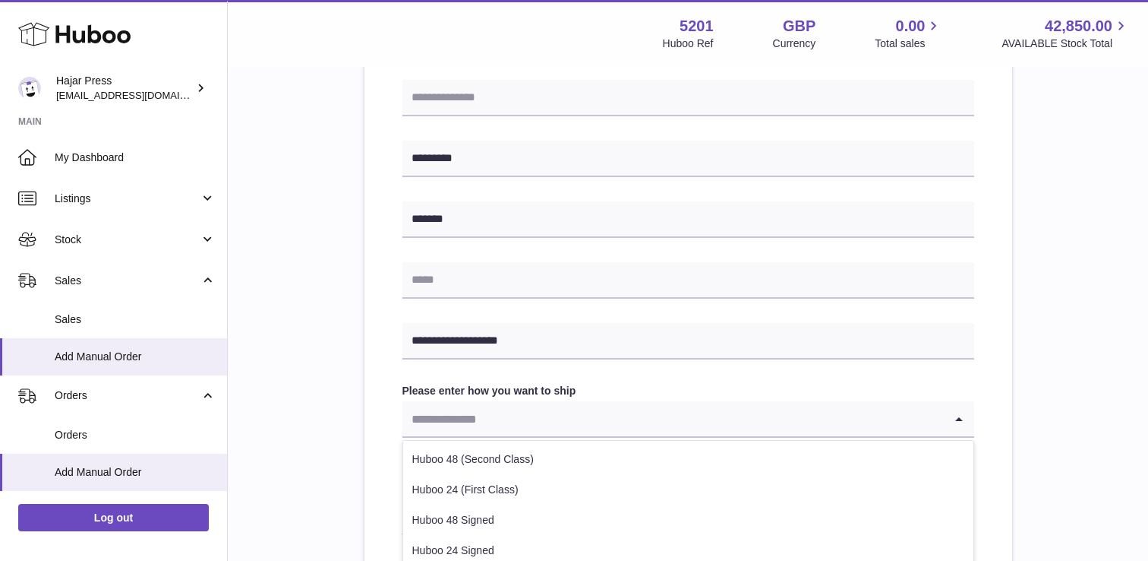
click at [453, 454] on li "Huboo 48 (Second Class)" at bounding box center [688, 459] width 570 height 30
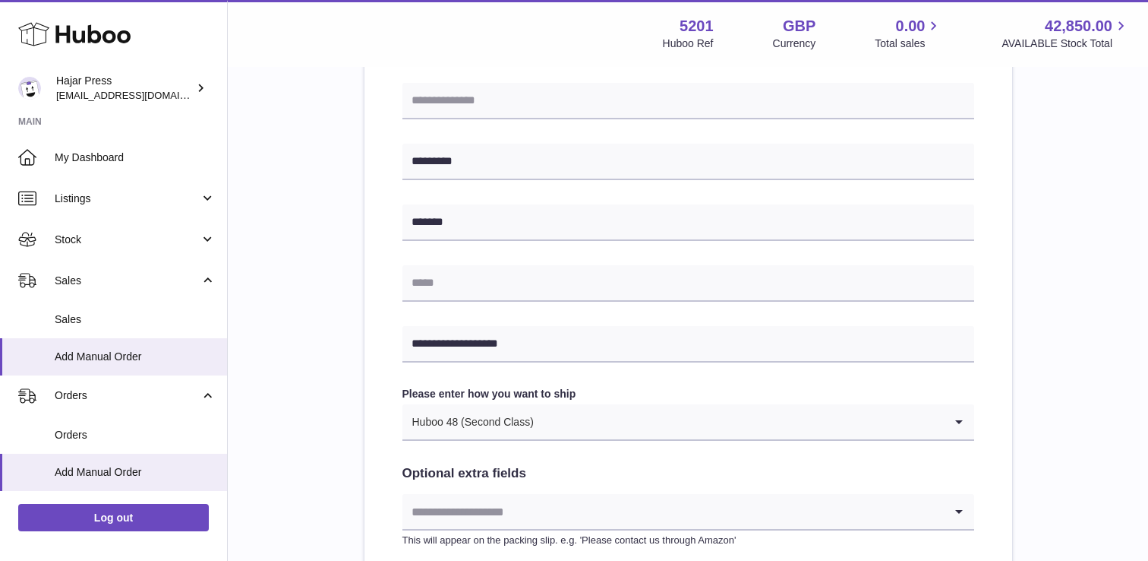
scroll to position [814, 0]
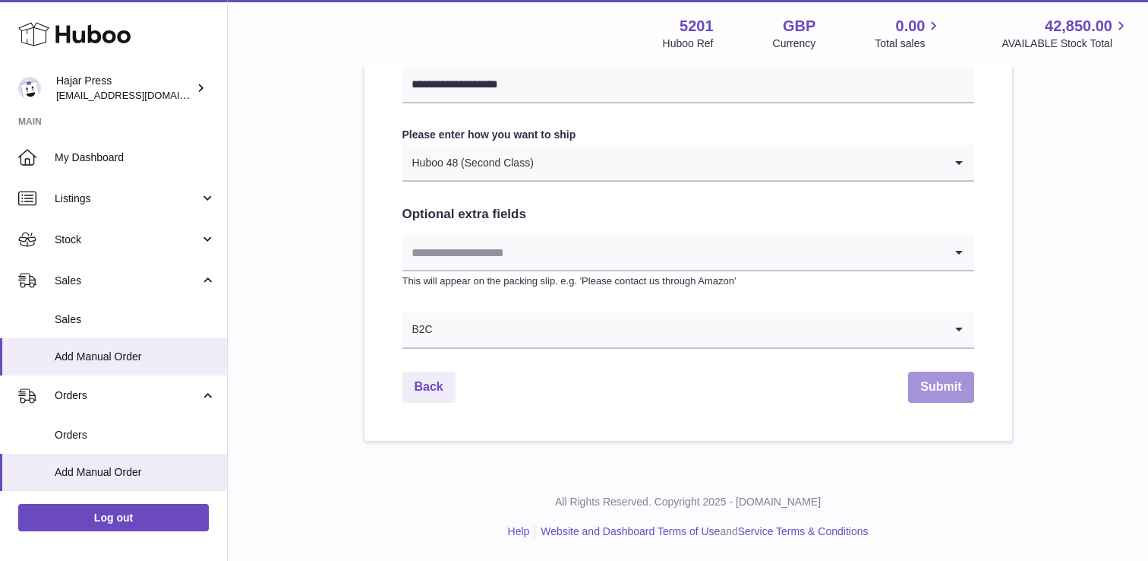
click at [934, 393] on button "Submit" at bounding box center [940, 386] width 65 height 31
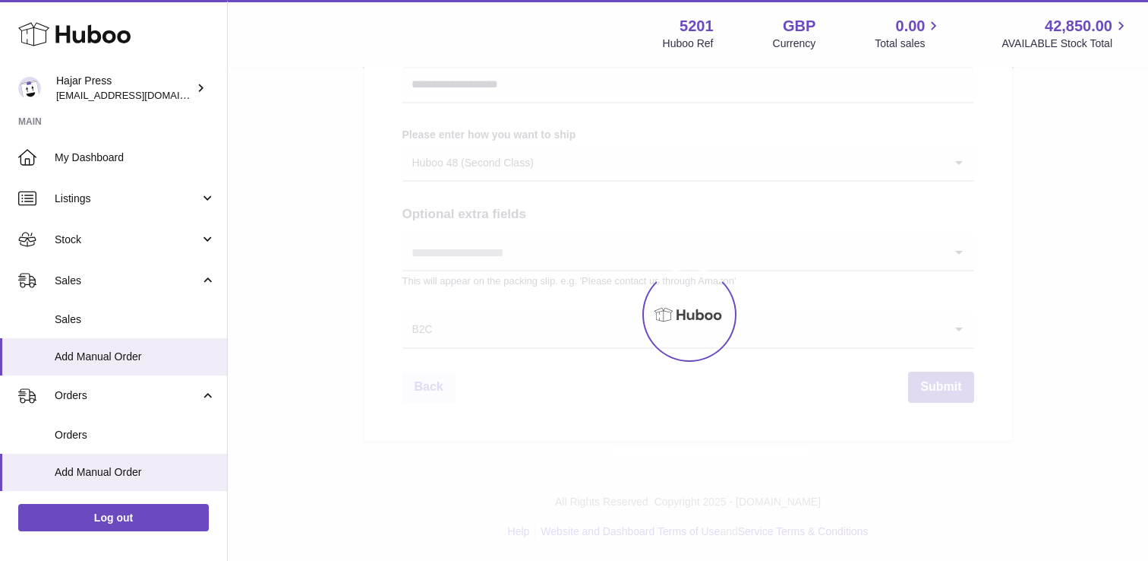
select select "**"
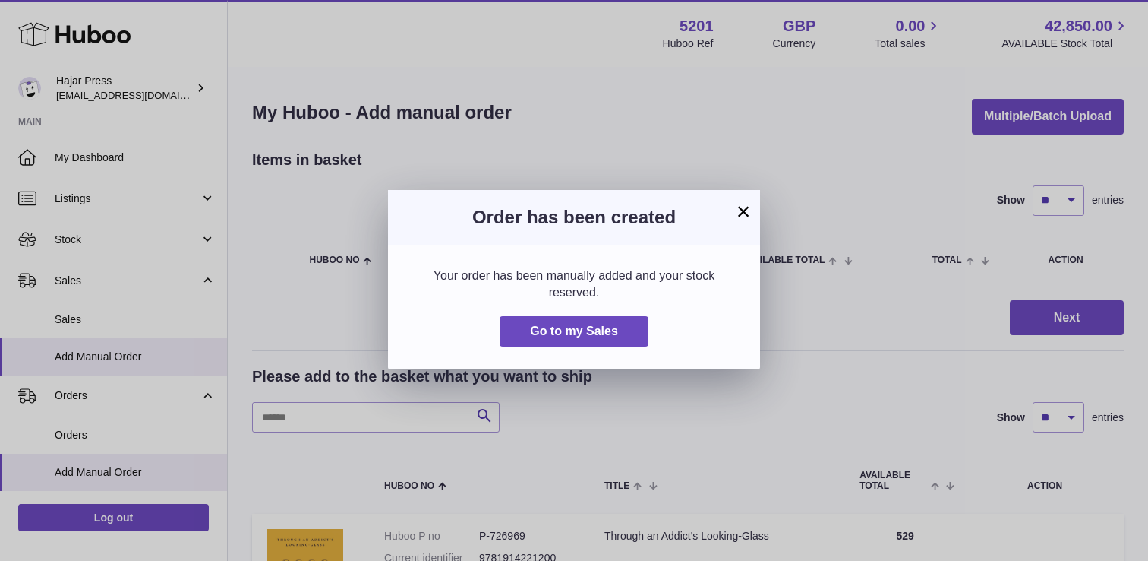
click at [744, 220] on button "×" at bounding box center [743, 211] width 18 height 18
